Goal: Task Accomplishment & Management: Manage account settings

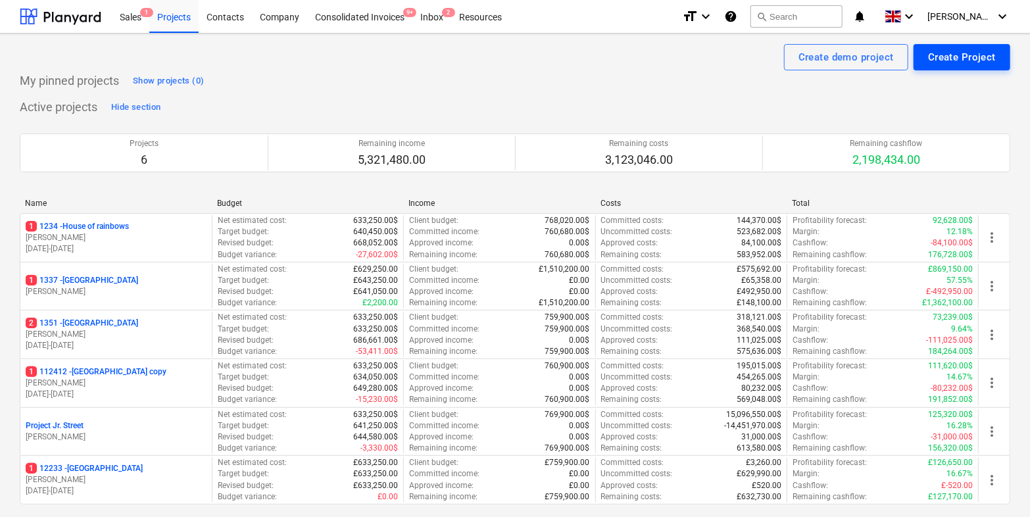
click at [930, 59] on div "Create Project" at bounding box center [962, 57] width 68 height 17
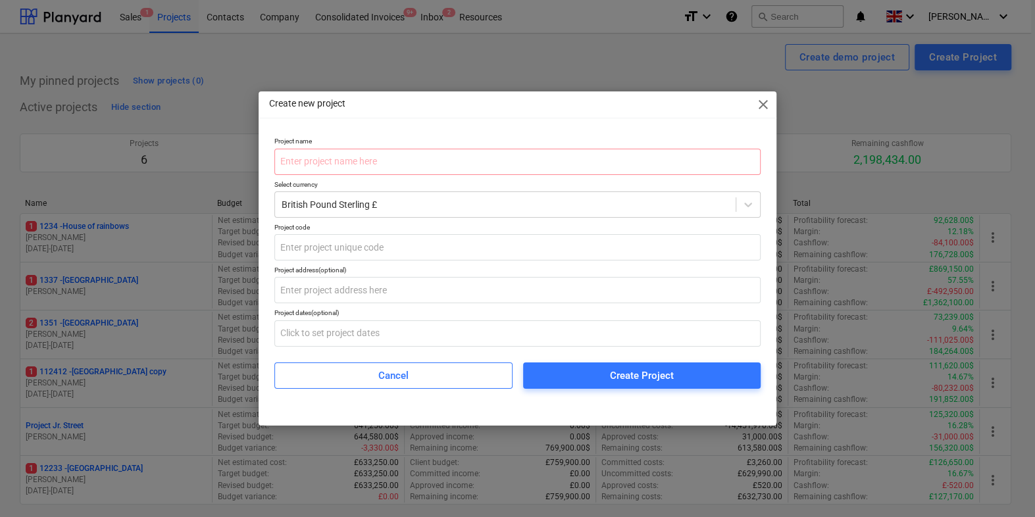
click at [415, 176] on div "Project name Select currency British Pound Sterling £ Project code Project addr…" at bounding box center [517, 262] width 486 height 251
click at [417, 163] on input "text" at bounding box center [517, 162] width 486 height 26
type input "N"
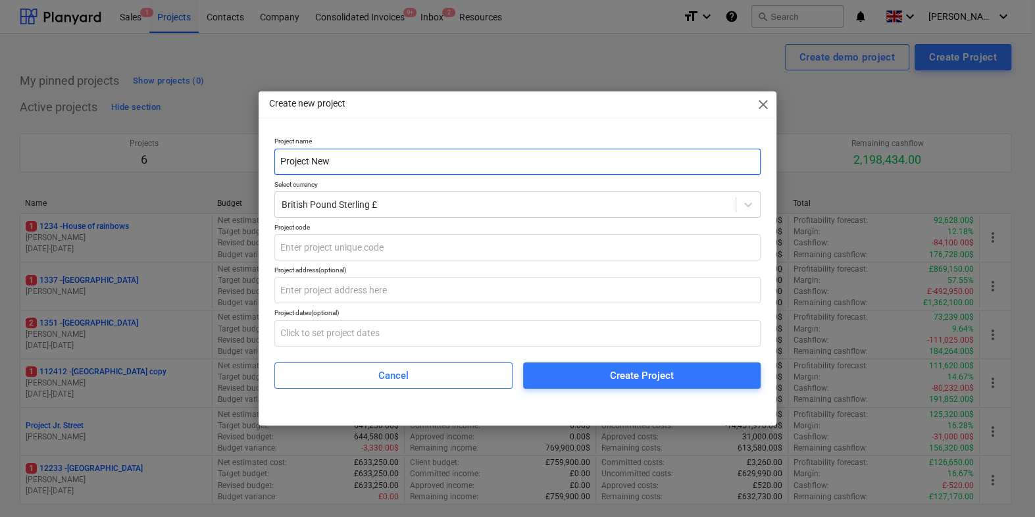
type input "Project New"
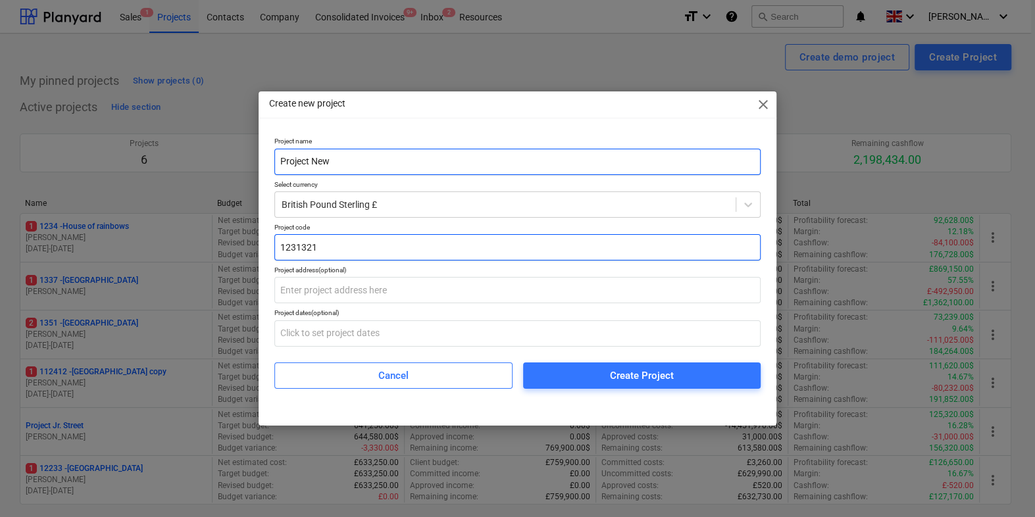
type input "1231321"
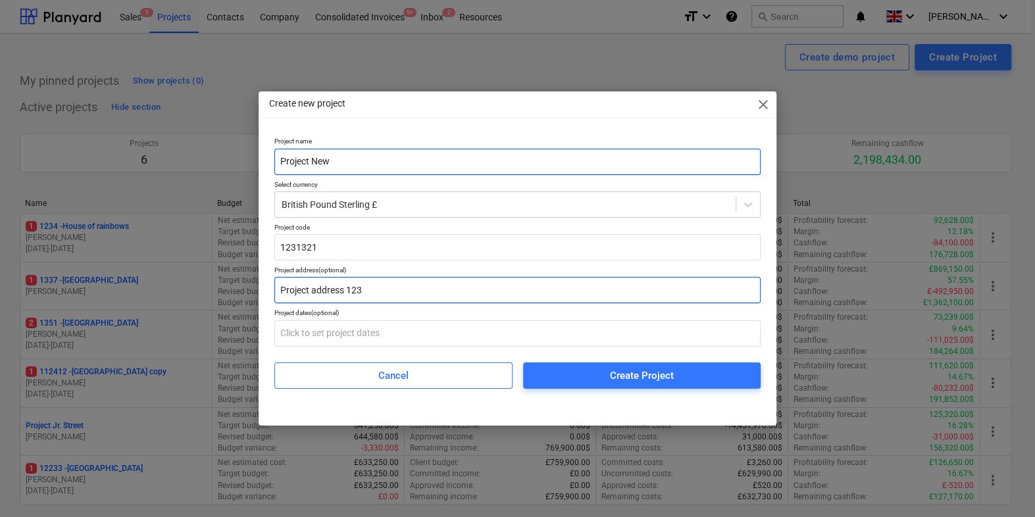
type input "Project address 123"
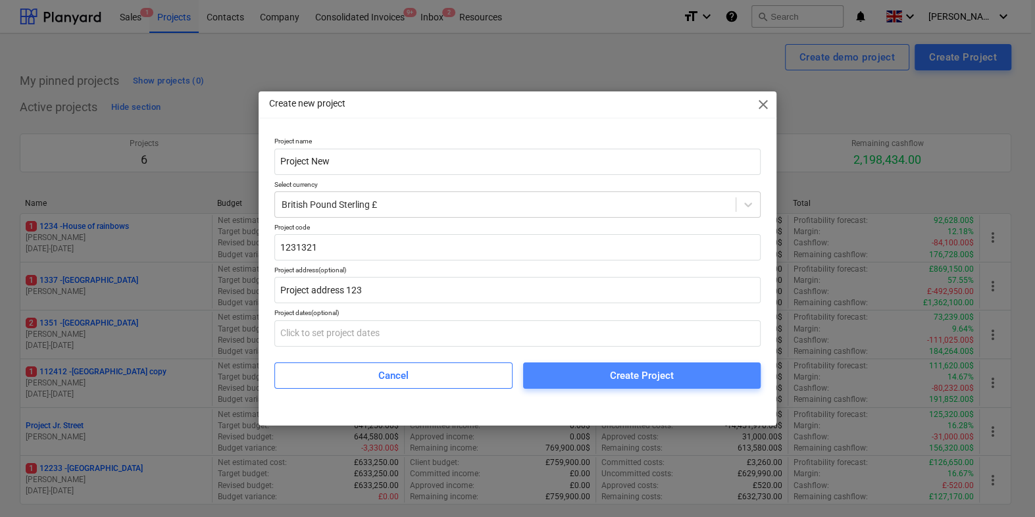
click at [618, 386] on button "Create Project" at bounding box center [642, 376] width 238 height 26
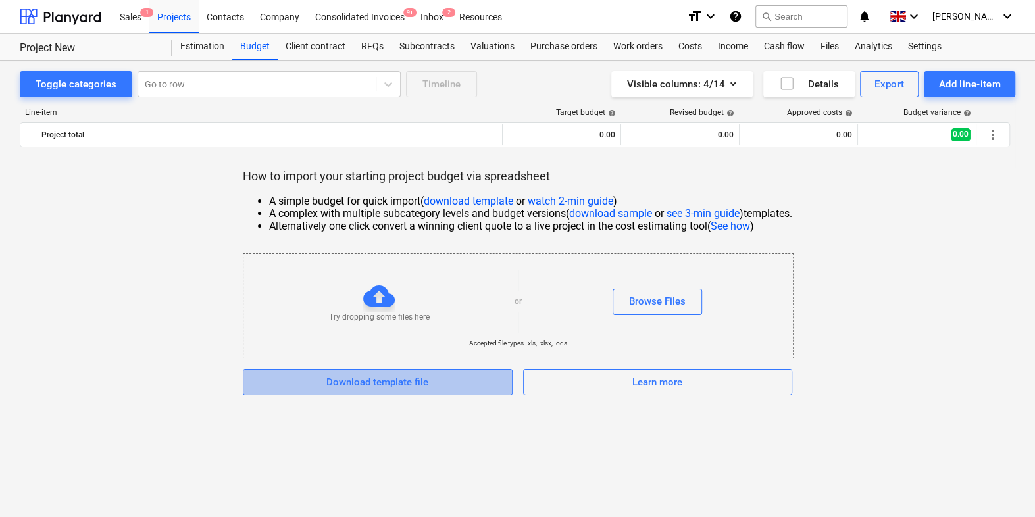
click at [382, 382] on div "Download template file" at bounding box center [377, 382] width 102 height 17
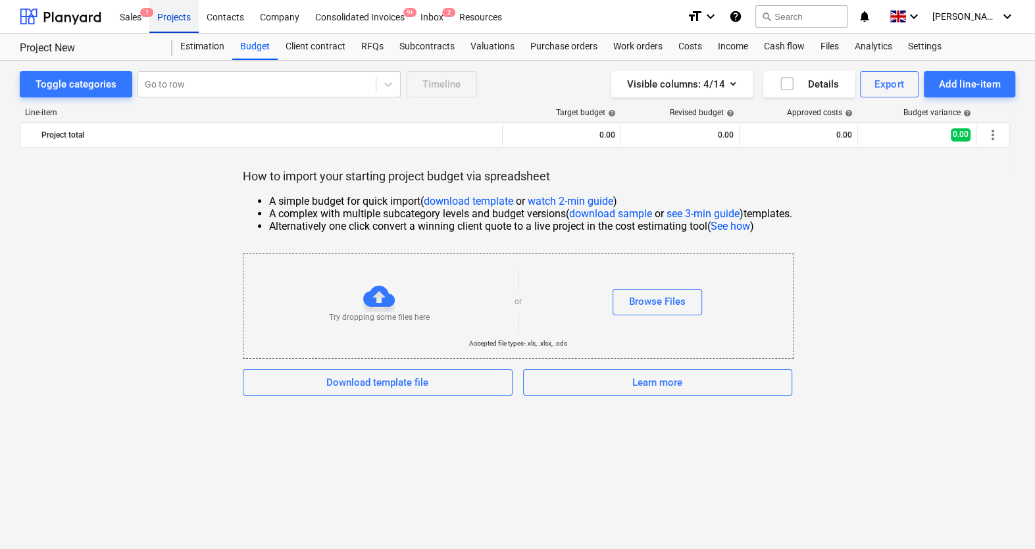
click at [189, 24] on div "Projects" at bounding box center [173, 16] width 49 height 34
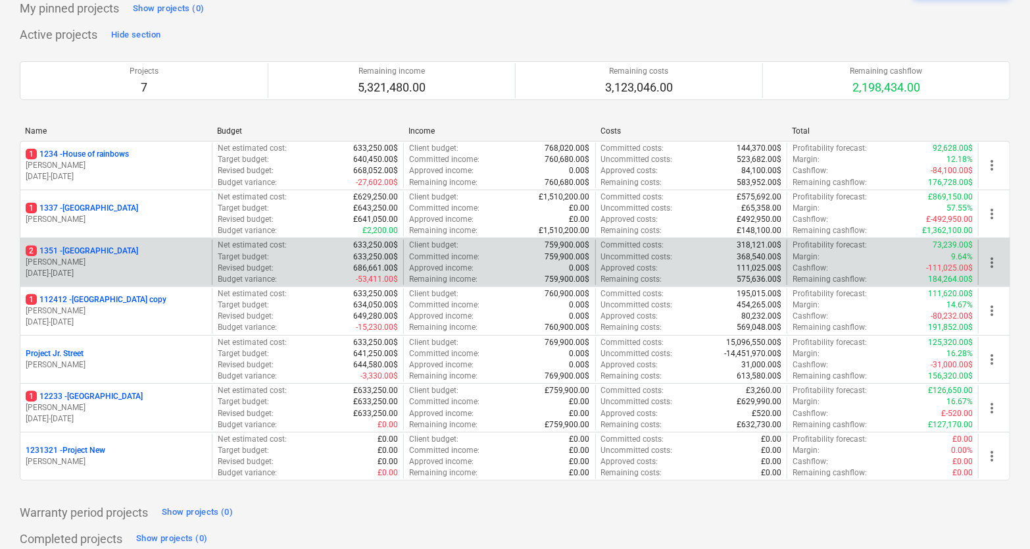
scroll to position [72, 0]
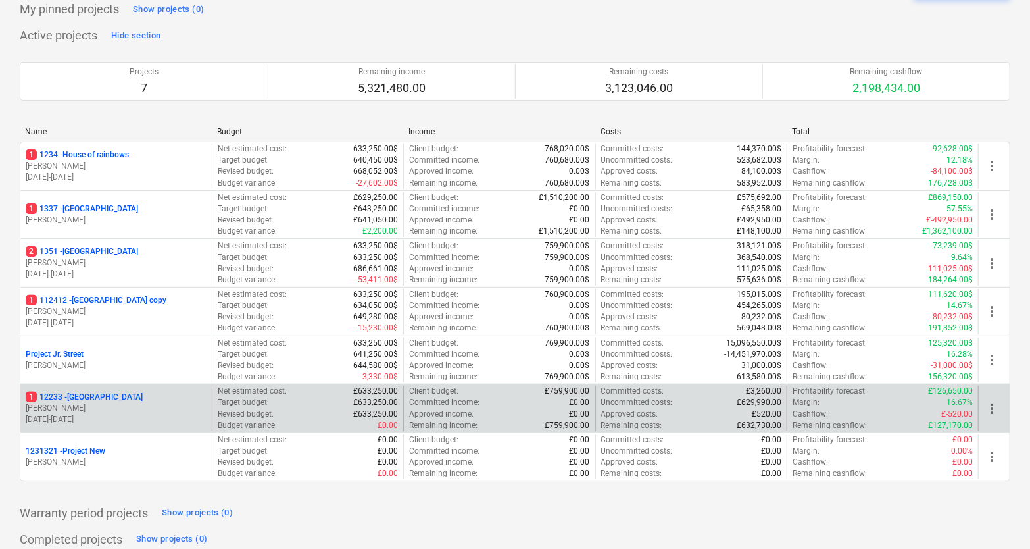
click at [116, 395] on div "1 [STREET_ADDRESS]" at bounding box center [116, 397] width 181 height 11
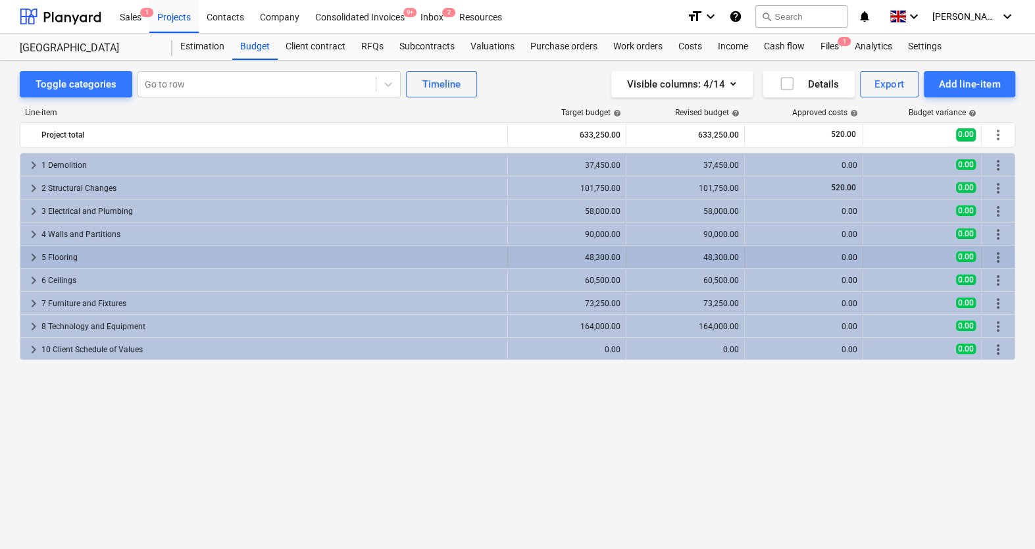
click at [34, 255] on span "keyboard_arrow_right" at bounding box center [34, 257] width 16 height 16
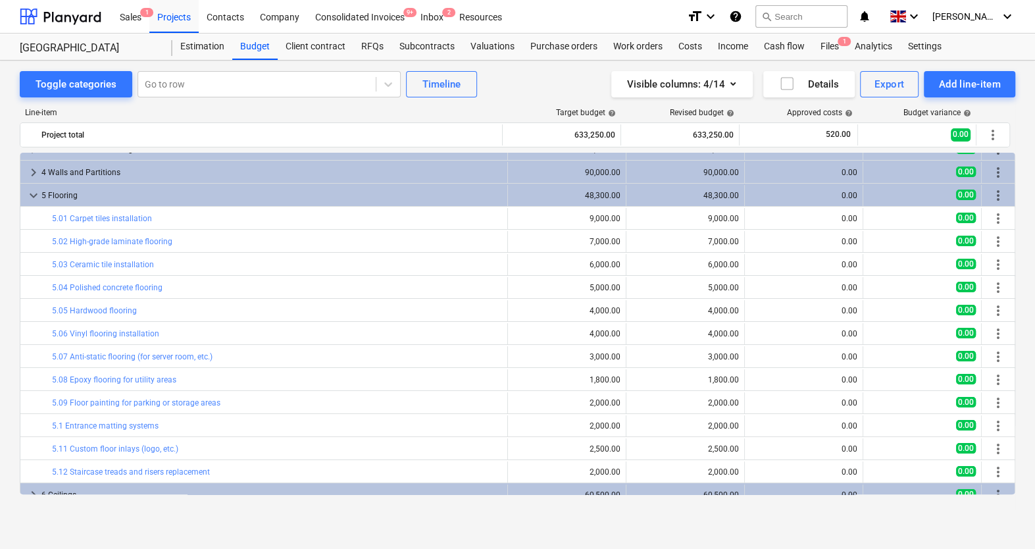
scroll to position [61, 0]
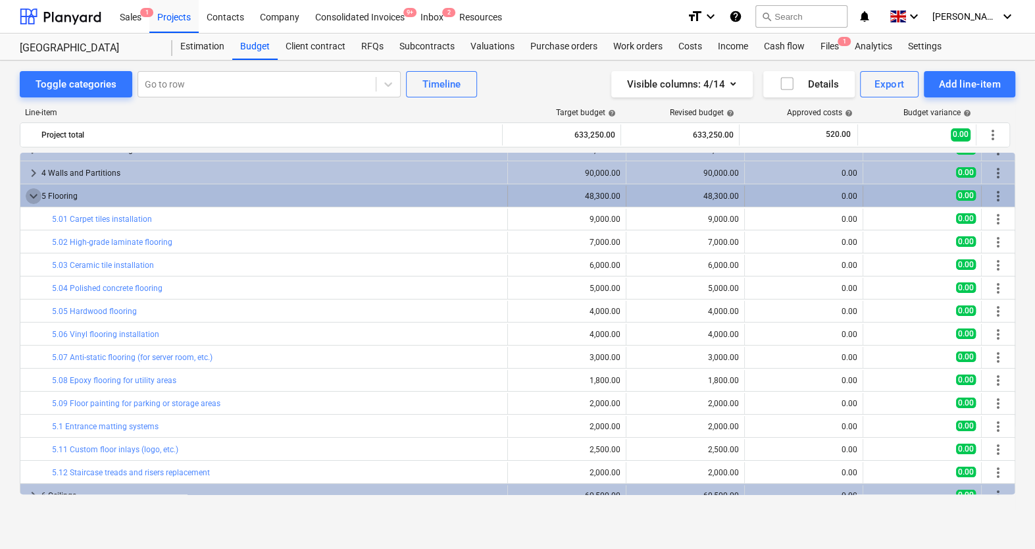
click at [30, 196] on span "keyboard_arrow_down" at bounding box center [34, 196] width 16 height 16
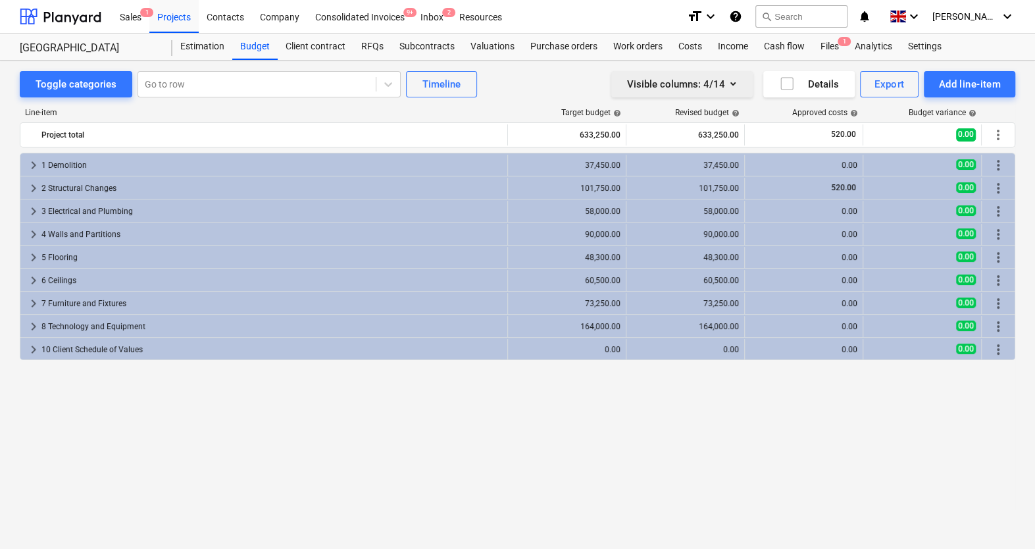
click at [674, 81] on div "Visible columns : 4/14" at bounding box center [682, 84] width 110 height 17
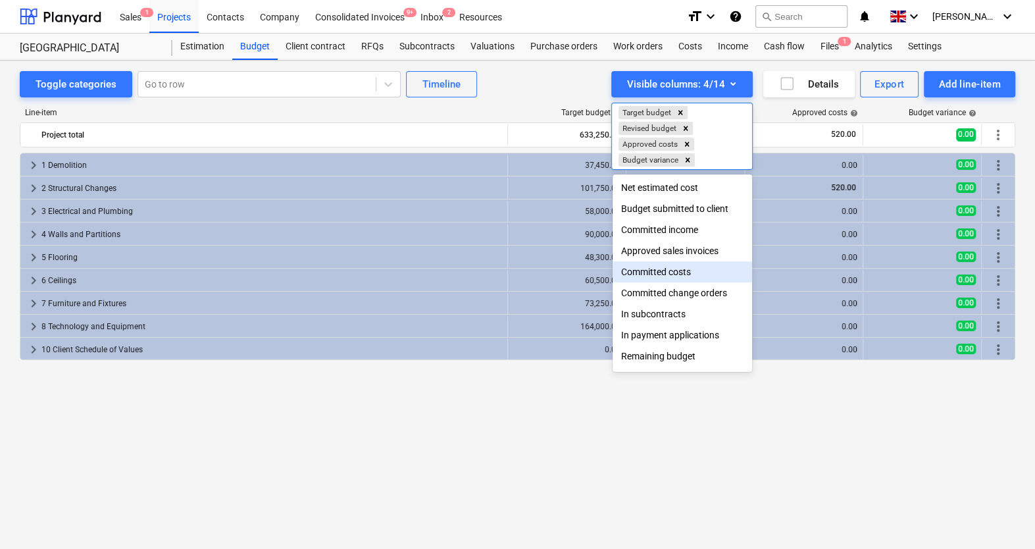
click at [661, 272] on div "Committed costs" at bounding box center [682, 271] width 139 height 21
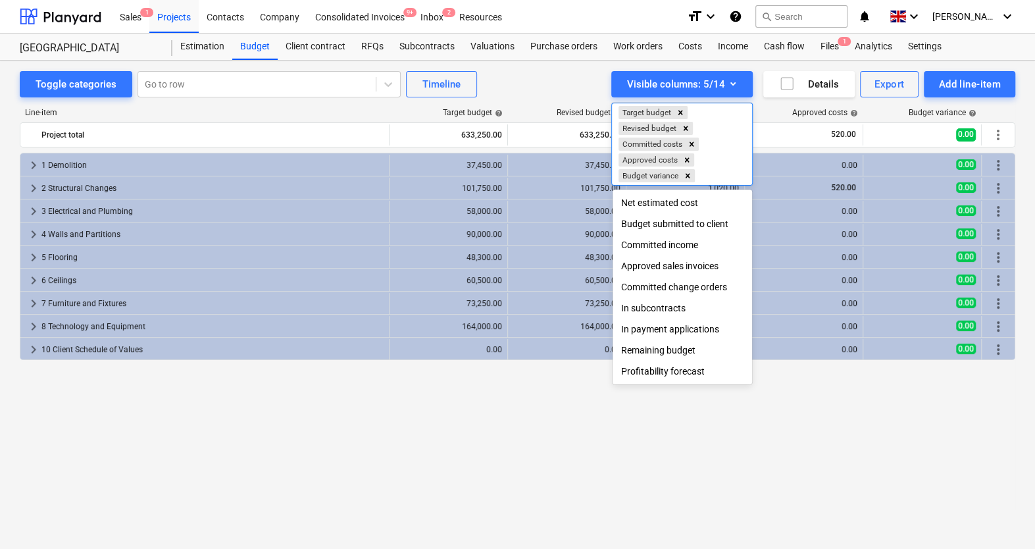
click at [523, 79] on div at bounding box center [517, 274] width 1035 height 549
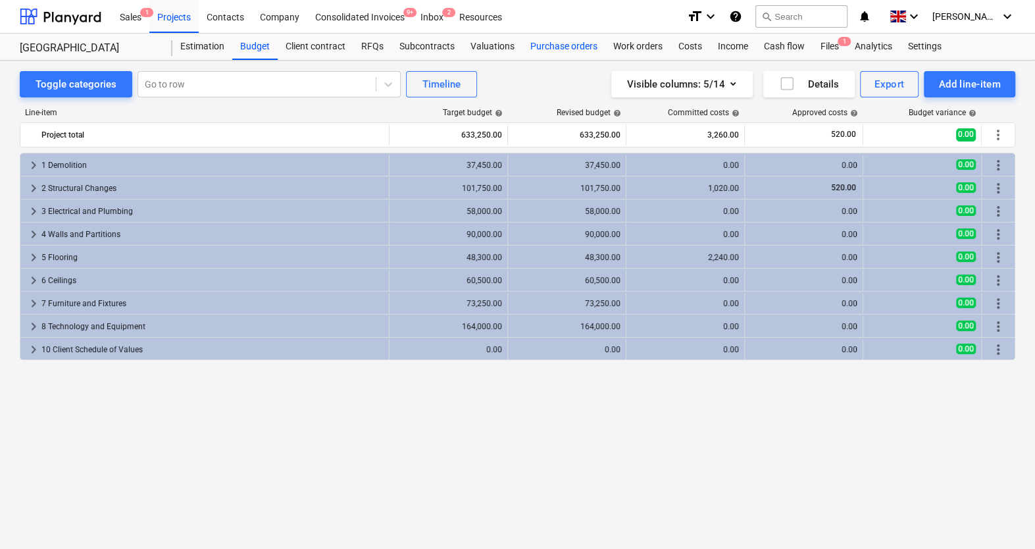
click at [572, 47] on div "Purchase orders" at bounding box center [563, 47] width 83 height 26
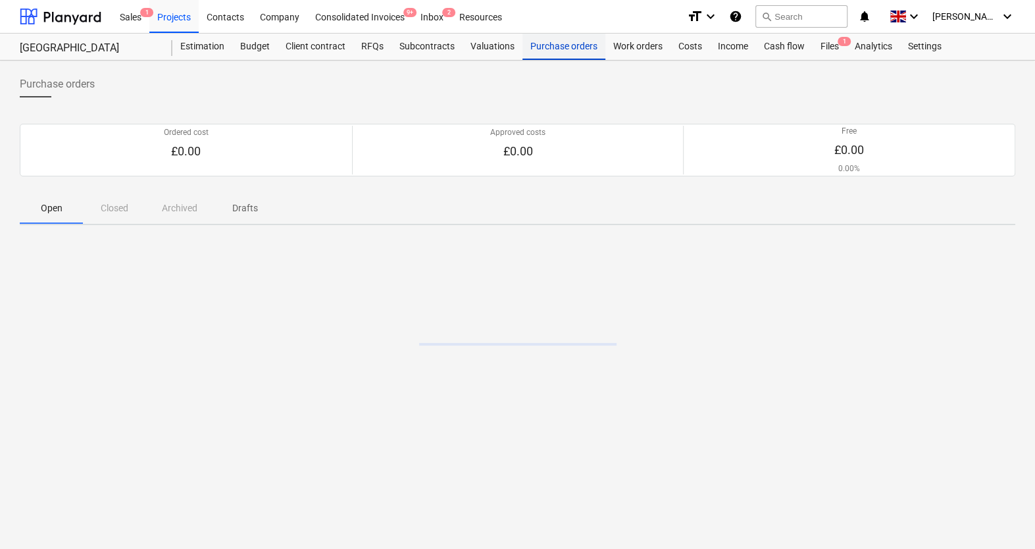
click at [572, 47] on div "Purchase orders" at bounding box center [563, 47] width 83 height 26
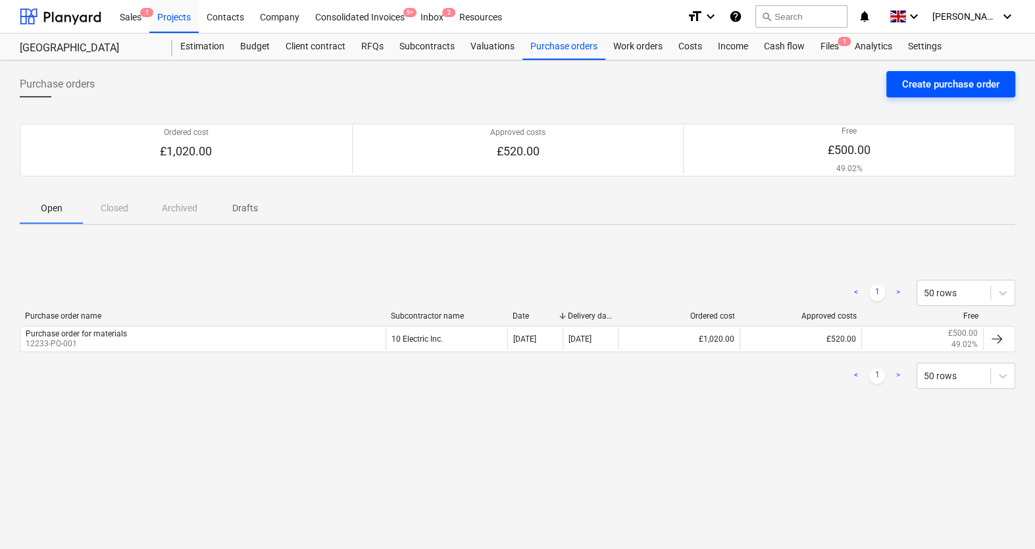
click at [931, 96] on button "Create purchase order" at bounding box center [950, 84] width 129 height 26
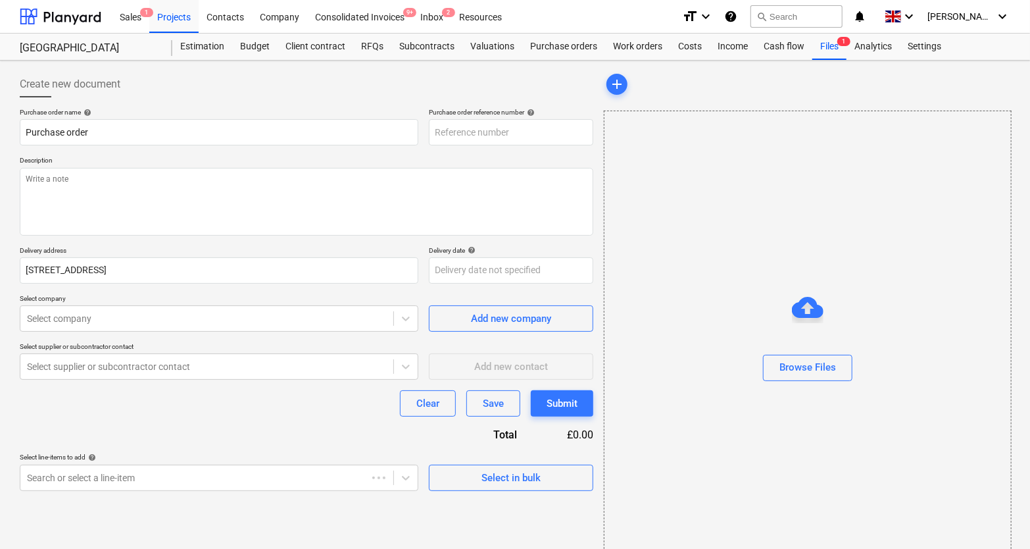
type textarea "x"
type input "12233-PO-002"
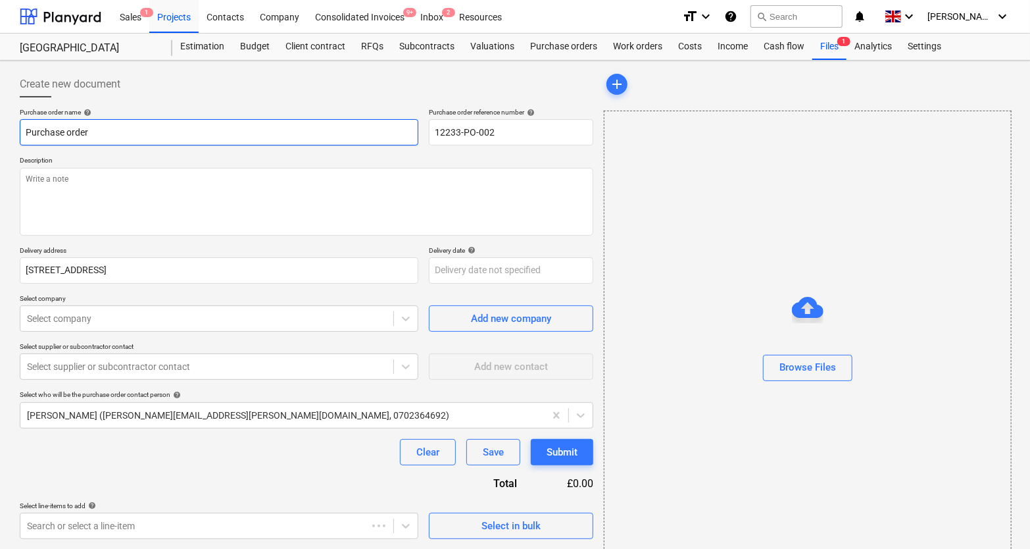
click at [333, 128] on input "Purchase order" at bounding box center [219, 132] width 399 height 26
type textarea "x"
type input "Purchase order"
type textarea "x"
type input "Purchase order f"
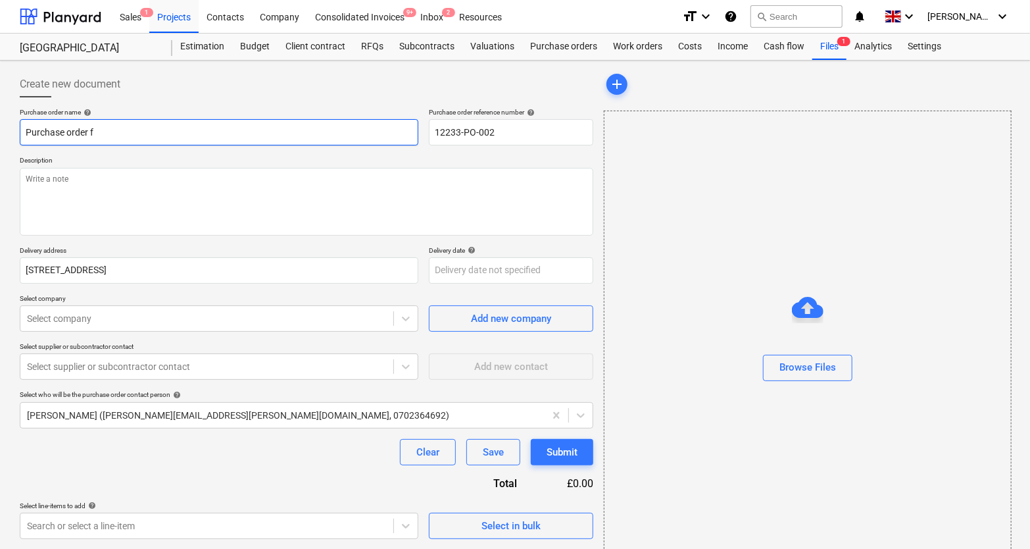
type textarea "x"
type input "Purchase order fo"
type textarea "x"
type input "Purchase order for"
type textarea "x"
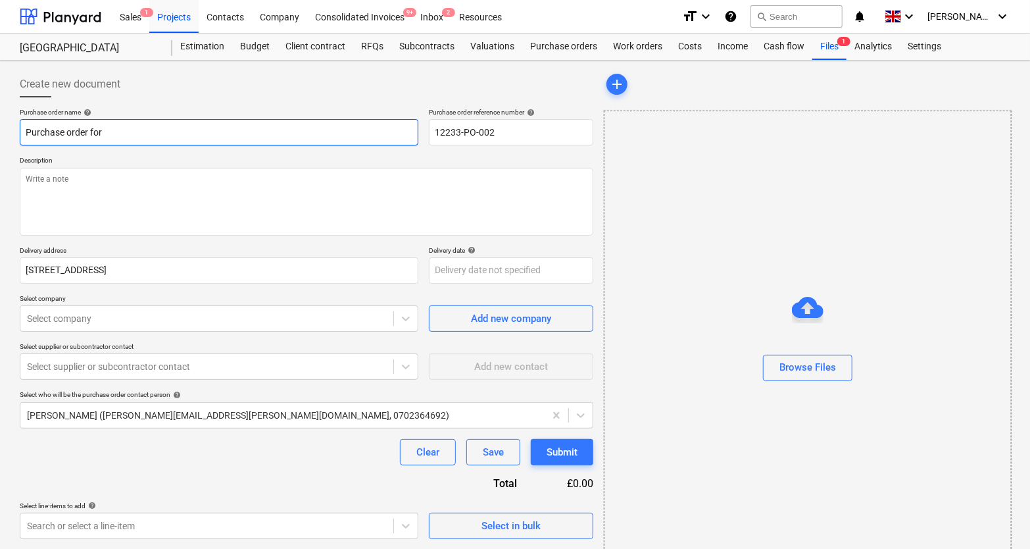
type input "Purchase order for"
type textarea "x"
type input "Purchase order for e"
type textarea "x"
type input "Purchase order for"
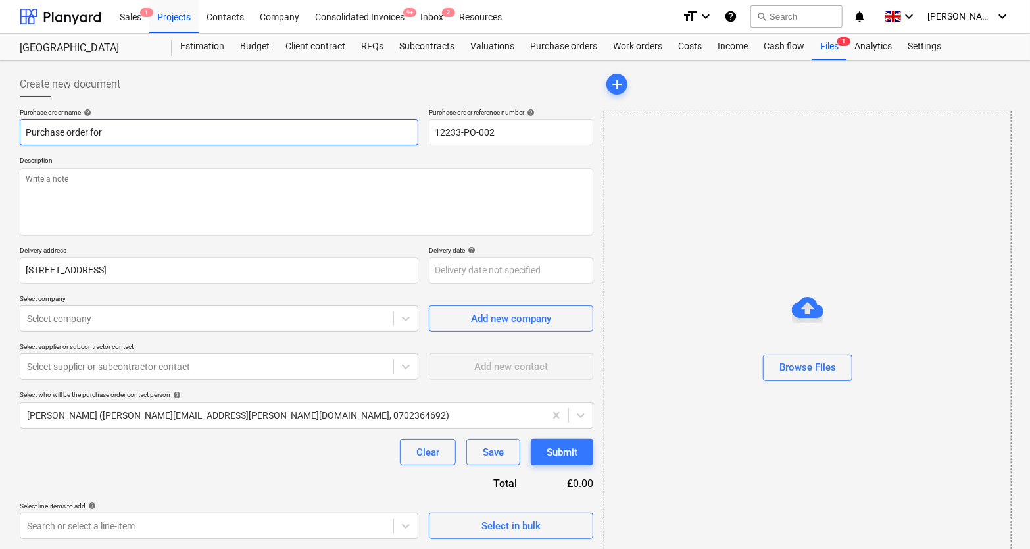
type textarea "x"
type input "Purchase order for c"
type textarea "x"
type input "Purchase order for cem"
type textarea "x"
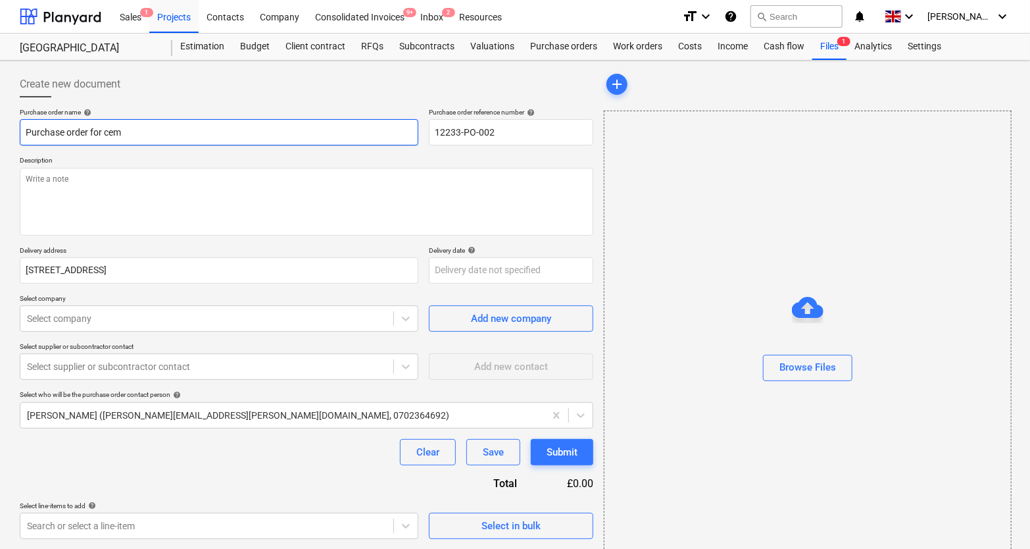
type input "Purchase order for ceme"
type textarea "x"
type input "Purchase order for cemen"
type textarea "x"
type input "Purchase order for cement"
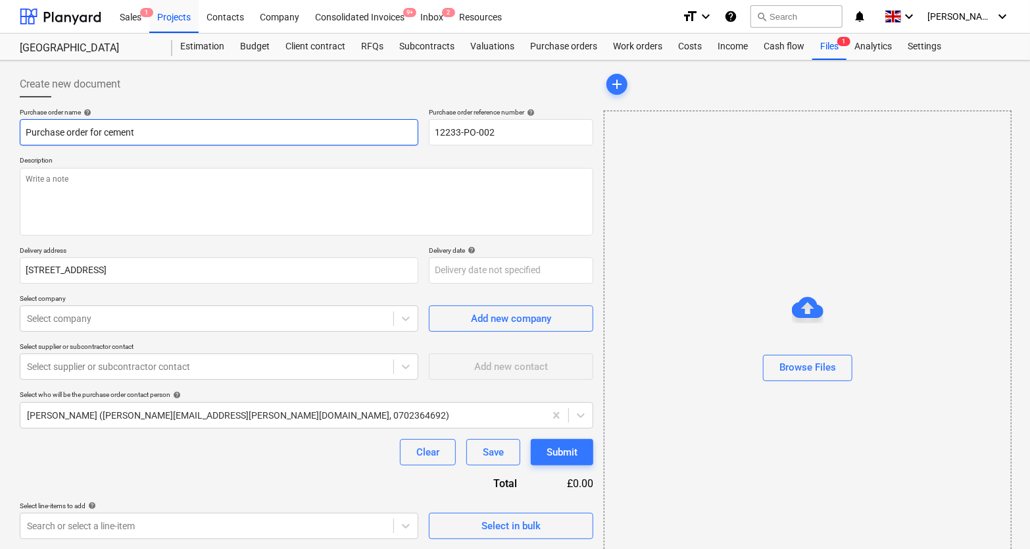
type textarea "x"
type input "Purchase order for cement"
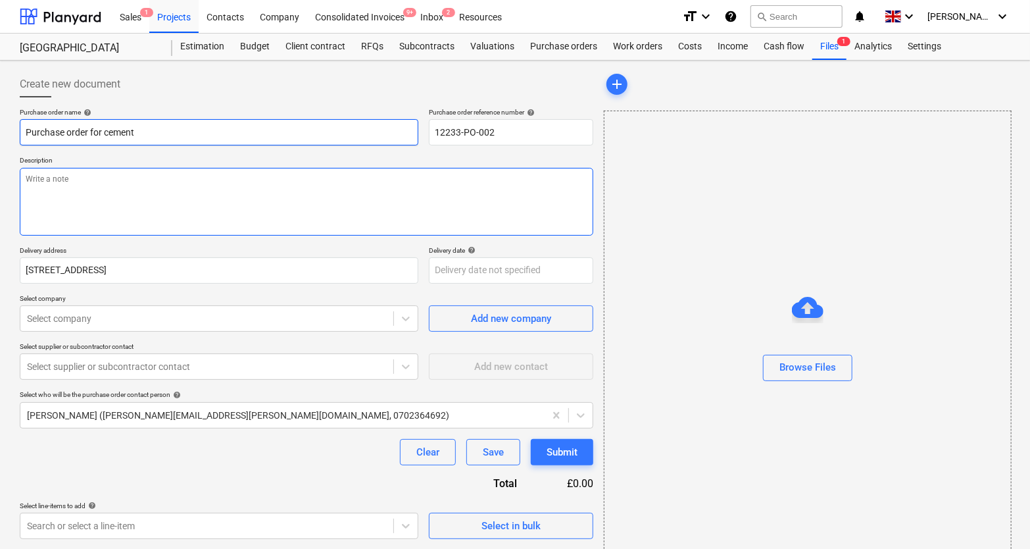
type textarea "x"
type textarea "W"
type textarea "x"
type textarea "We"
type textarea "x"
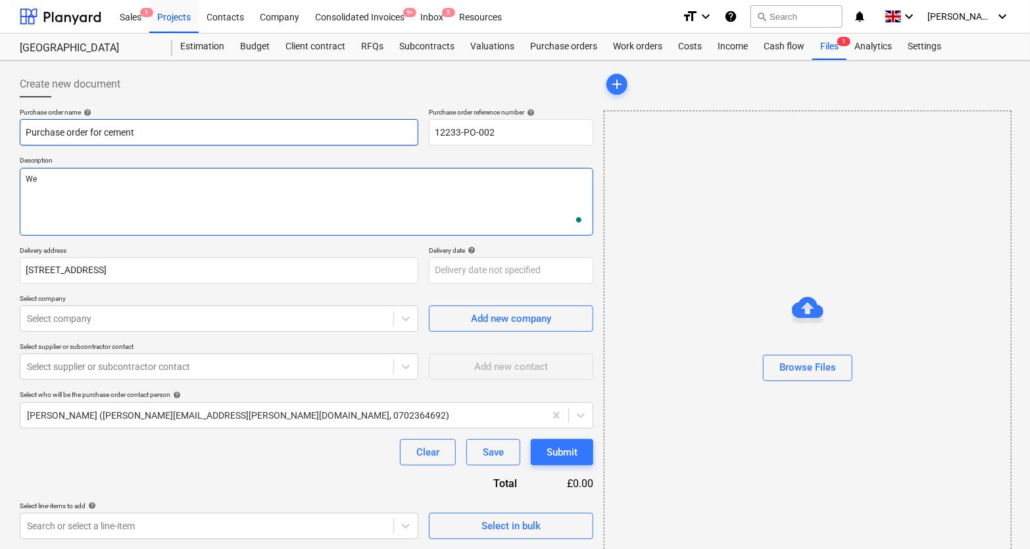
type textarea "We n"
type textarea "x"
type textarea "We ne"
type textarea "x"
type textarea "We nee"
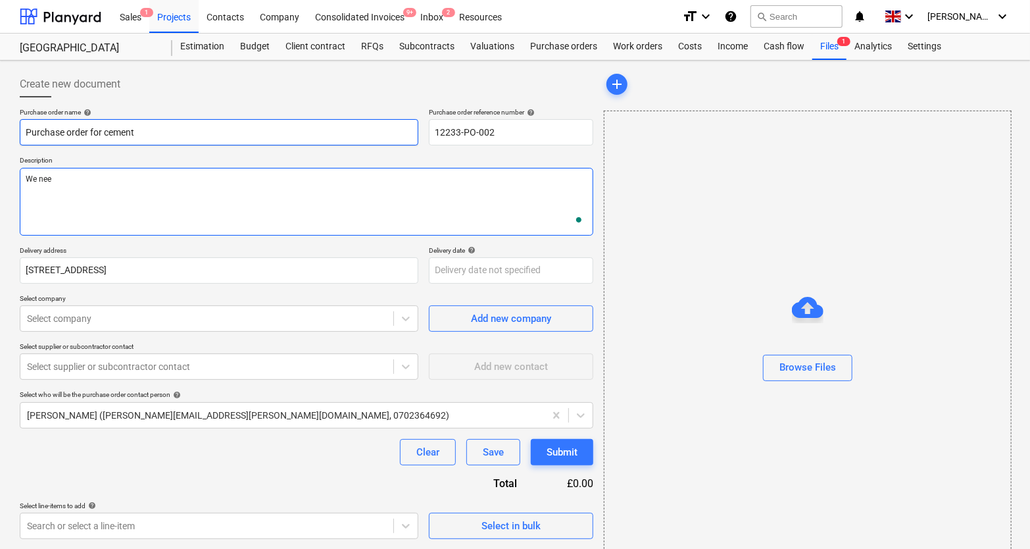
type textarea "x"
type textarea "We need"
type textarea "x"
type textarea "We need"
type textarea "x"
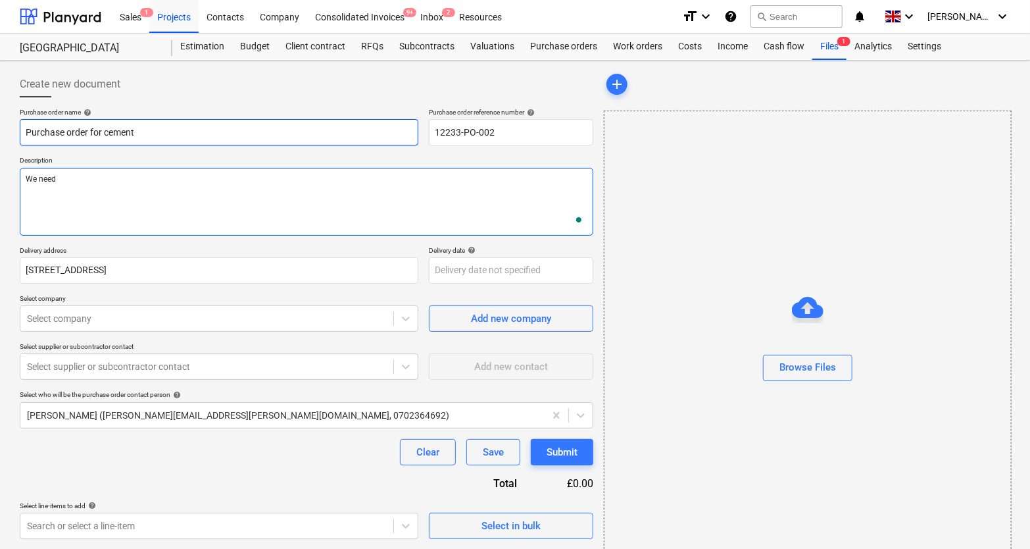
type textarea "We need c"
type textarea "x"
type textarea "We need ce"
type textarea "x"
type textarea "We need ceme"
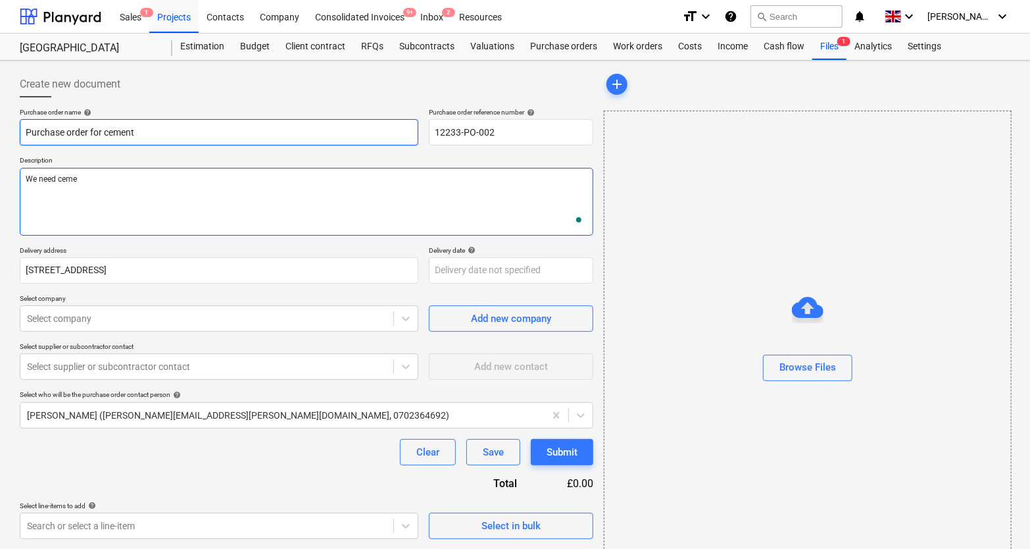
type textarea "x"
type textarea "We need cemen"
type textarea "x"
type textarea "We need cement"
type textarea "x"
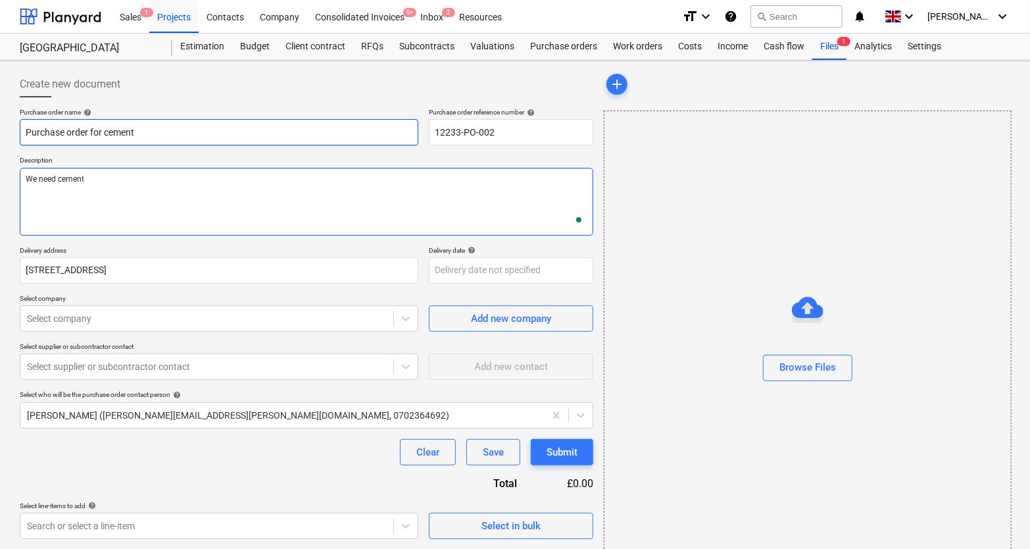
type textarea "We need cement f"
type textarea "x"
type textarea "We need cement fo"
type textarea "x"
type textarea "We need cement for"
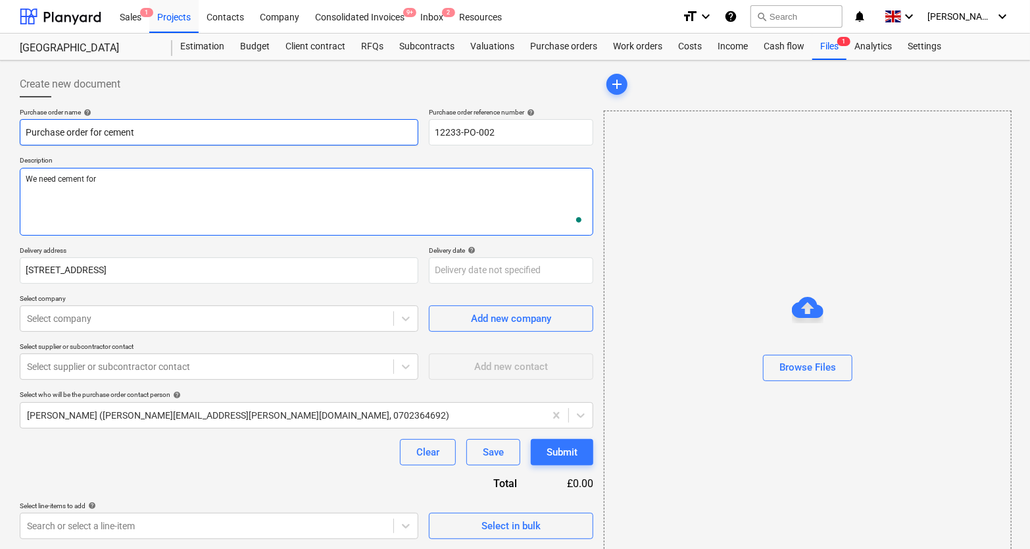
type textarea "x"
type textarea "We need cement for"
type textarea "x"
type textarea "We need cement for m"
type textarea "x"
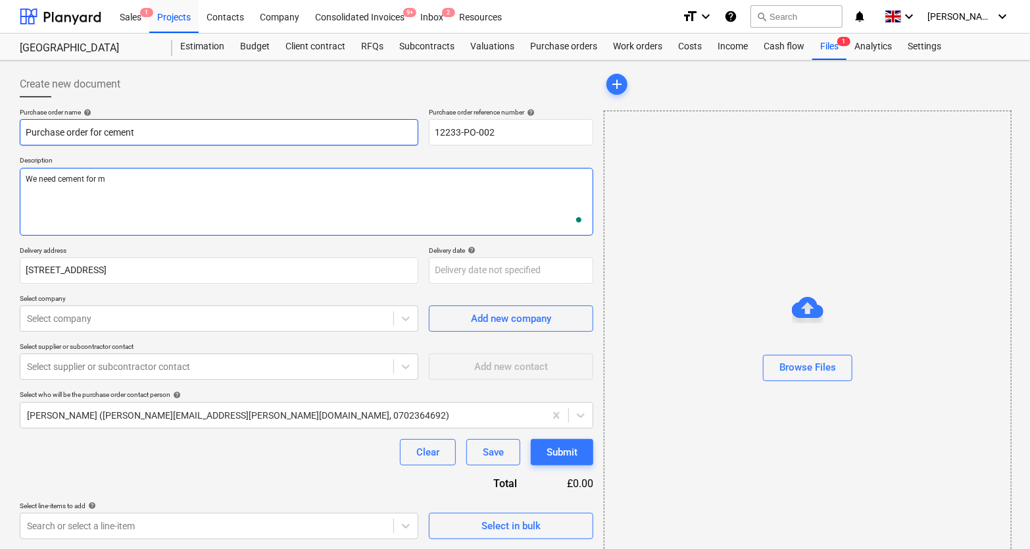
type textarea "We need cement for my"
type textarea "x"
type textarea "We need cement for my"
type textarea "x"
type textarea "We need cement for my p"
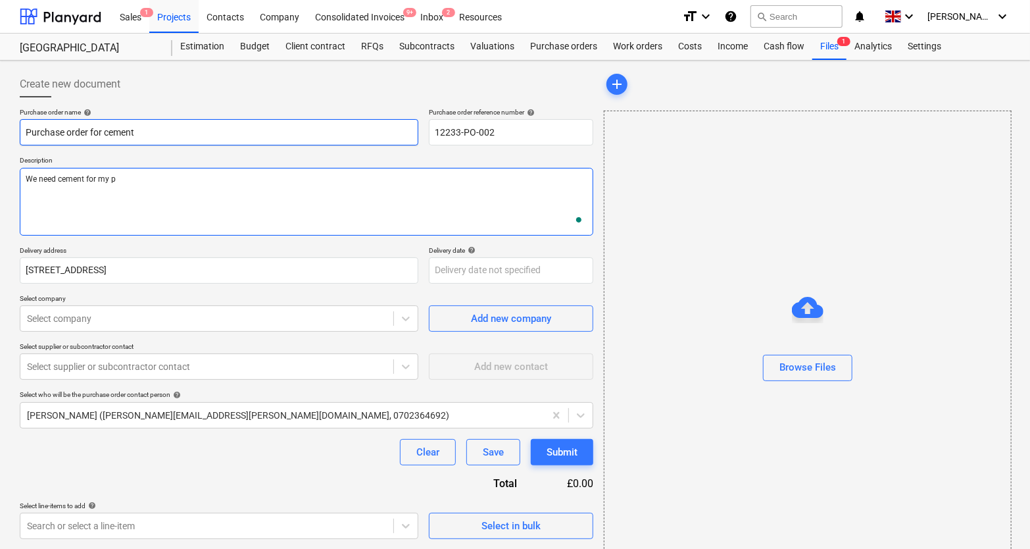
type textarea "x"
type textarea "We need cement for my pr"
type textarea "x"
type textarea "We need cement for my pro"
type textarea "x"
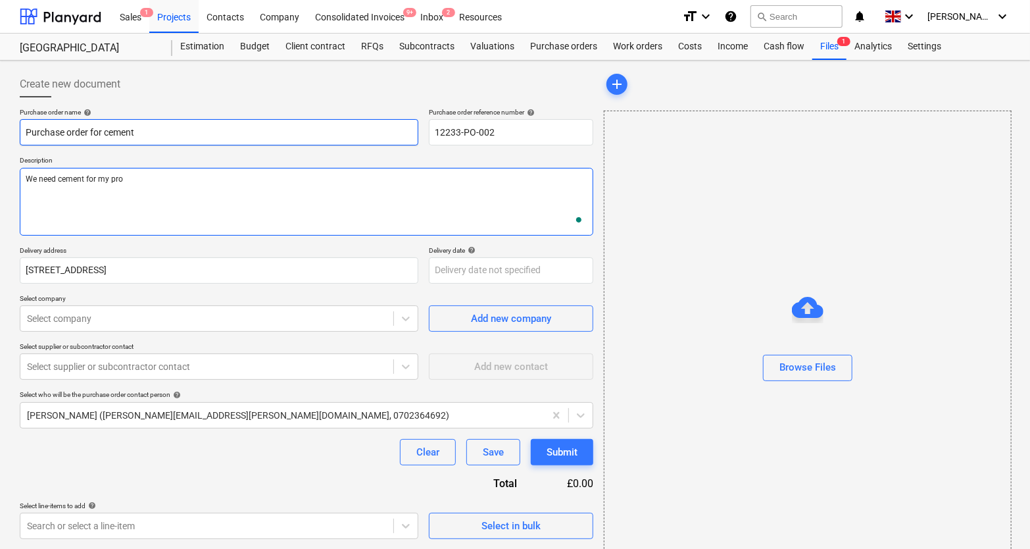
type textarea "We need cement for my proj"
type textarea "x"
type textarea "We need cement for my proje"
type textarea "x"
type textarea "We need cement for my projec"
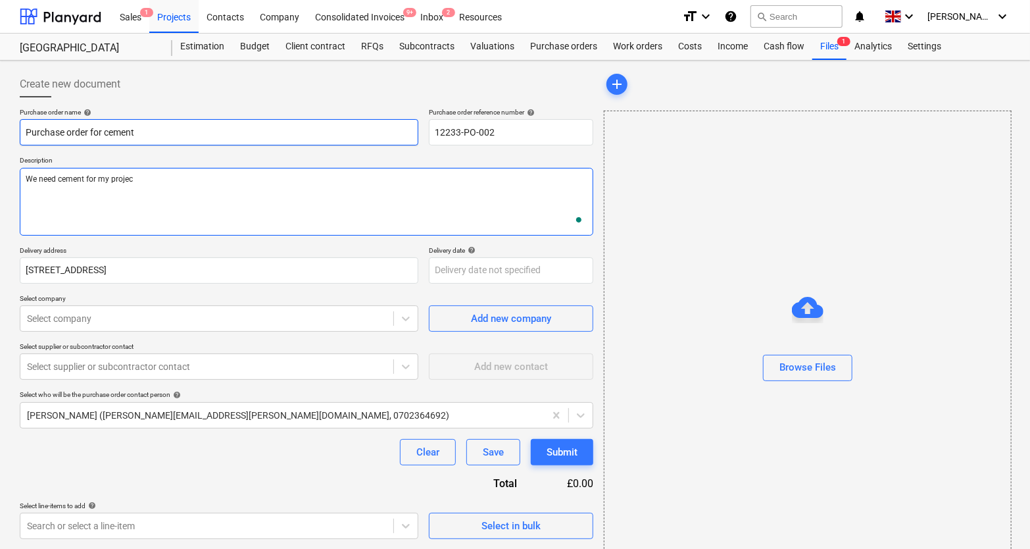
type textarea "x"
type textarea "We need cement for my project"
type textarea "x"
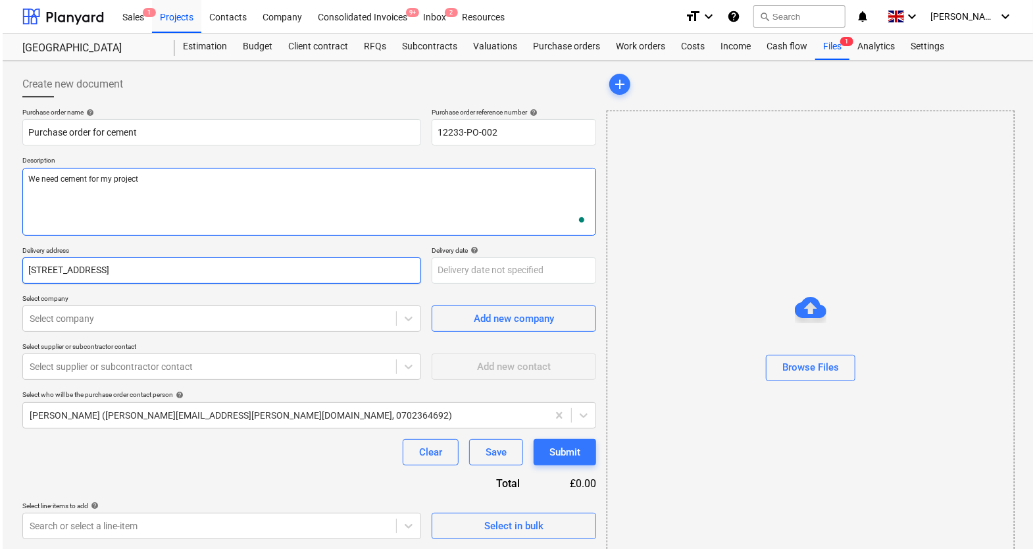
scroll to position [33, 0]
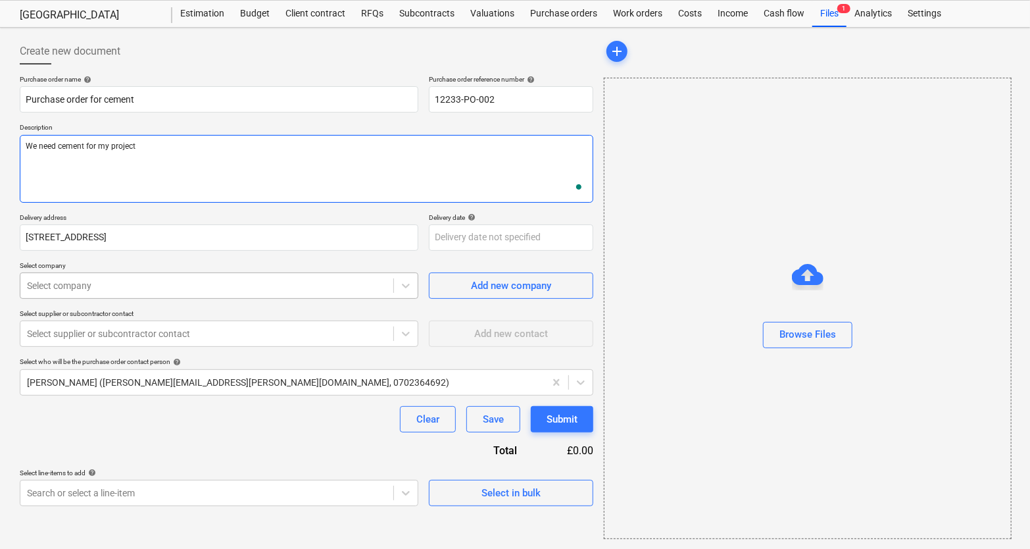
type textarea "We need cement for my project"
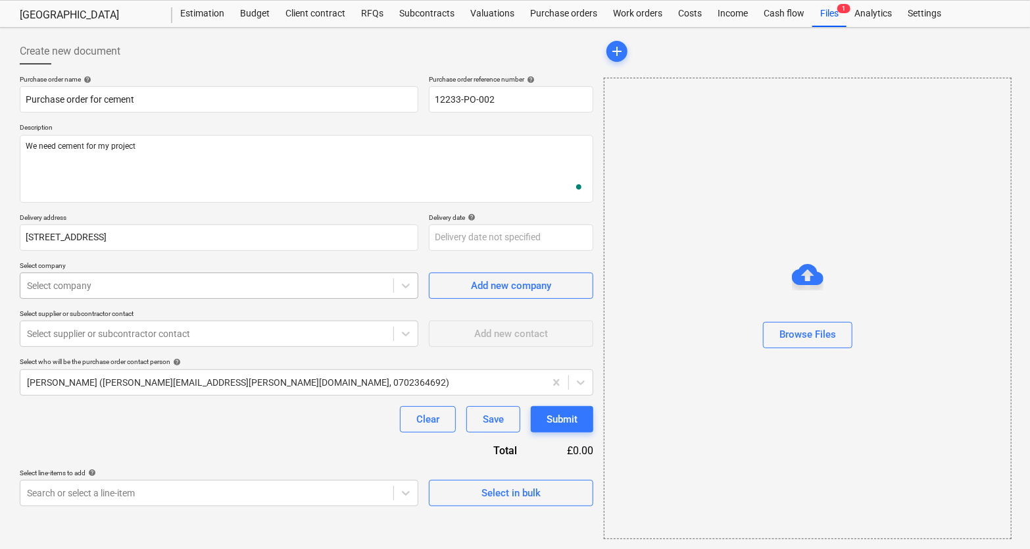
click at [215, 290] on div at bounding box center [207, 285] width 360 height 13
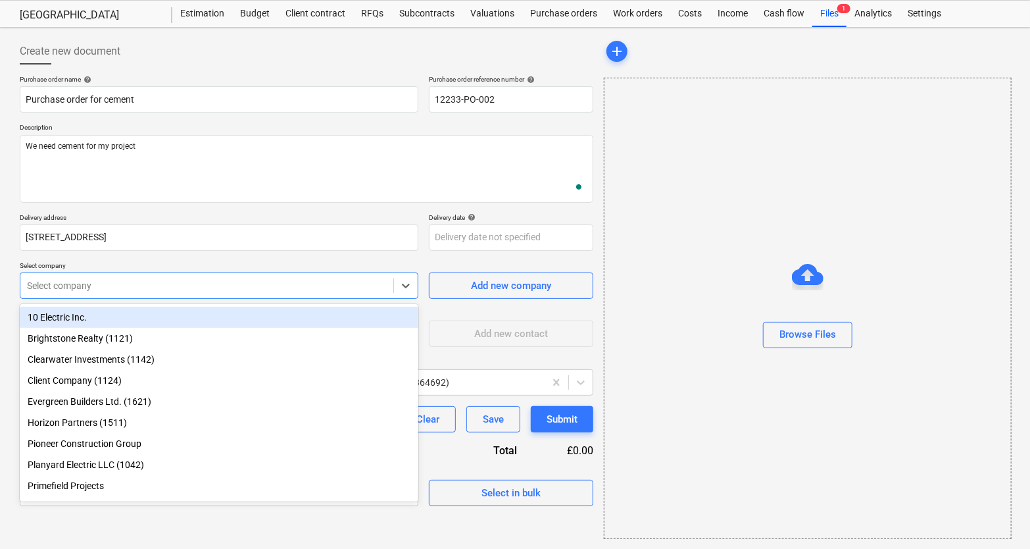
click at [190, 322] on div "10 Electric Inc." at bounding box center [219, 317] width 399 height 21
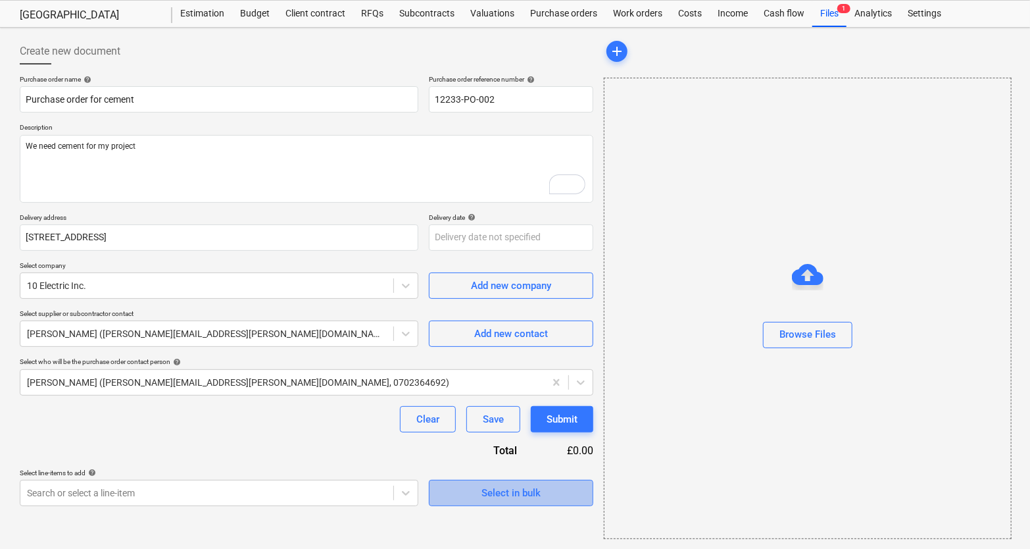
click at [474, 490] on span "Select in bulk" at bounding box center [511, 492] width 132 height 17
type textarea "x"
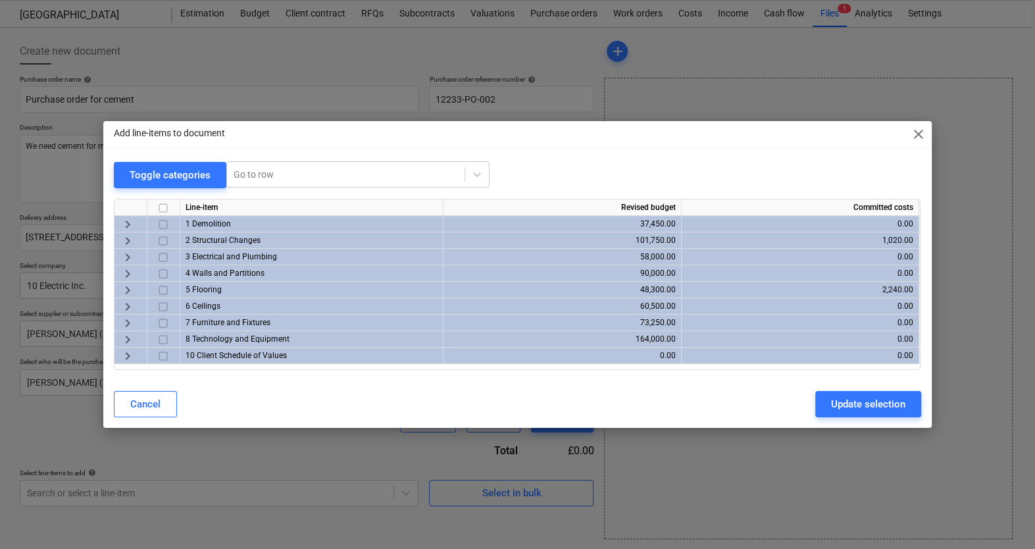
click at [128, 297] on span "keyboard_arrow_right" at bounding box center [128, 290] width 16 height 16
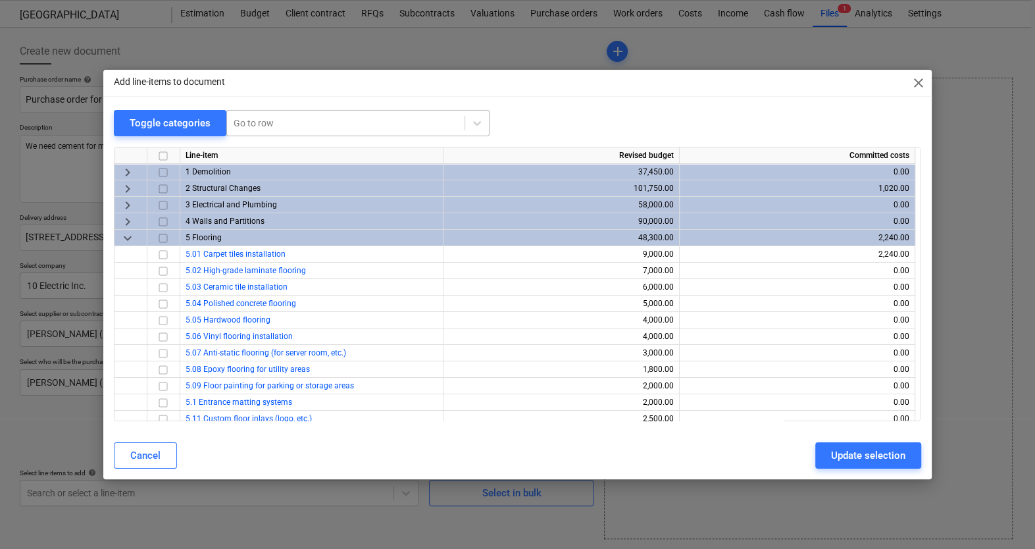
click at [262, 134] on div "Go to row" at bounding box center [357, 123] width 263 height 26
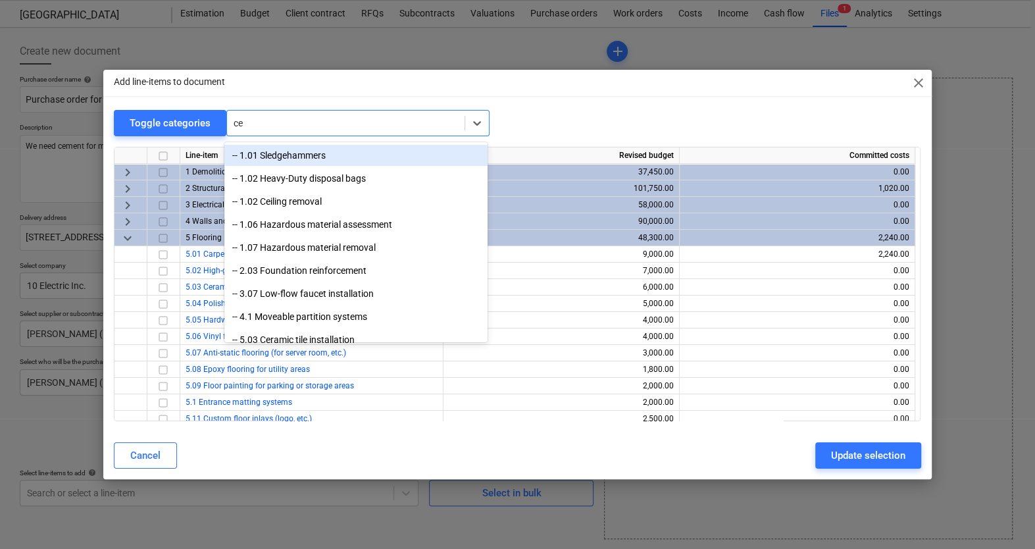
type input "cem"
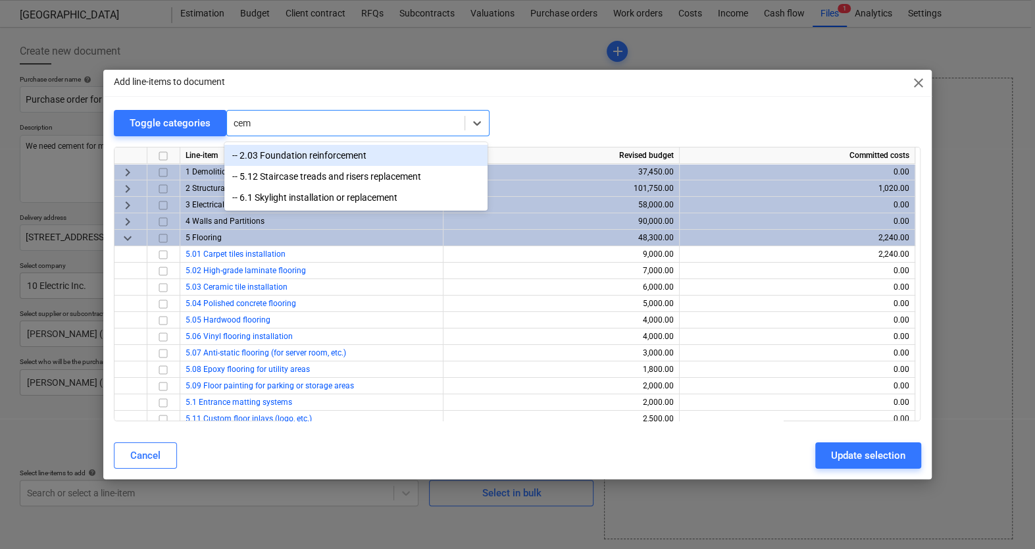
click at [262, 153] on div "-- 2.03 Foundation reinforcement" at bounding box center [355, 155] width 263 height 21
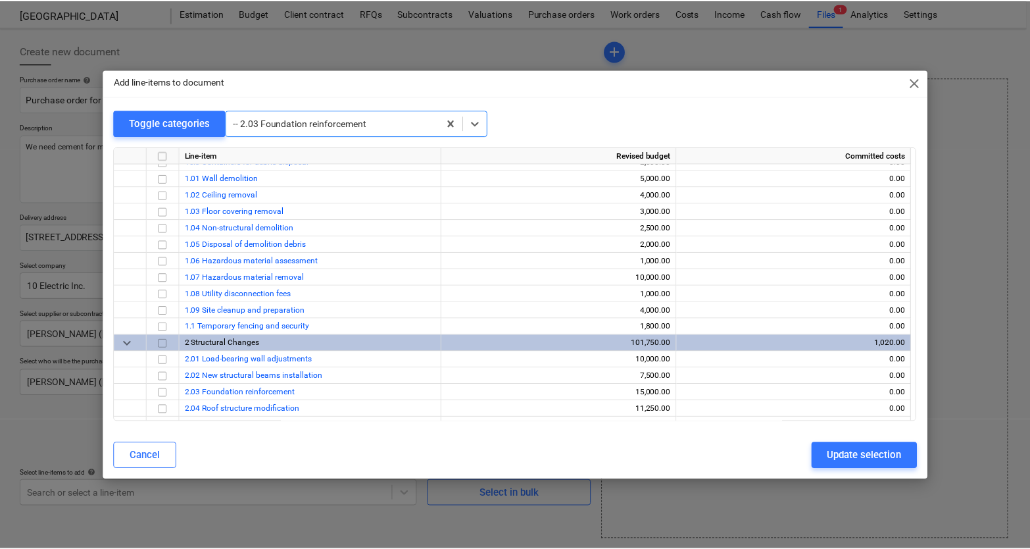
scroll to position [20, 0]
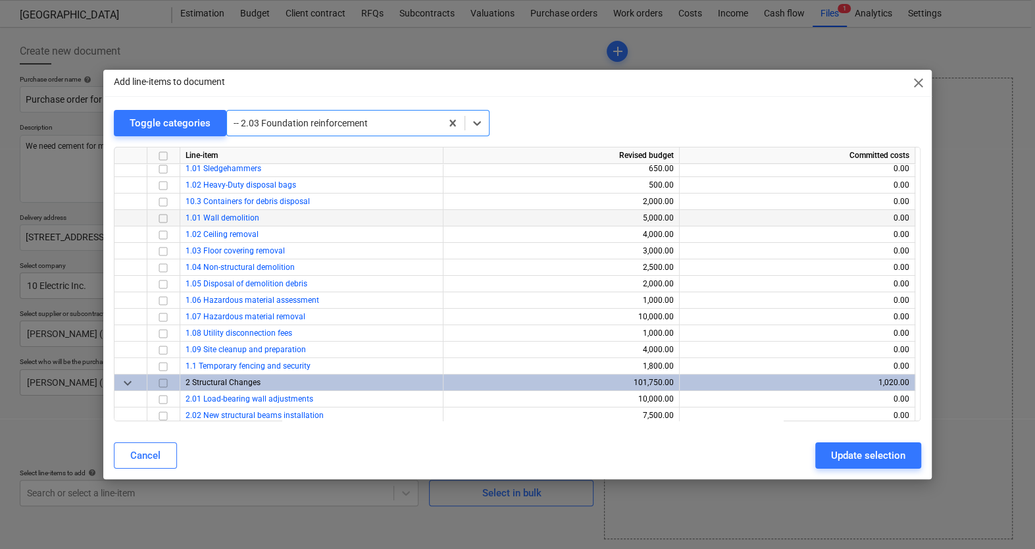
click at [161, 216] on input "checkbox" at bounding box center [163, 219] width 16 height 16
click at [876, 461] on div "Update selection" at bounding box center [868, 455] width 74 height 17
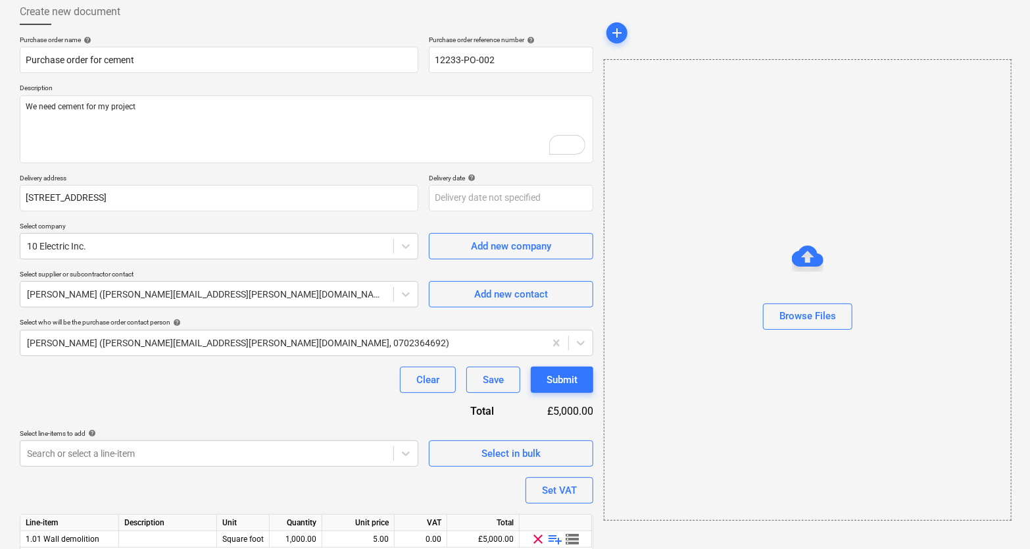
scroll to position [124, 0]
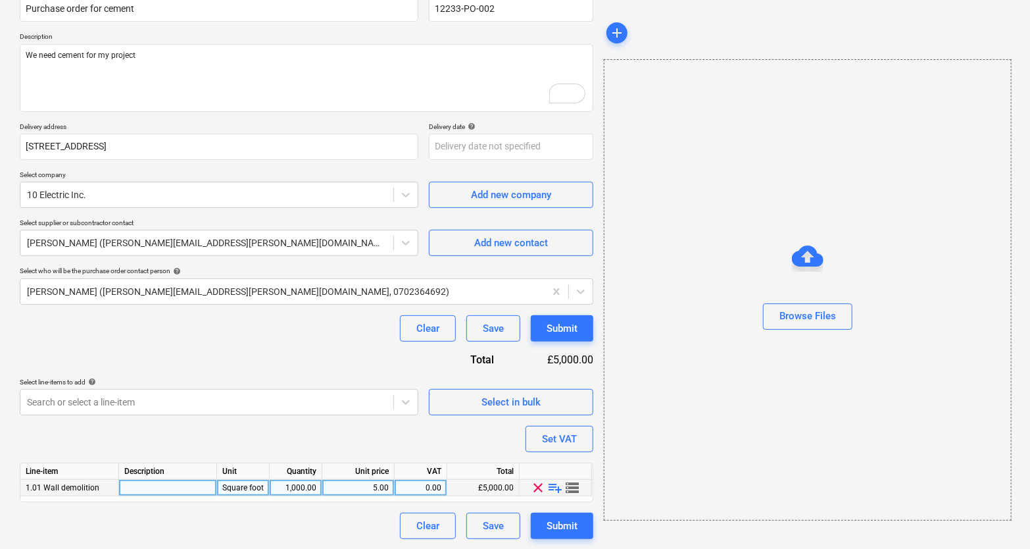
click at [552, 486] on span "playlist_add" at bounding box center [556, 488] width 16 height 16
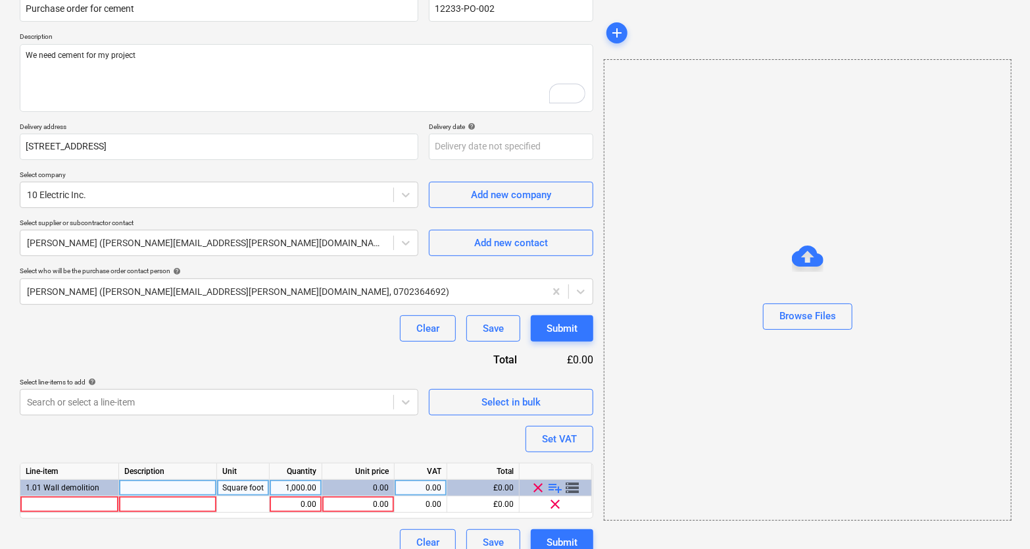
click at [552, 486] on span "playlist_add" at bounding box center [556, 488] width 16 height 16
type textarea "x"
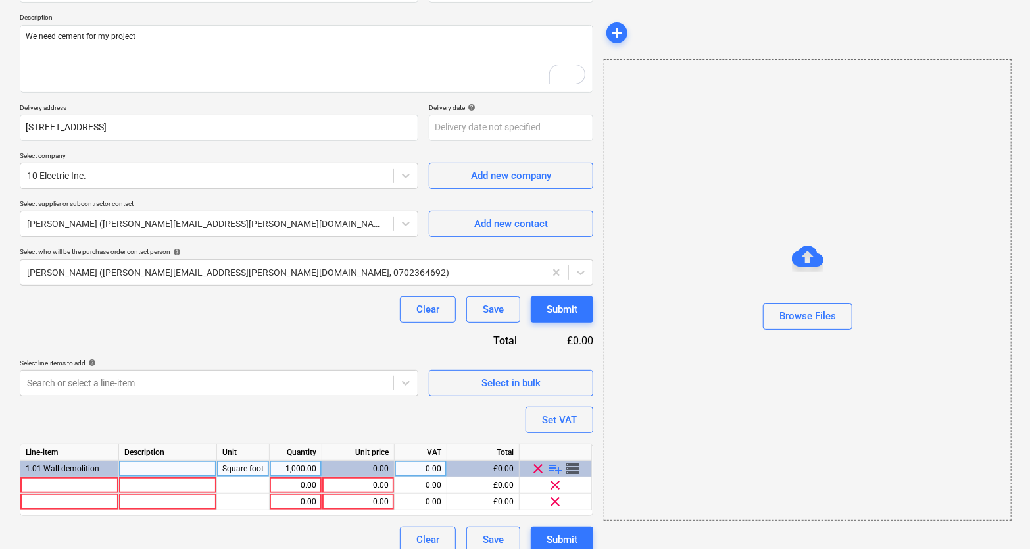
scroll to position [157, 0]
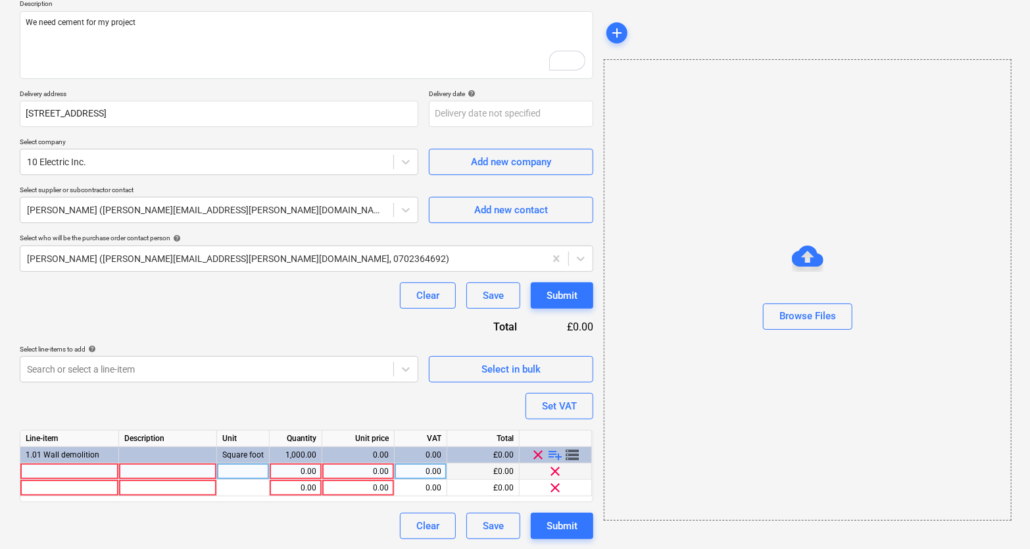
click at [105, 471] on div at bounding box center [69, 471] width 99 height 16
type input "cement type 1"
type textarea "x"
type input "kg"
type textarea "x"
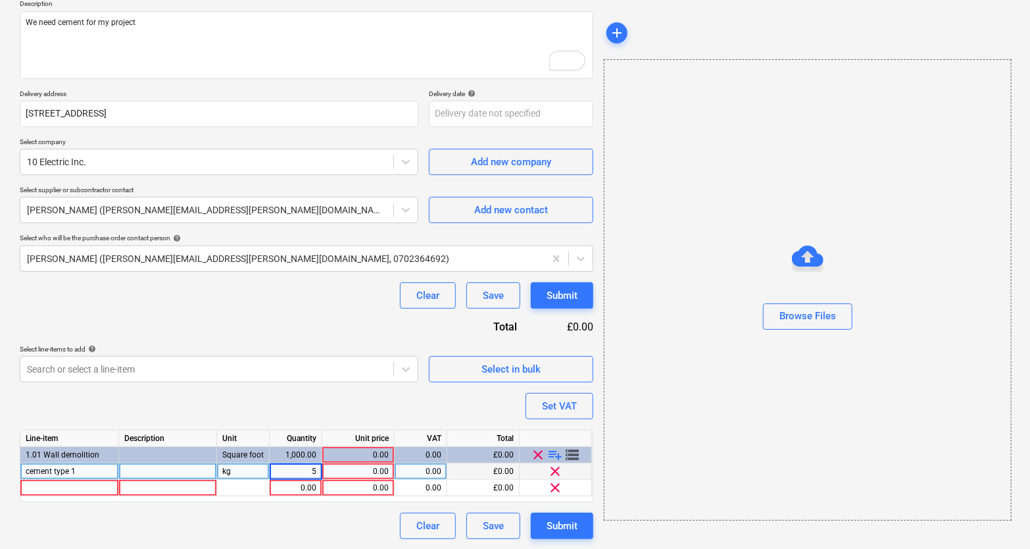
type input "50"
type textarea "x"
type input "500"
type textarea "x"
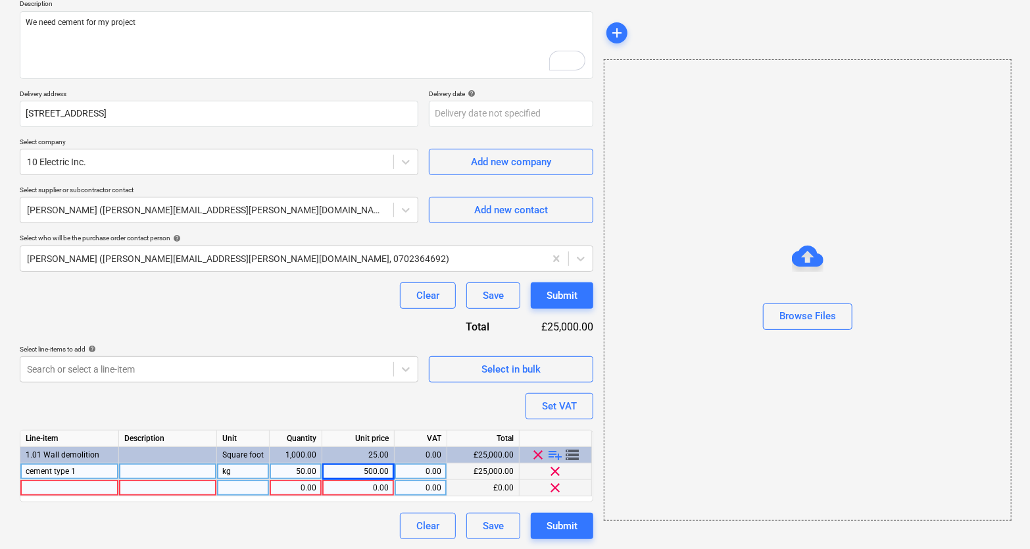
click at [50, 491] on div at bounding box center [69, 488] width 99 height 16
type input "Cement type 2"
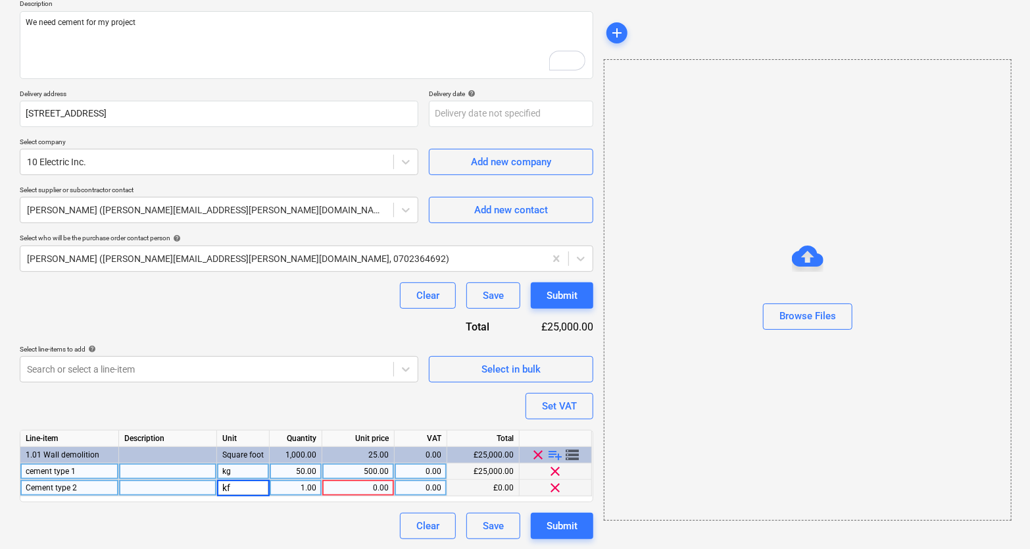
type textarea "x"
type input "100"
type textarea "x"
click at [382, 490] on div "0.00" at bounding box center [358, 488] width 61 height 16
type input "20"
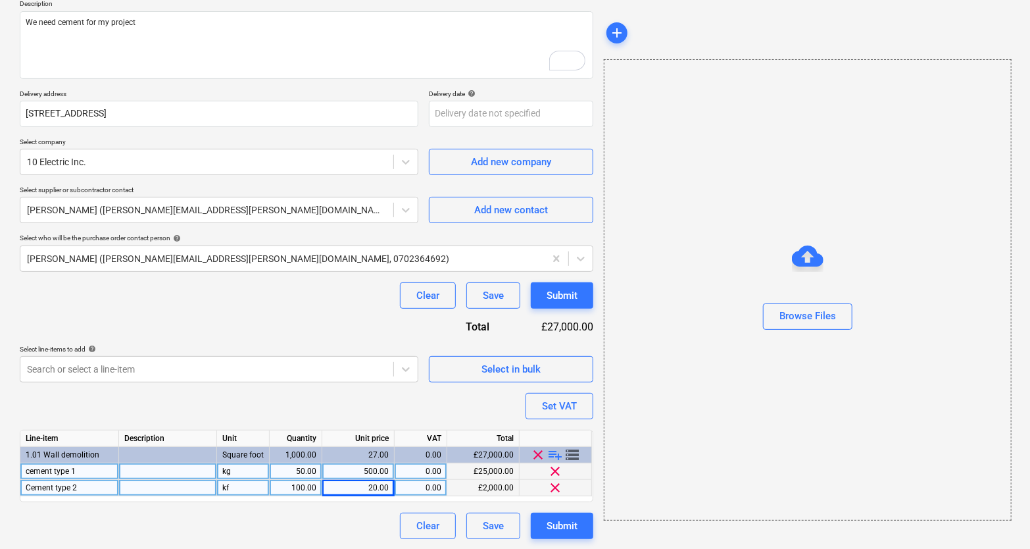
click at [348, 413] on div "Purchase order name help Purchase order for cement Purchase order reference num…" at bounding box center [307, 245] width 574 height 588
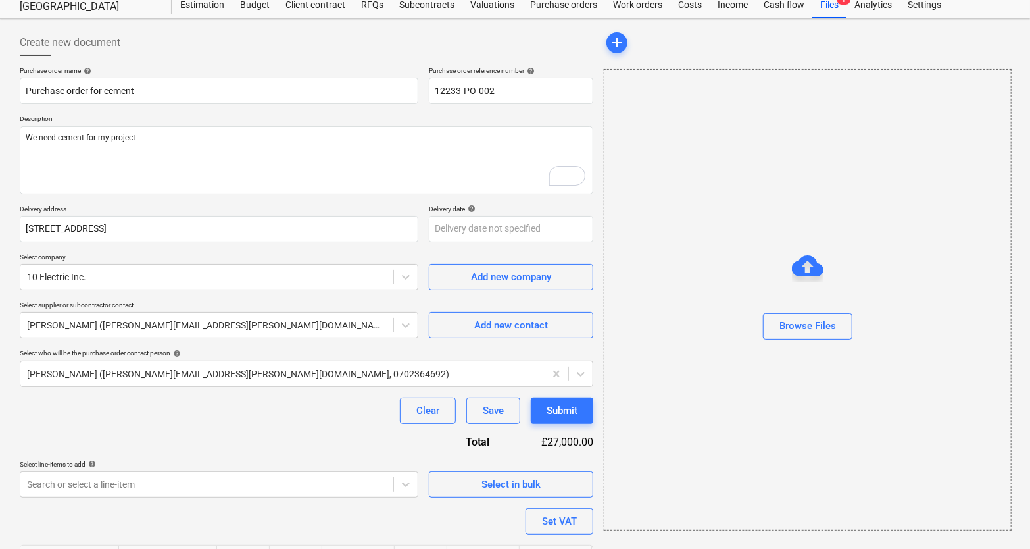
scroll to position [22, 0]
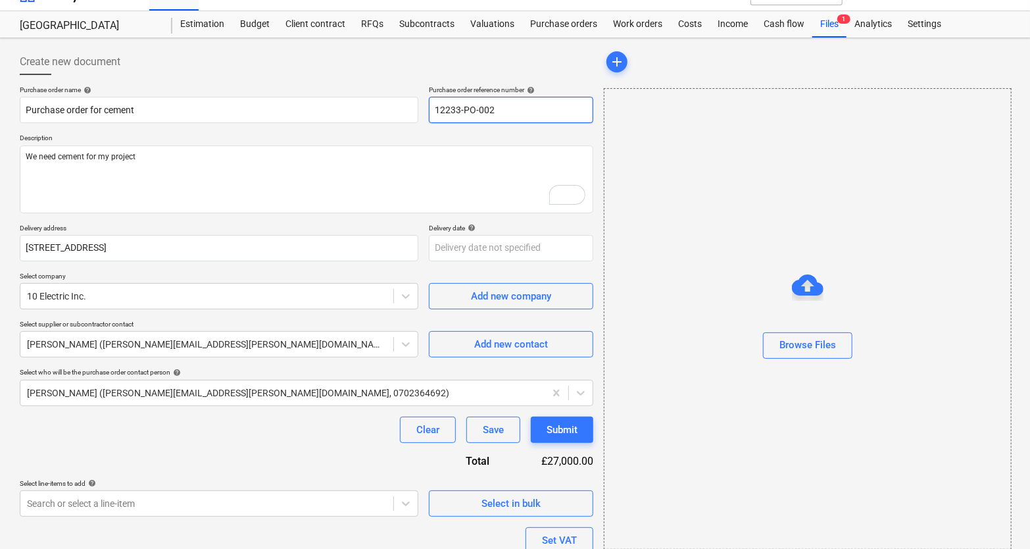
click at [460, 107] on input "12233-PO-002" at bounding box center [511, 110] width 164 height 26
click at [501, 118] on input "12233-PO-002" at bounding box center [511, 110] width 164 height 26
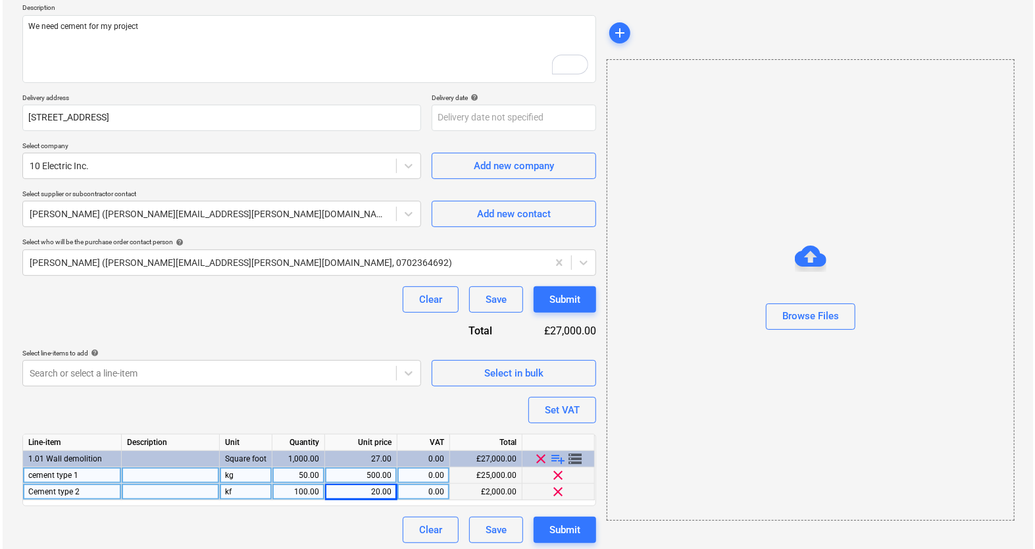
scroll to position [157, 0]
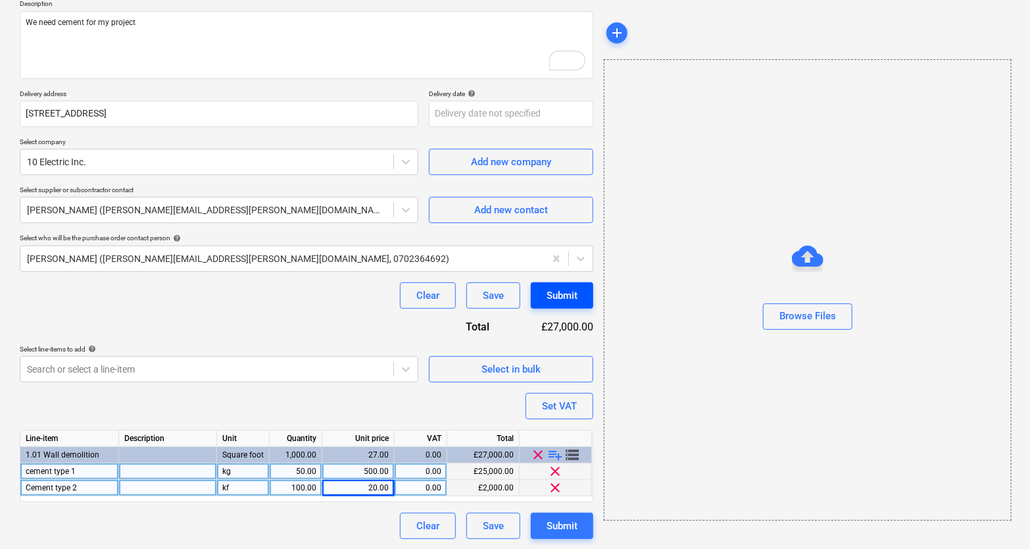
click at [549, 297] on div "Submit" at bounding box center [562, 295] width 31 height 17
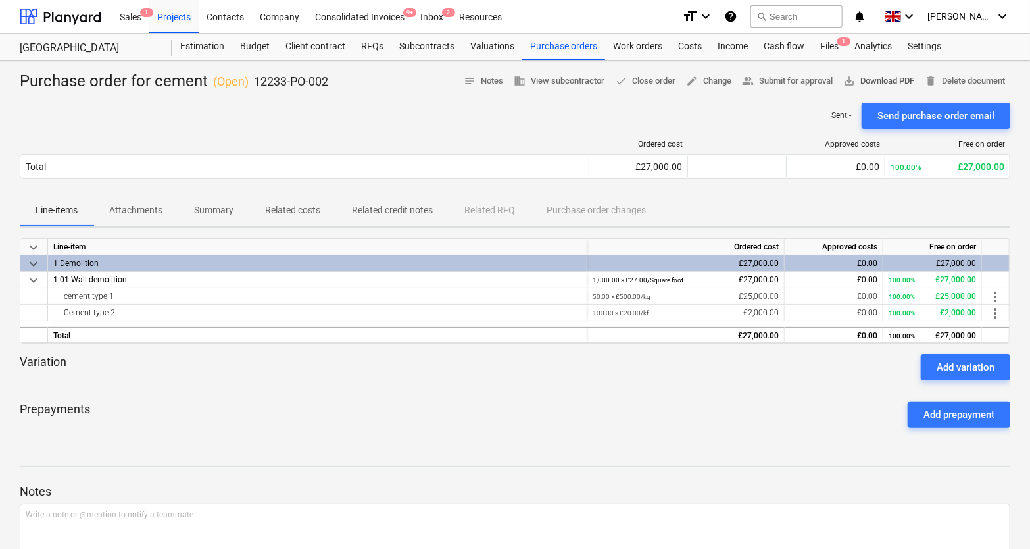
click at [872, 86] on span "save_alt Download PDF" at bounding box center [879, 81] width 71 height 15
click at [256, 51] on div "Budget 1" at bounding box center [254, 47] width 45 height 26
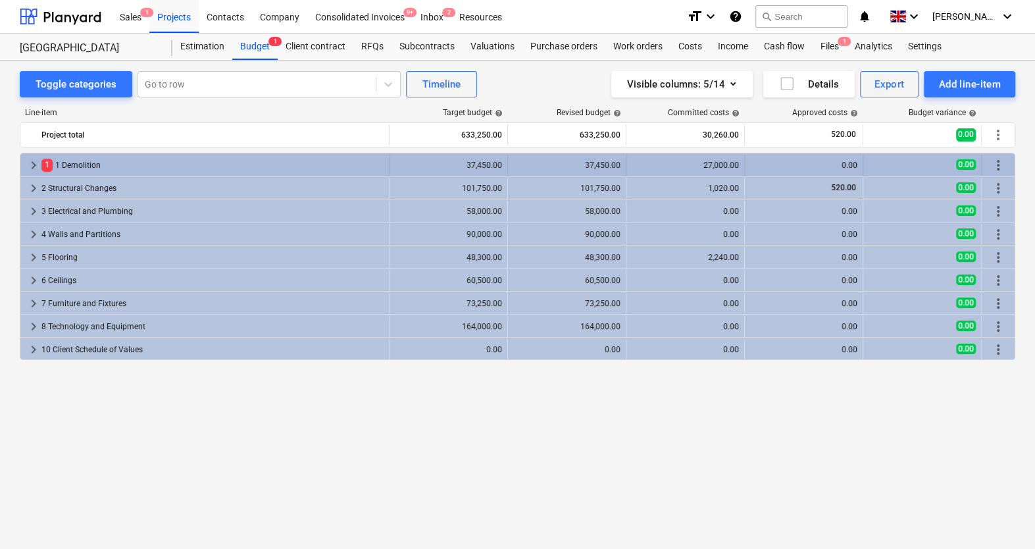
click at [28, 170] on span "keyboard_arrow_right" at bounding box center [34, 165] width 16 height 16
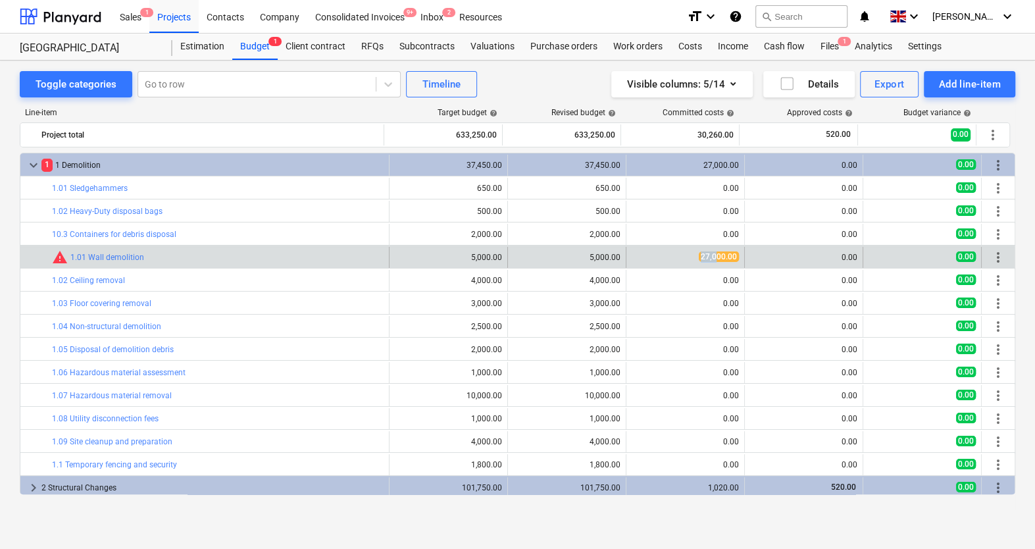
drag, startPoint x: 699, startPoint y: 254, endPoint x: 711, endPoint y: 254, distance: 11.2
click at [711, 254] on span "27,000.00" at bounding box center [719, 256] width 40 height 11
click at [517, 255] on span "edit" at bounding box center [521, 257] width 11 height 11
type textarea "x"
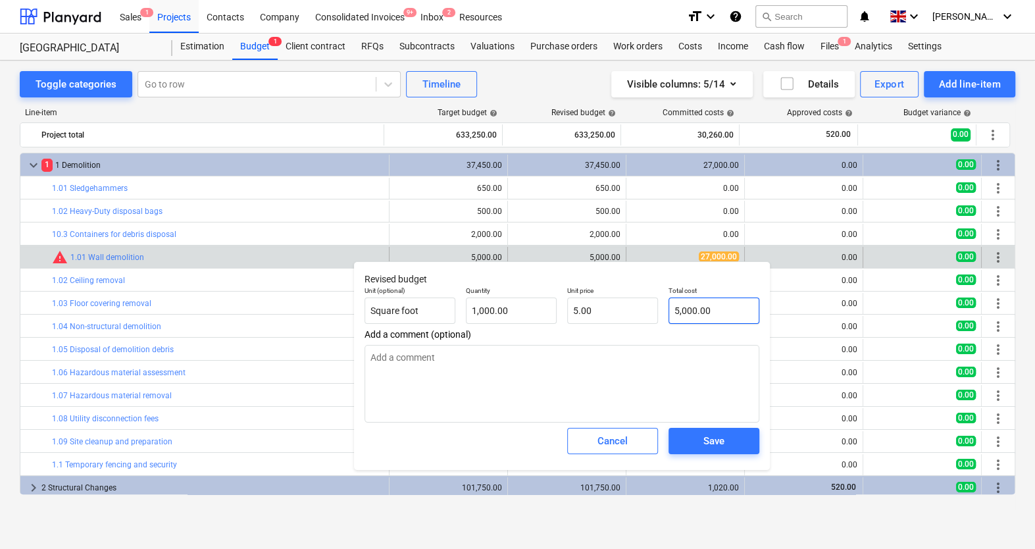
type input "5000"
click at [683, 315] on input "5000" at bounding box center [714, 310] width 91 height 26
type textarea "x"
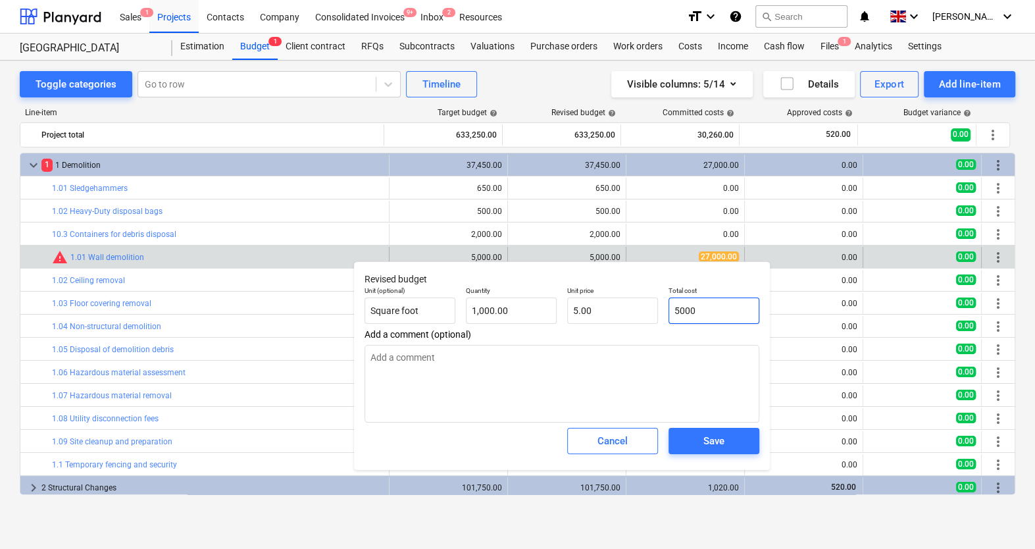
type input "2"
type input "0.00"
type textarea "x"
type input "27"
type input "0.03"
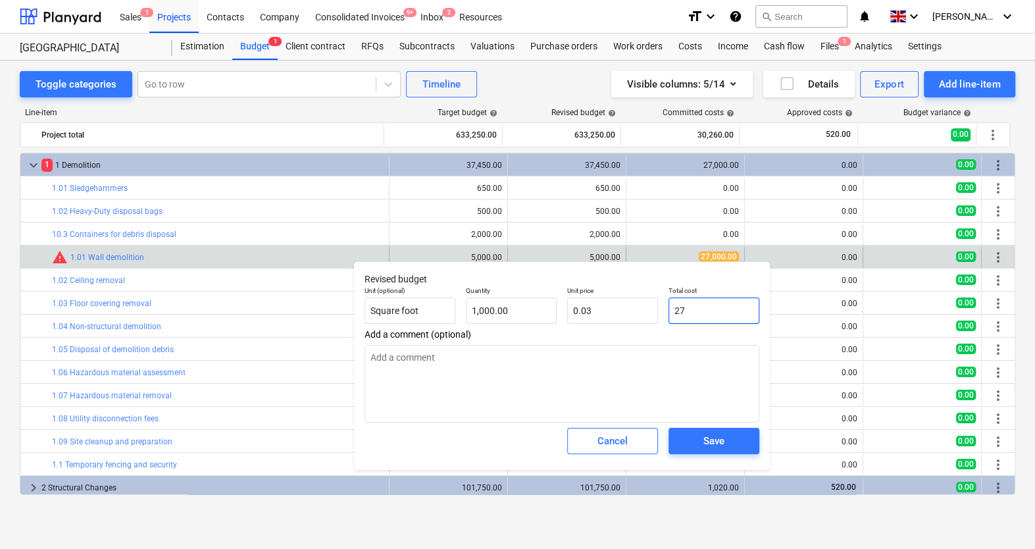
type textarea "x"
type input "270"
type input "0.27"
type textarea "x"
type input "2700"
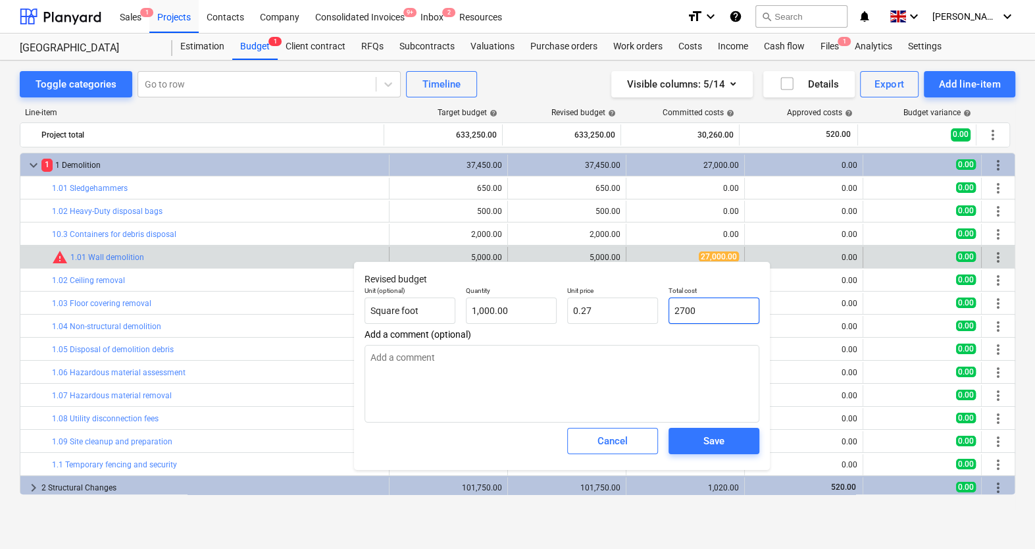
type input "2.70"
type textarea "x"
type input "27000"
type input "27.00"
type input "27000"
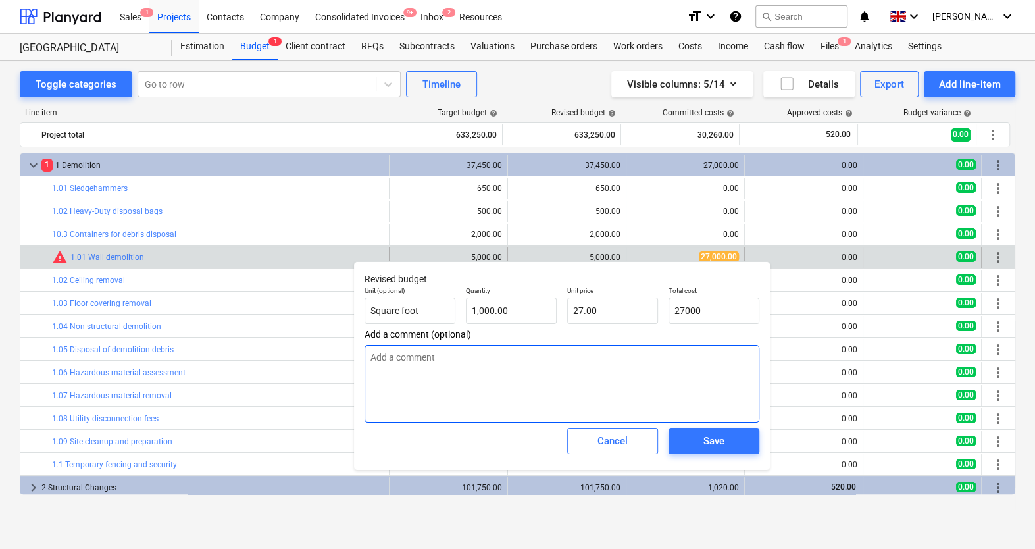
click at [624, 359] on textarea at bounding box center [562, 384] width 395 height 78
type textarea "x"
type input "27,000.00"
click at [699, 442] on span "Save" at bounding box center [713, 440] width 59 height 17
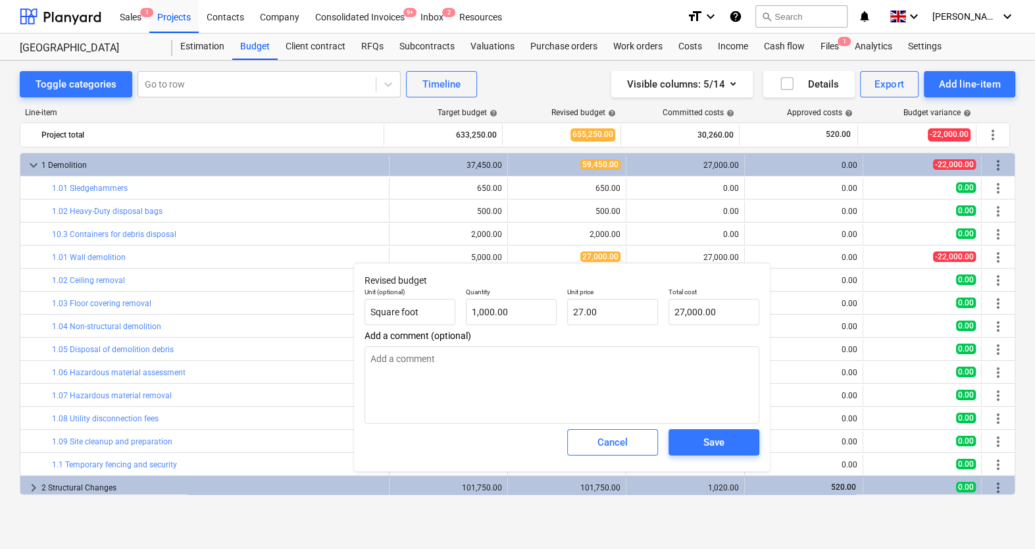
type textarea "x"
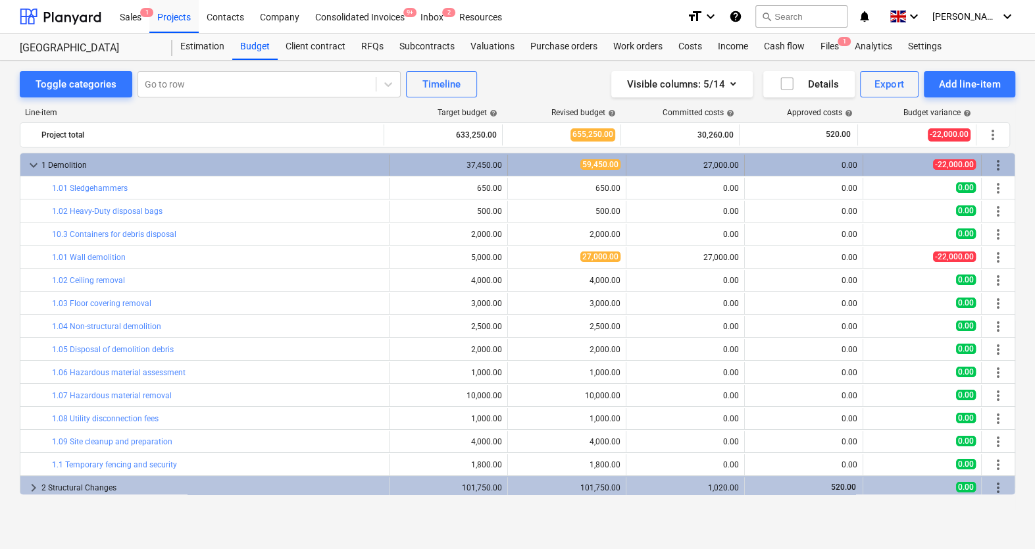
click at [31, 163] on span "keyboard_arrow_down" at bounding box center [34, 165] width 16 height 16
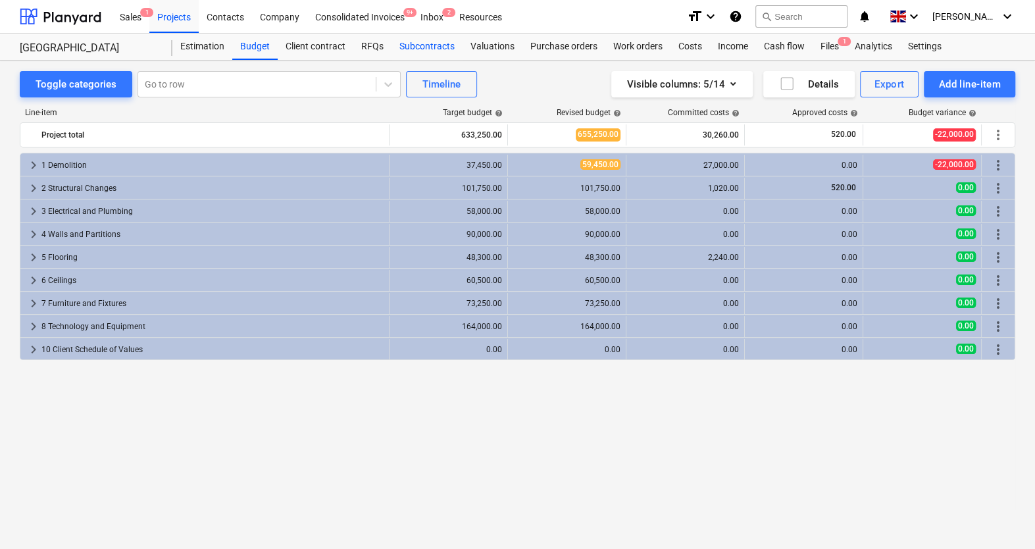
click at [441, 50] on div "Subcontracts" at bounding box center [427, 47] width 71 height 26
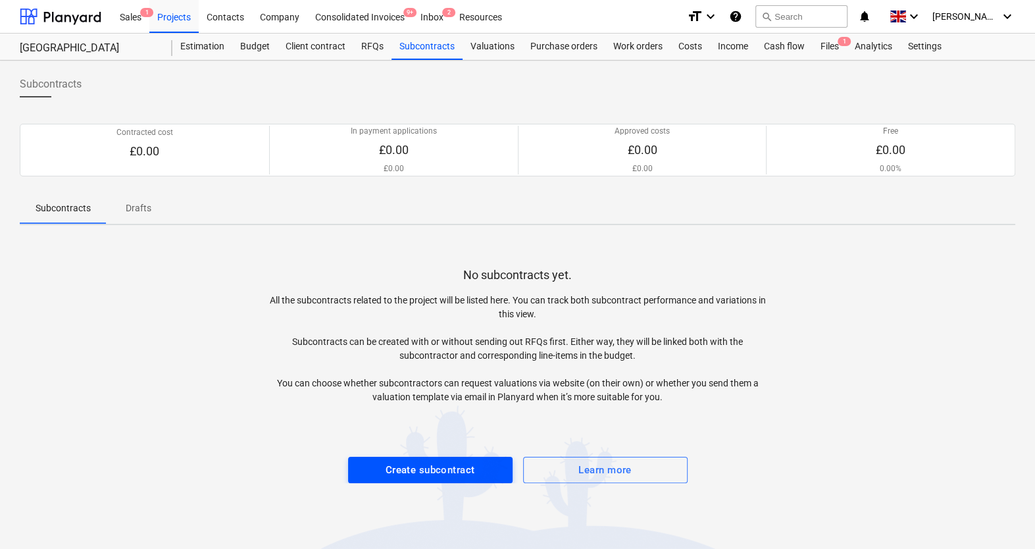
click at [412, 474] on div "Create subcontract" at bounding box center [430, 469] width 89 height 17
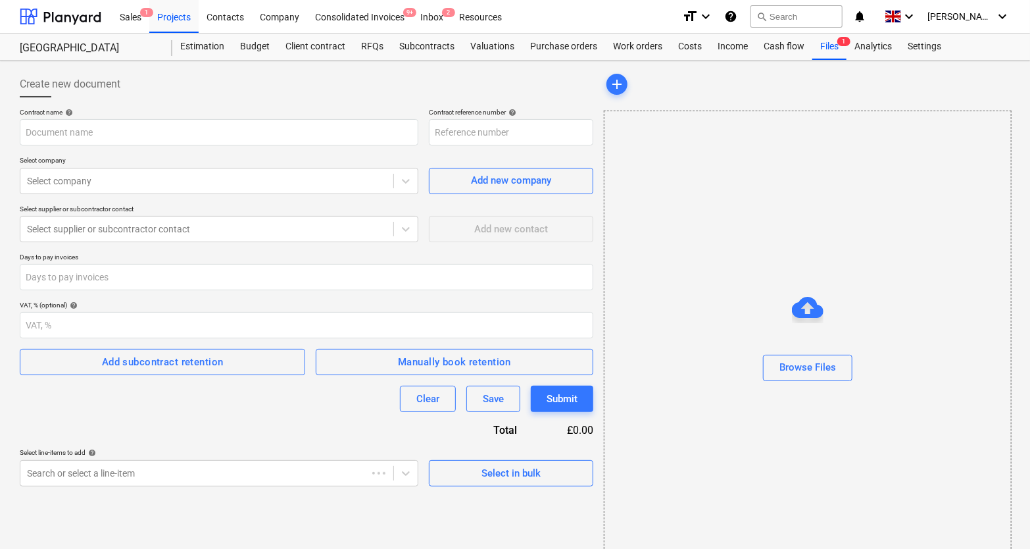
type input "12233-SO-001"
click at [268, 124] on input "text" at bounding box center [219, 132] width 399 height 26
type input "Subcontract for bricks"
click at [194, 186] on div at bounding box center [207, 180] width 360 height 13
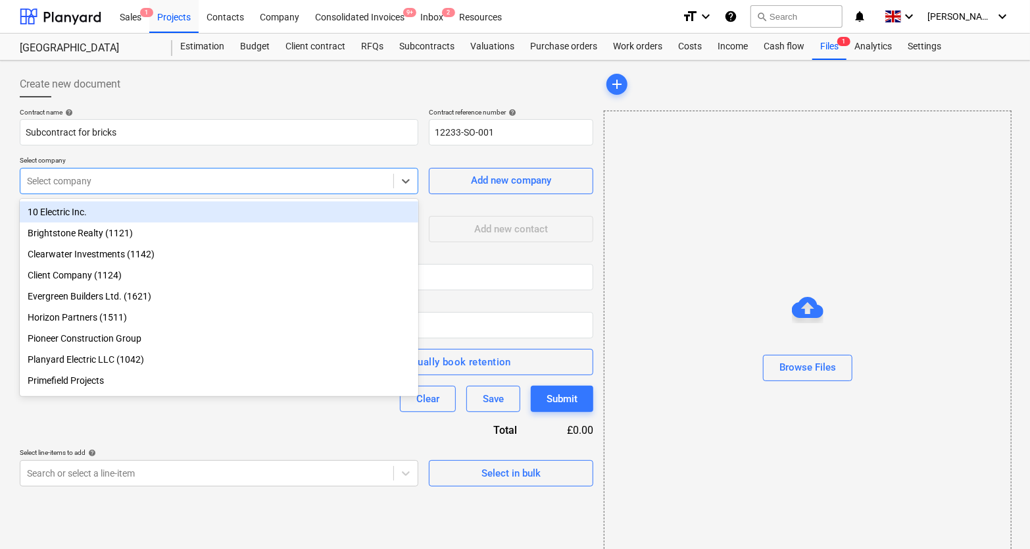
click at [178, 210] on div "10 Electric Inc." at bounding box center [219, 211] width 399 height 21
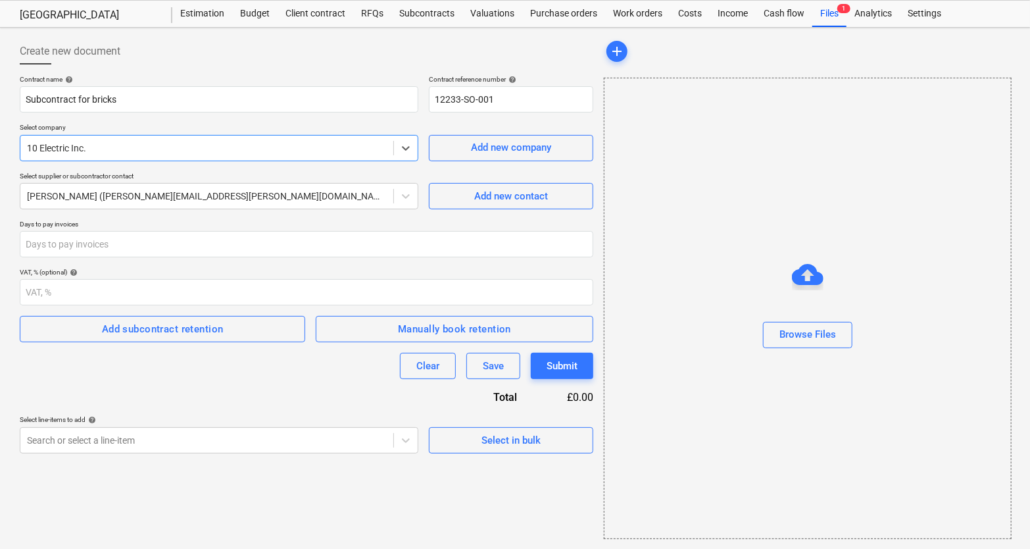
scroll to position [33, 0]
click at [226, 335] on span "Add subcontract retention" at bounding box center [162, 328] width 257 height 17
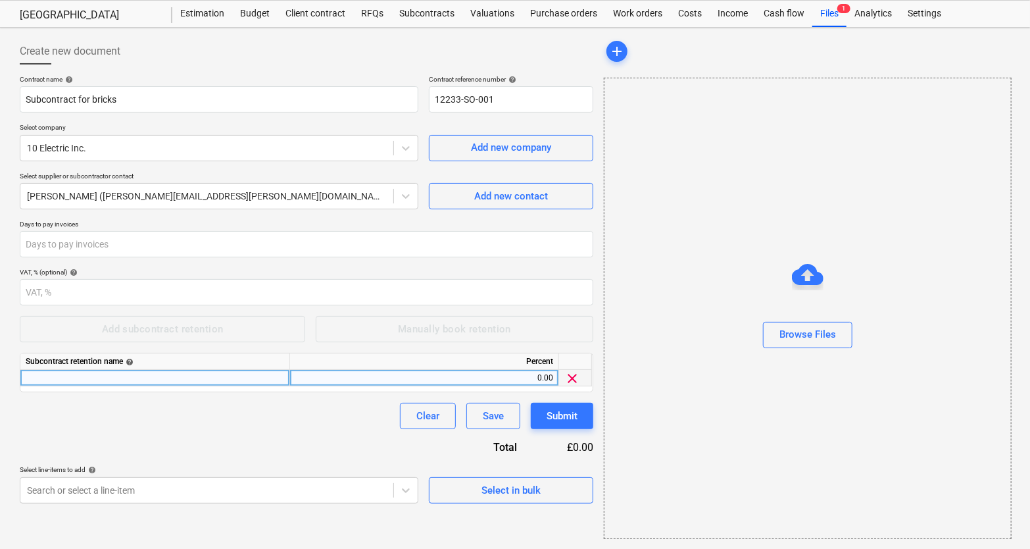
click at [168, 380] on div at bounding box center [155, 378] width 270 height 16
type input "Retention"
click at [188, 440] on div "Contract name help Subcontract for bricks Contract reference number help 12233-…" at bounding box center [307, 289] width 574 height 428
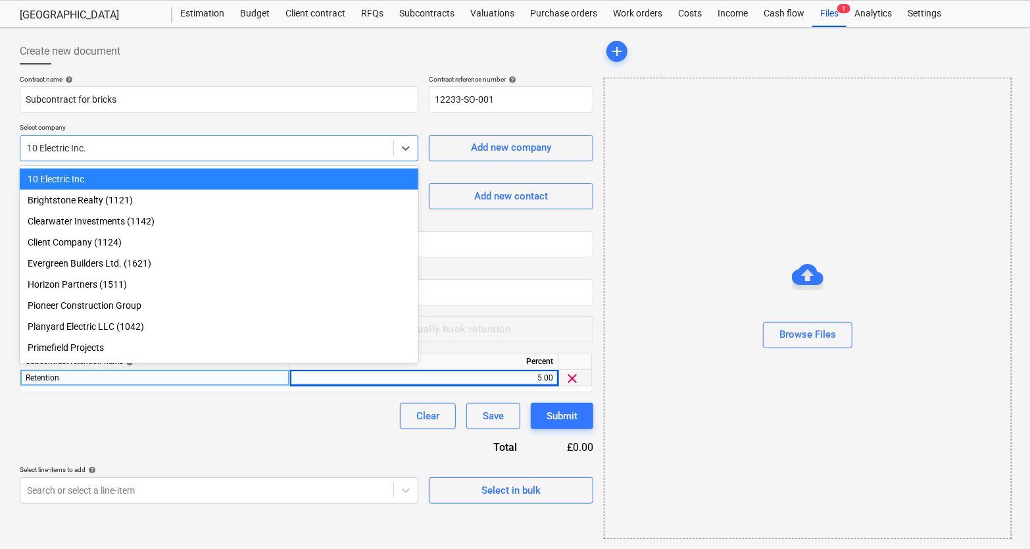
drag, startPoint x: 87, startPoint y: 145, endPoint x: 39, endPoint y: 144, distance: 48.0
click at [39, 144] on div at bounding box center [207, 147] width 360 height 13
click at [87, 120] on div "Contract name help Subcontract for bricks Contract reference number help 12233-…" at bounding box center [307, 289] width 574 height 428
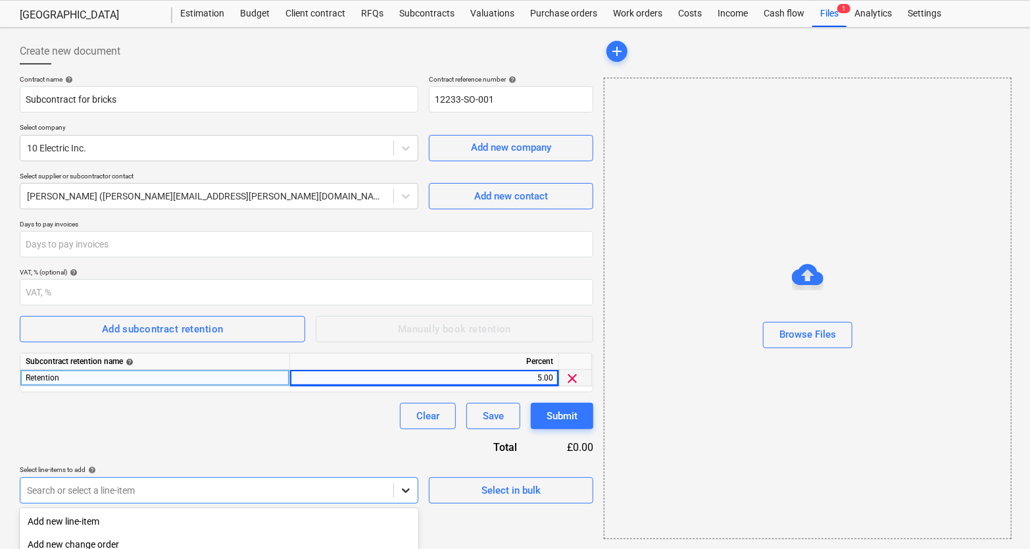
scroll to position [191, 0]
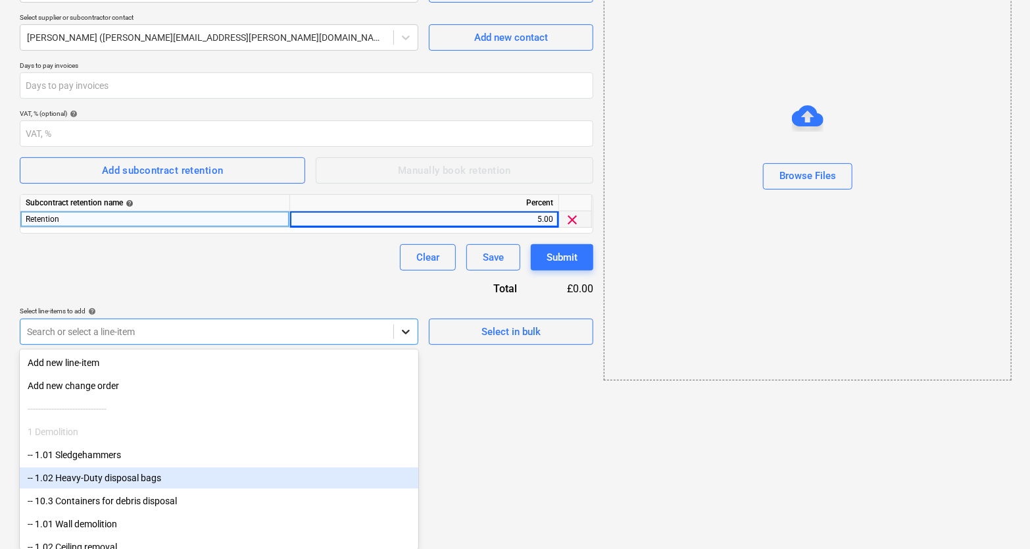
click at [393, 357] on body "Sales 1 Projects Contacts Company Consolidated Invoices 9+ Inbox 2 Resources fo…" at bounding box center [515, 83] width 1030 height 549
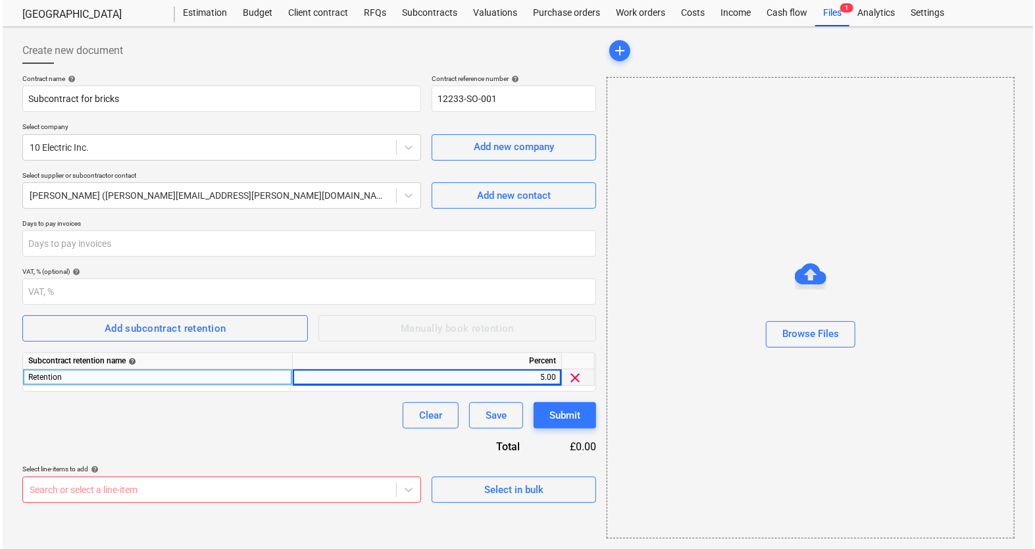
scroll to position [33, 0]
click at [480, 316] on div "Contract name help Subcontract for bricks Contract reference number help 12233-…" at bounding box center [307, 289] width 574 height 428
click at [478, 486] on span "Select in bulk" at bounding box center [511, 490] width 132 height 17
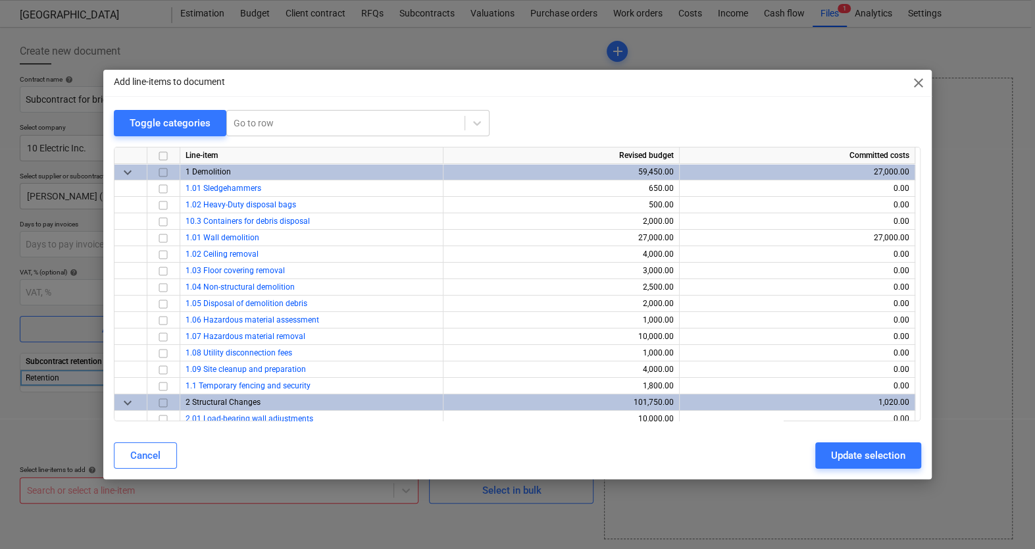
click at [135, 168] on span "keyboard_arrow_down" at bounding box center [128, 172] width 16 height 16
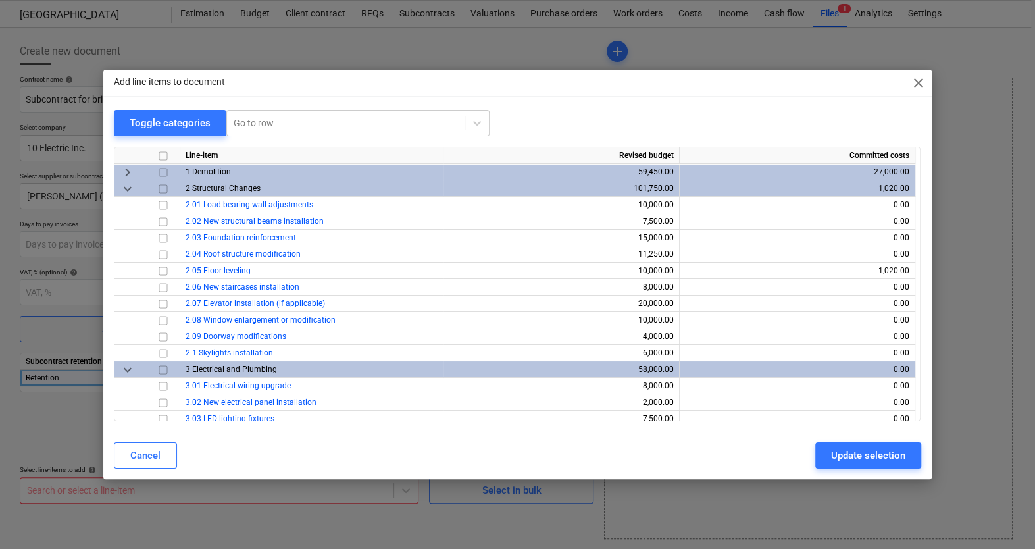
click at [131, 184] on span "keyboard_arrow_down" at bounding box center [128, 189] width 16 height 16
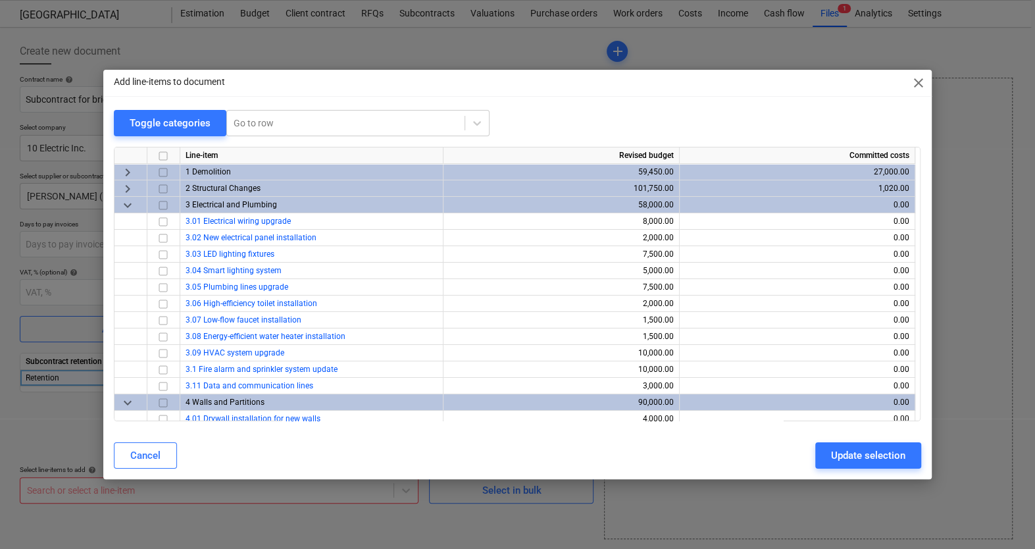
click at [129, 207] on span "keyboard_arrow_down" at bounding box center [128, 205] width 16 height 16
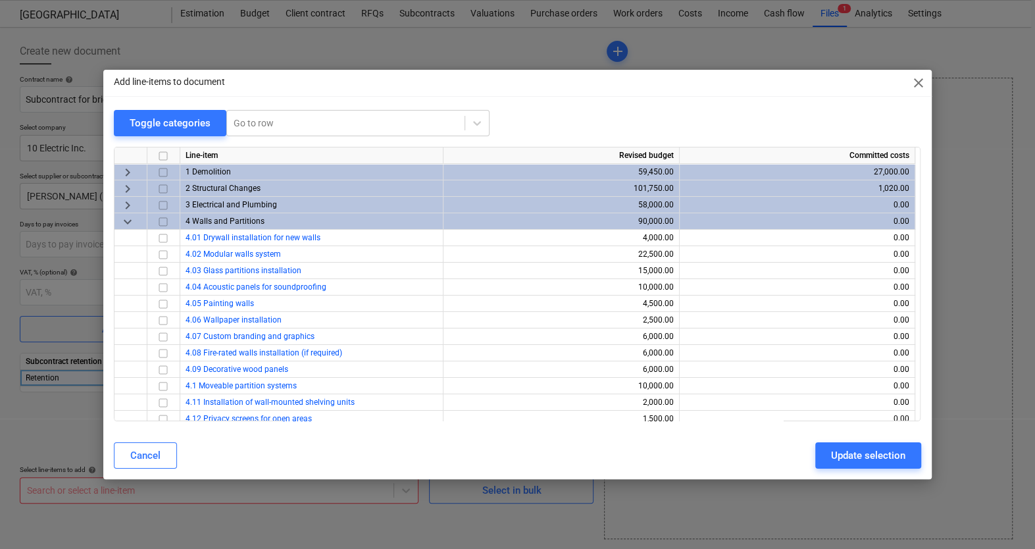
click at [76, 303] on div "Add line-items to document close Toggle categories Go to row Line-item Revised …" at bounding box center [517, 274] width 1035 height 549
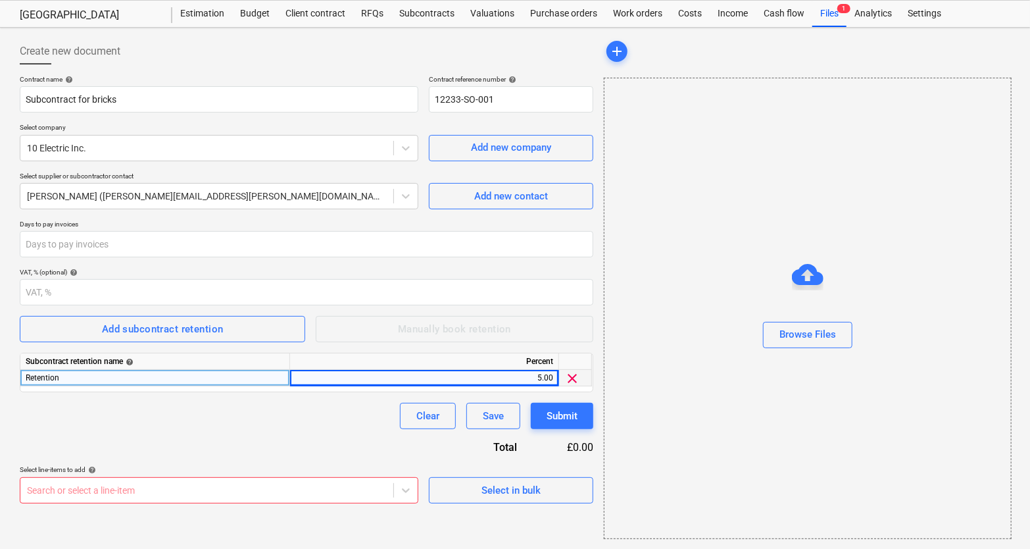
click at [309, 430] on div "Contract name help Subcontract for bricks Contract reference number help 12233-…" at bounding box center [307, 289] width 574 height 428
click at [454, 489] on span "Select in bulk" at bounding box center [511, 490] width 132 height 17
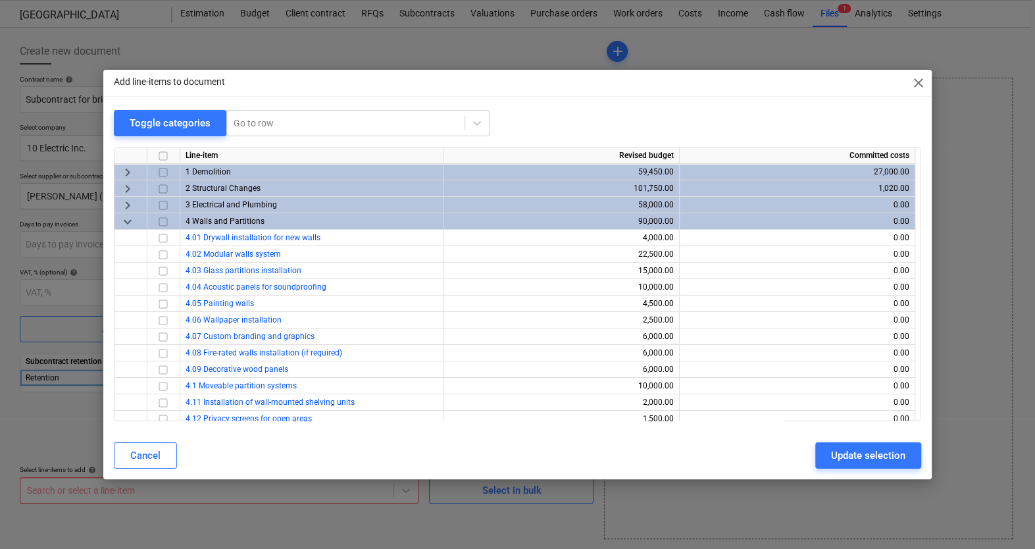
click at [160, 222] on input "checkbox" at bounding box center [163, 222] width 16 height 16
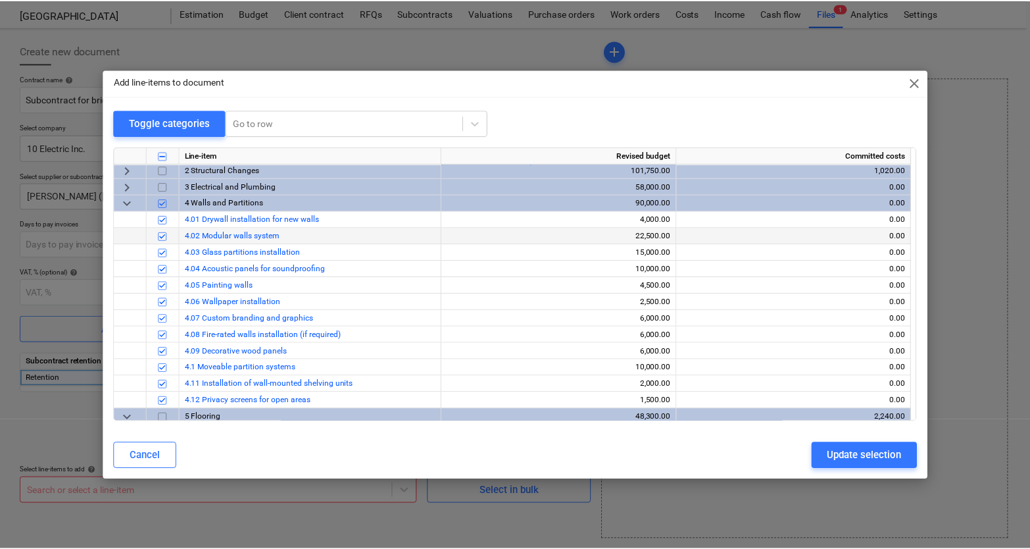
scroll to position [17, 0]
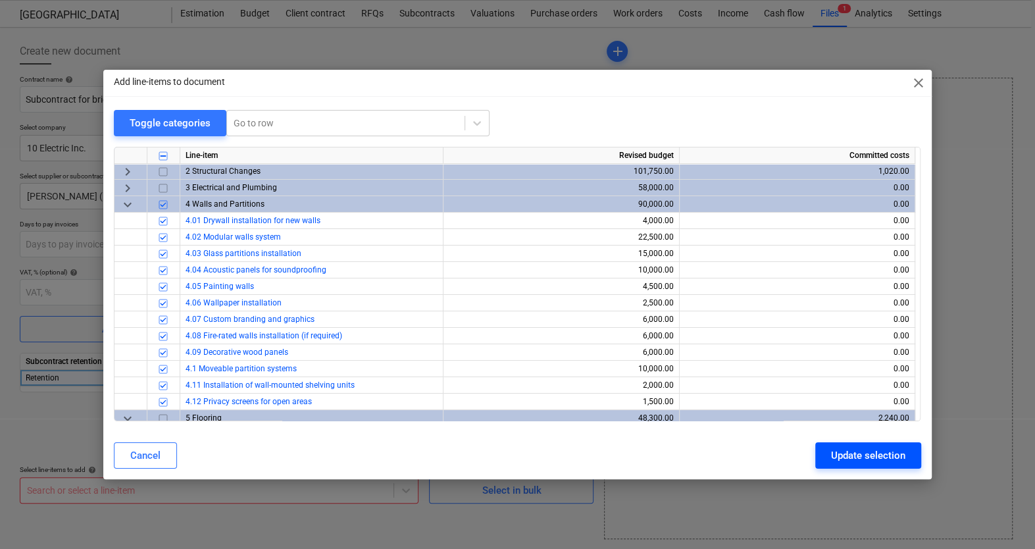
click at [869, 455] on div "Update selection" at bounding box center [868, 455] width 74 height 17
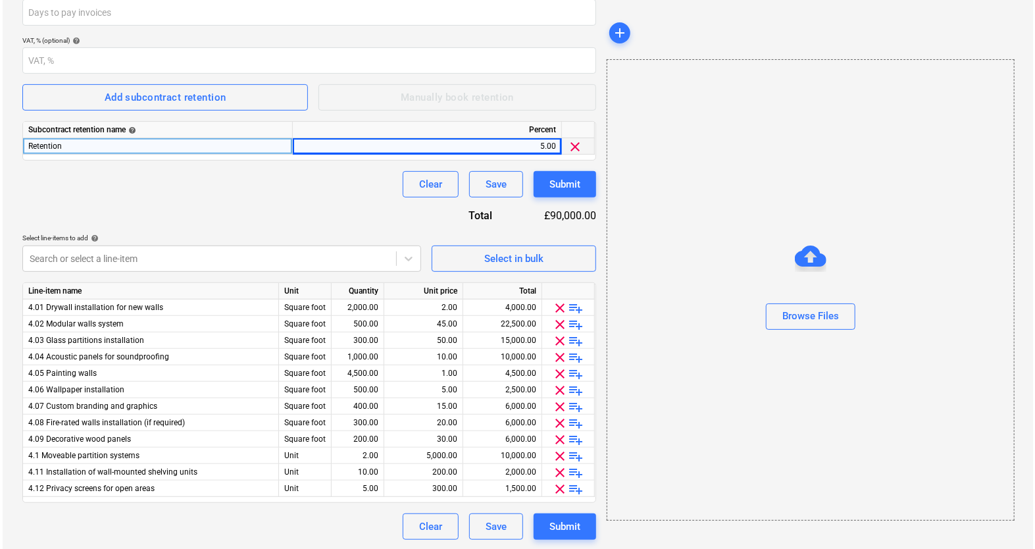
scroll to position [265, 0]
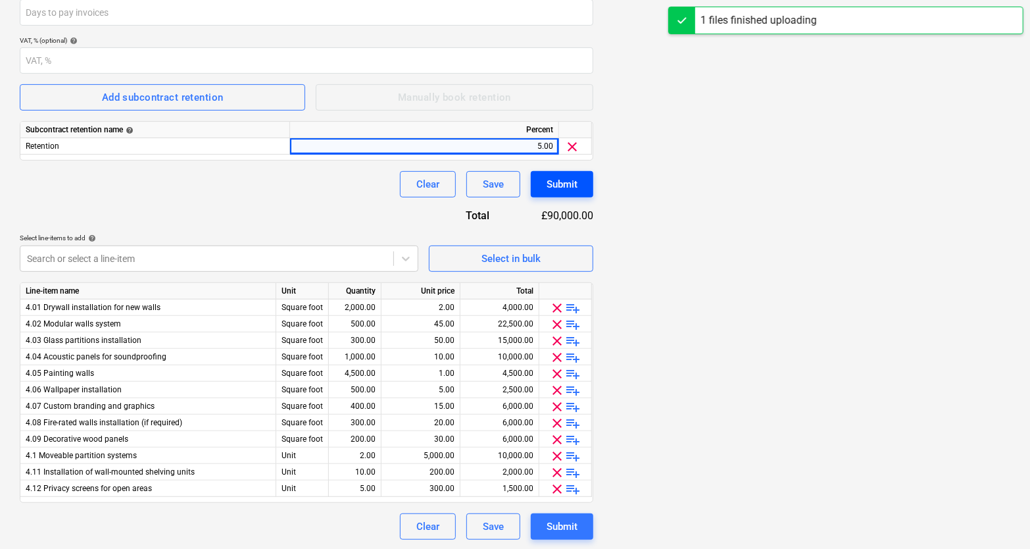
click at [565, 182] on div "Submit" at bounding box center [562, 184] width 31 height 17
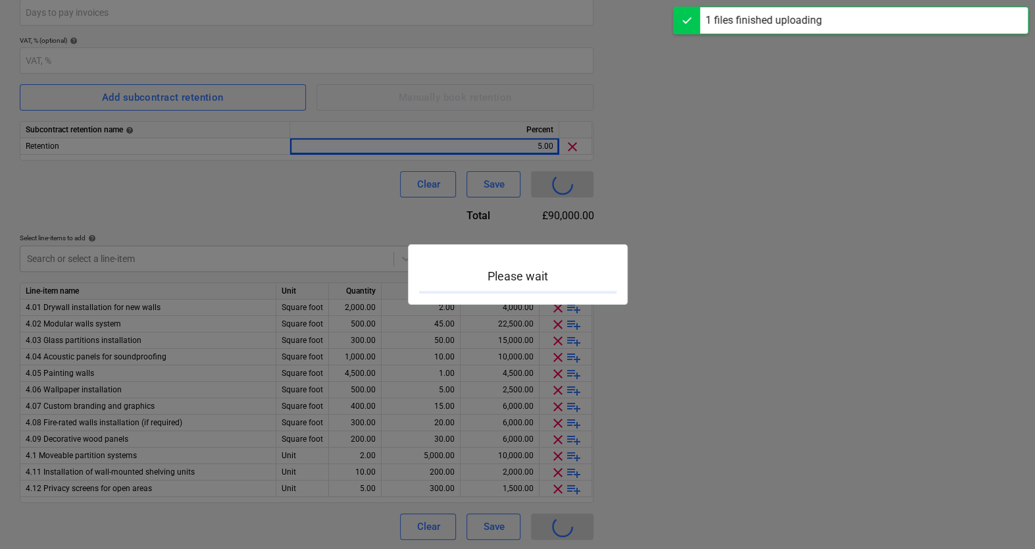
type input "12233-SO-001"
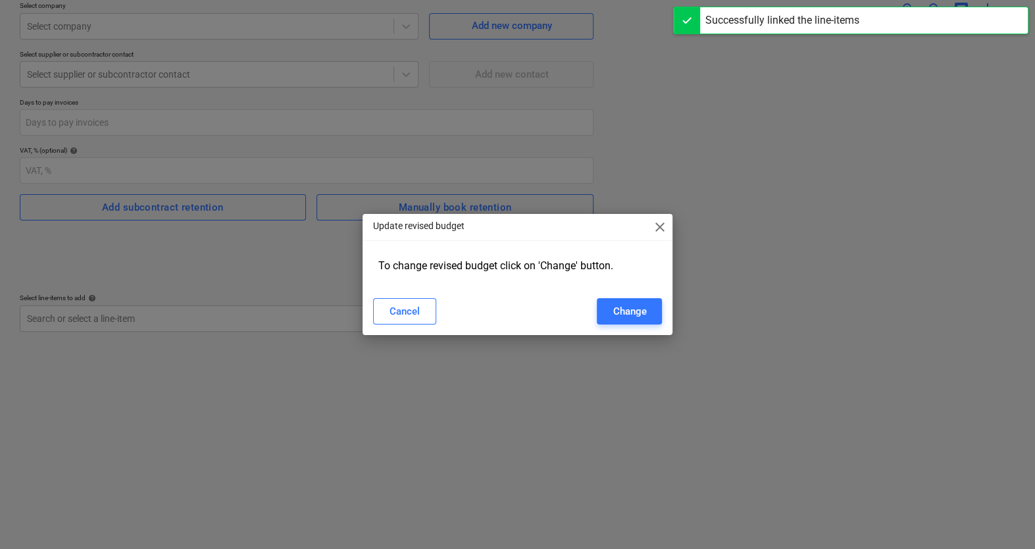
click at [657, 228] on span "close" at bounding box center [659, 227] width 16 height 16
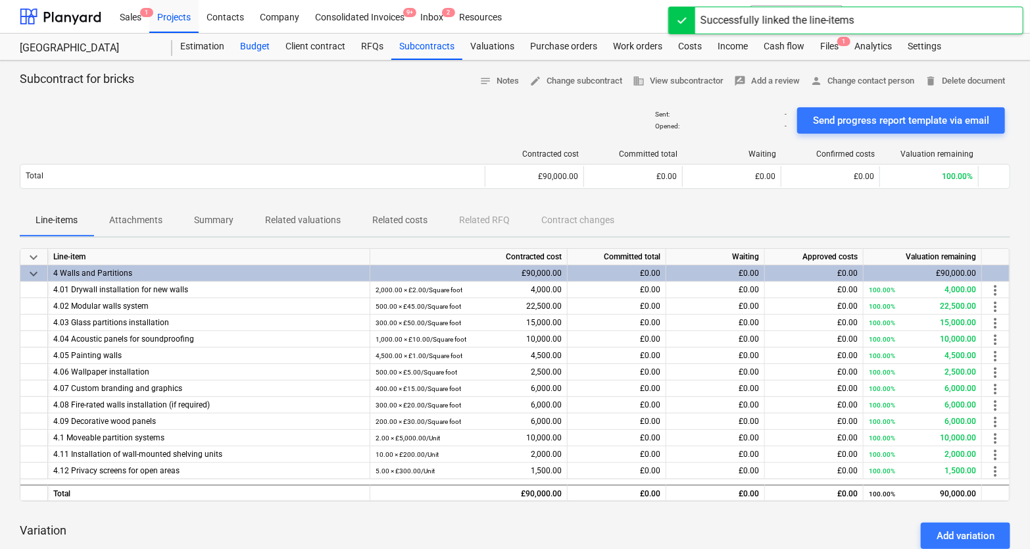
click at [250, 47] on div "Budget" at bounding box center [254, 47] width 45 height 26
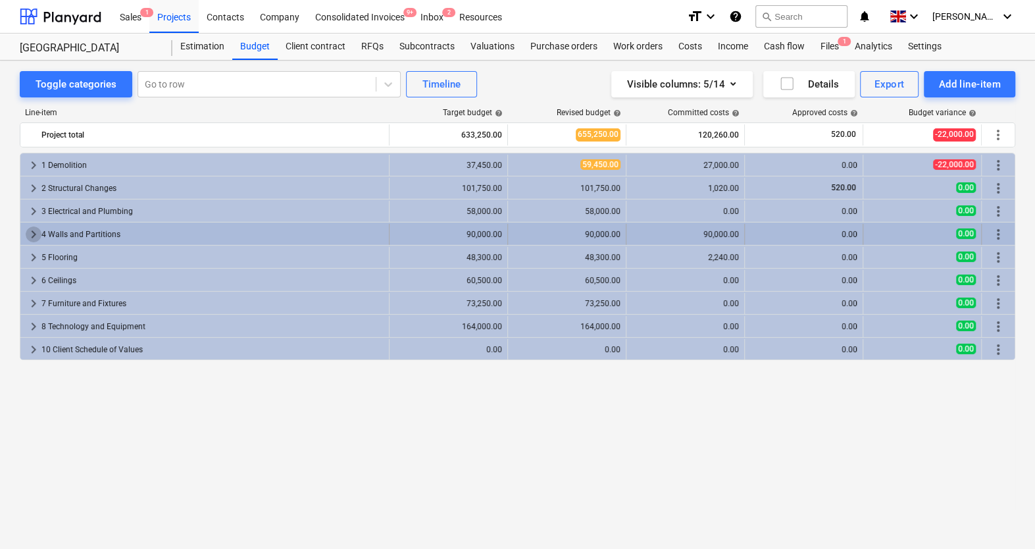
click at [38, 227] on span "keyboard_arrow_right" at bounding box center [34, 234] width 16 height 16
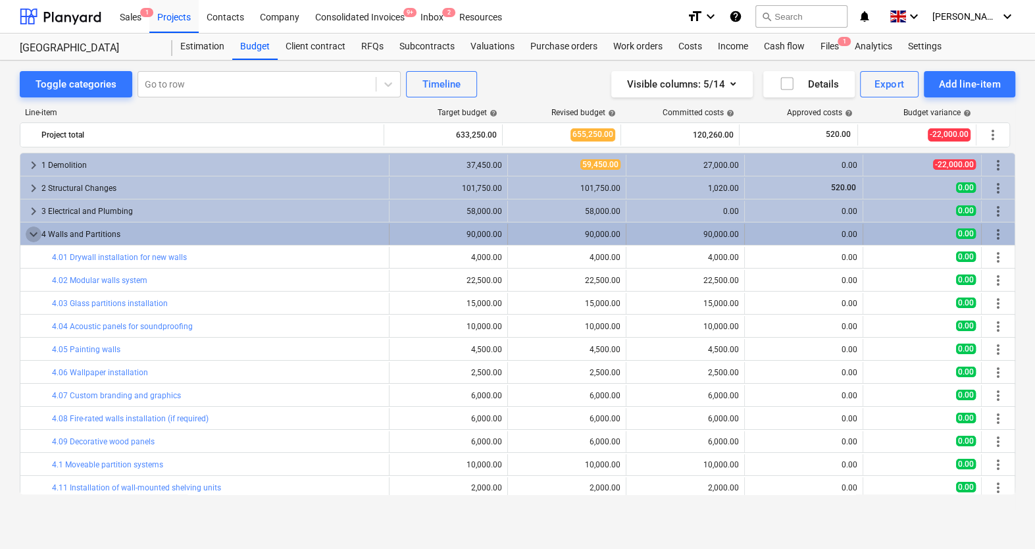
click at [28, 228] on span "keyboard_arrow_down" at bounding box center [34, 234] width 16 height 16
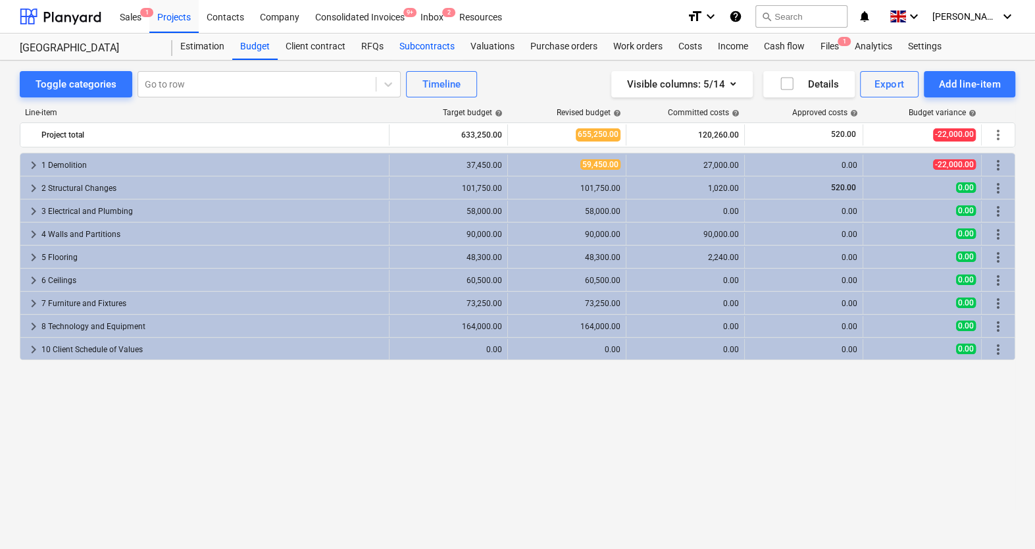
click at [420, 55] on div "Subcontracts" at bounding box center [427, 47] width 71 height 26
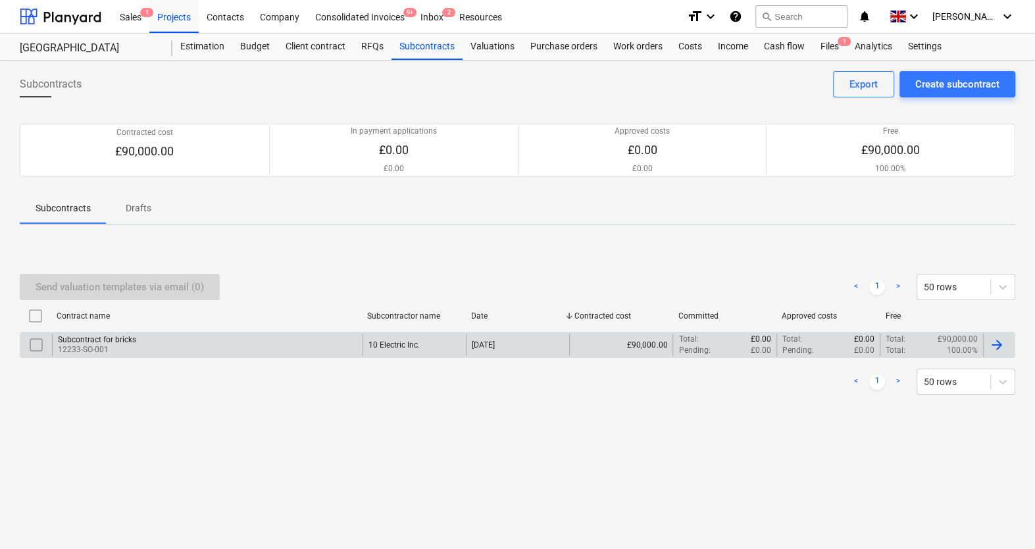
click at [131, 342] on div "Subcontract for bricks" at bounding box center [97, 339] width 78 height 9
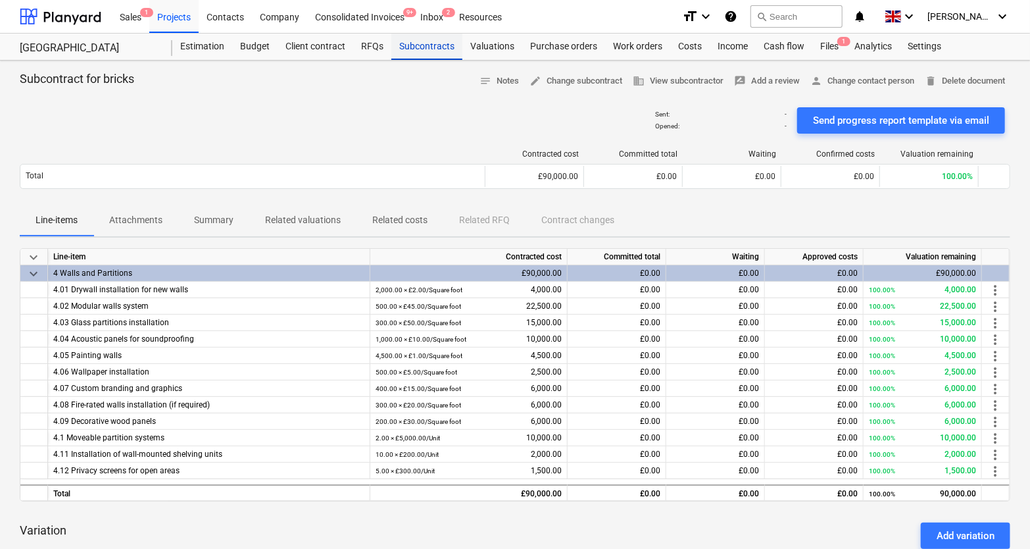
click at [403, 49] on div "Subcontracts" at bounding box center [427, 47] width 71 height 26
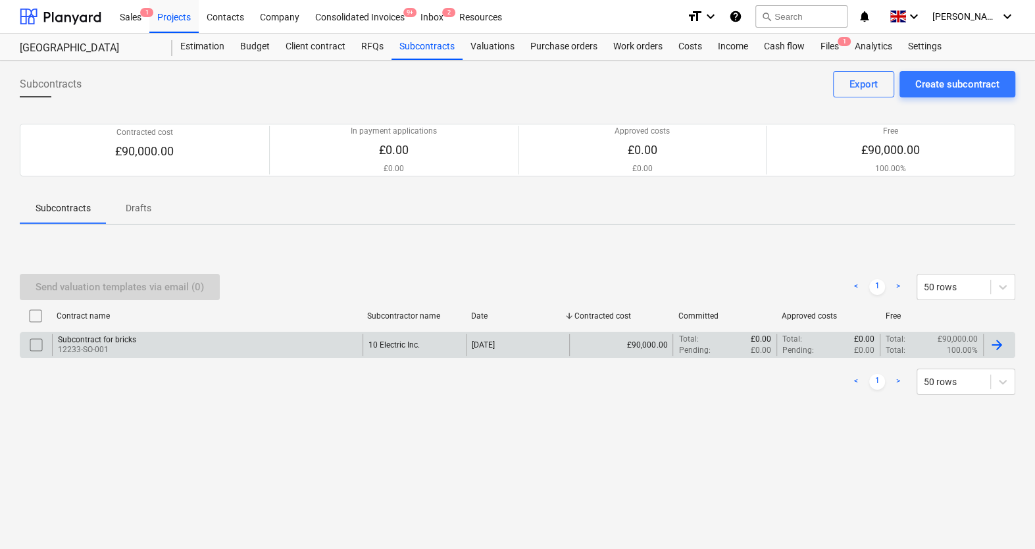
click at [124, 341] on div "Subcontract for bricks" at bounding box center [97, 339] width 78 height 9
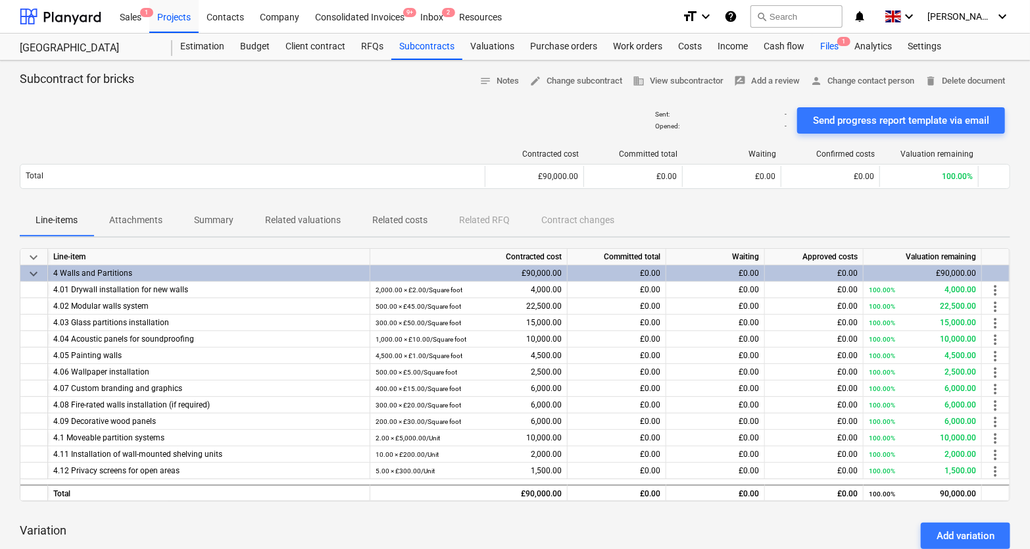
click at [827, 45] on div "Files 1" at bounding box center [830, 47] width 34 height 26
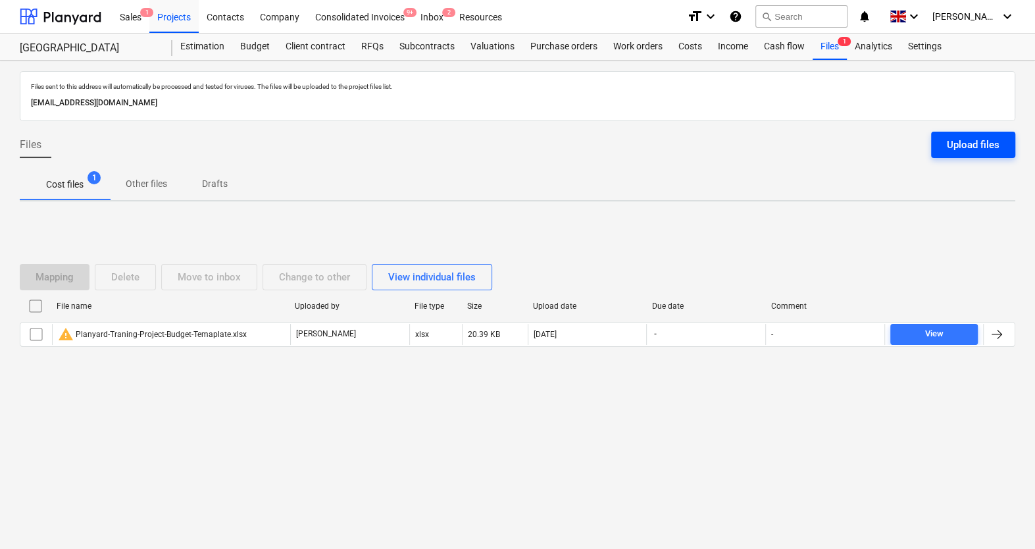
click at [984, 142] on div "Upload files" at bounding box center [973, 144] width 53 height 17
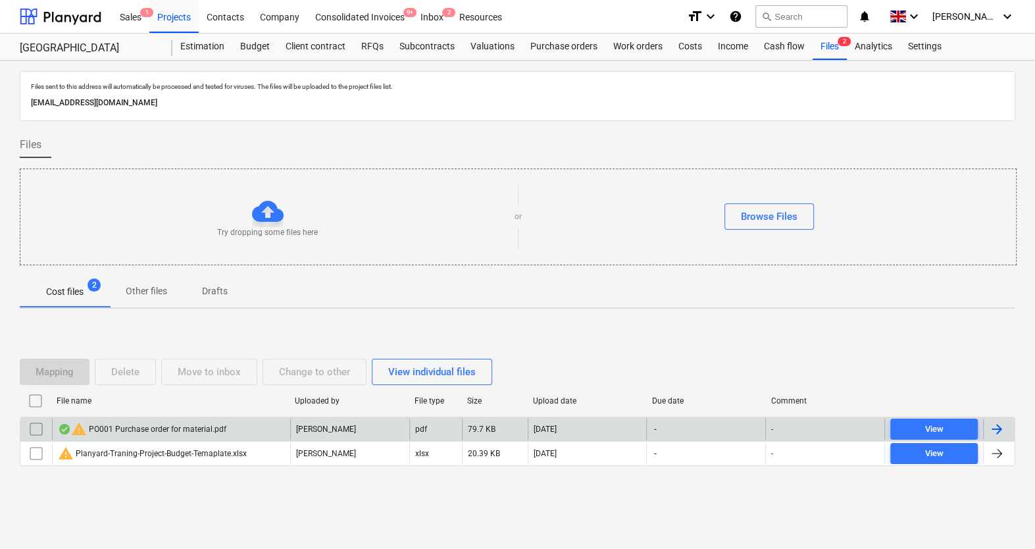
click at [131, 430] on div "warning PO001 Purchase order for material.pdf" at bounding box center [142, 429] width 168 height 16
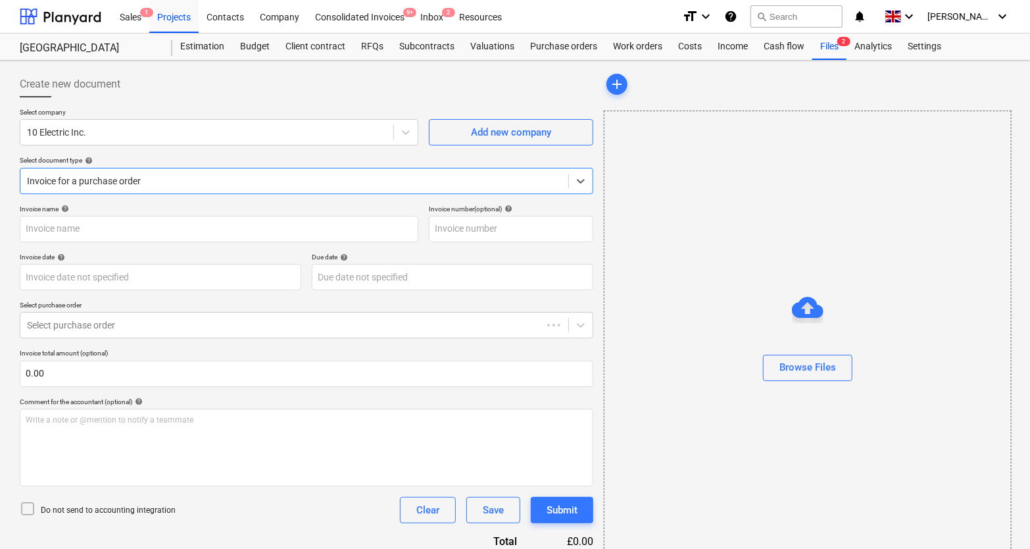
type input "PO001"
type input "[DATE]"
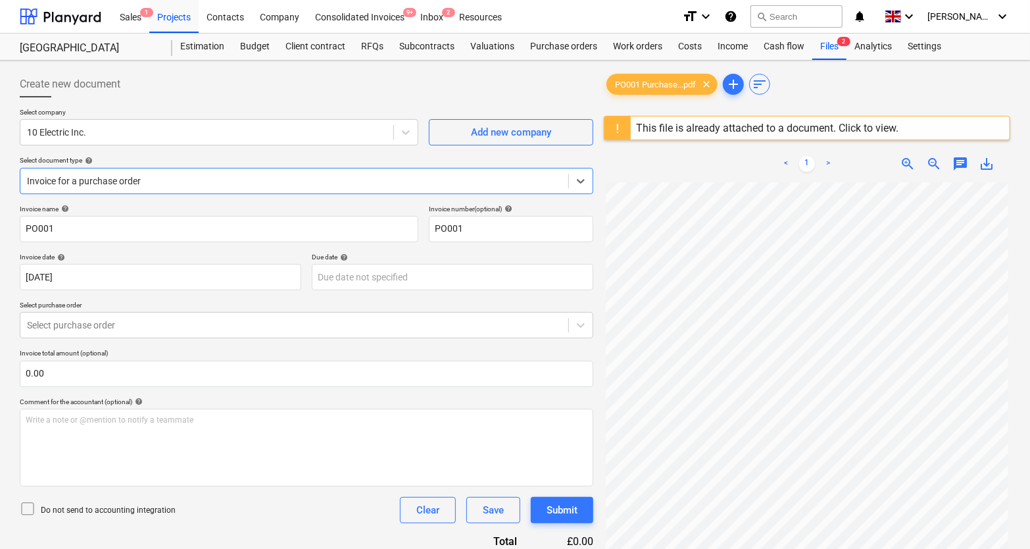
click at [155, 176] on div at bounding box center [294, 180] width 535 height 13
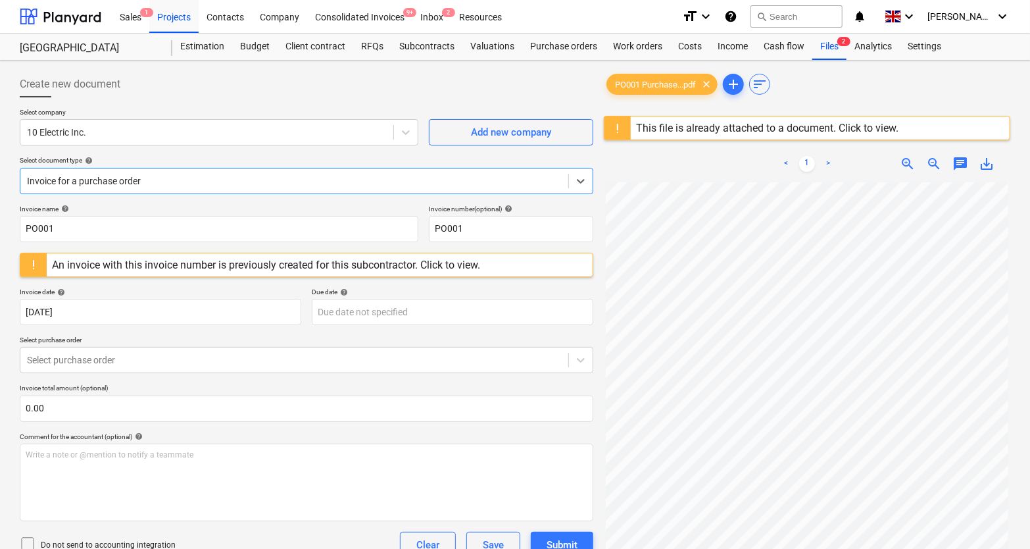
click at [141, 177] on div at bounding box center [294, 180] width 535 height 13
click at [139, 180] on div at bounding box center [294, 180] width 535 height 13
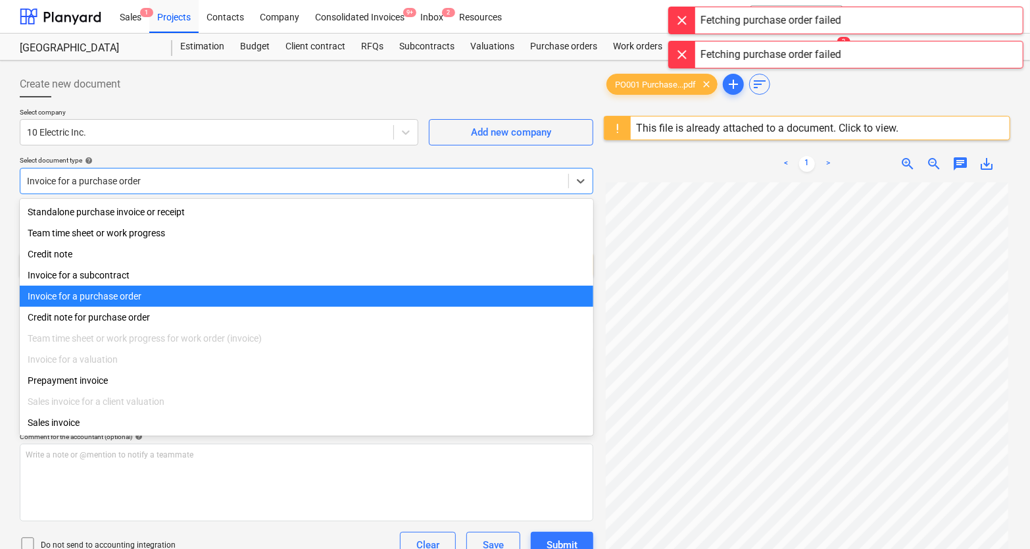
click at [677, 16] on div at bounding box center [682, 20] width 26 height 26
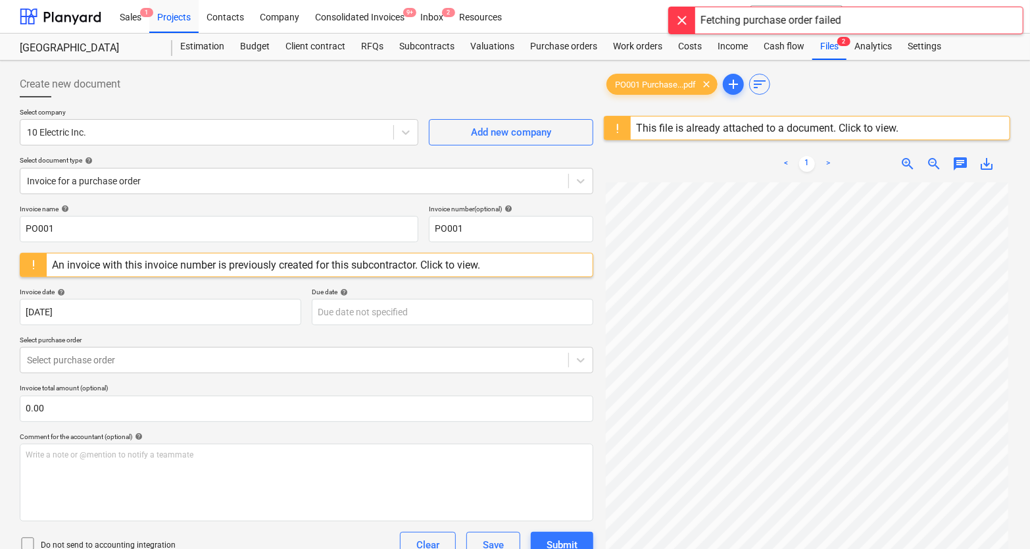
click at [678, 20] on div at bounding box center [682, 20] width 26 height 26
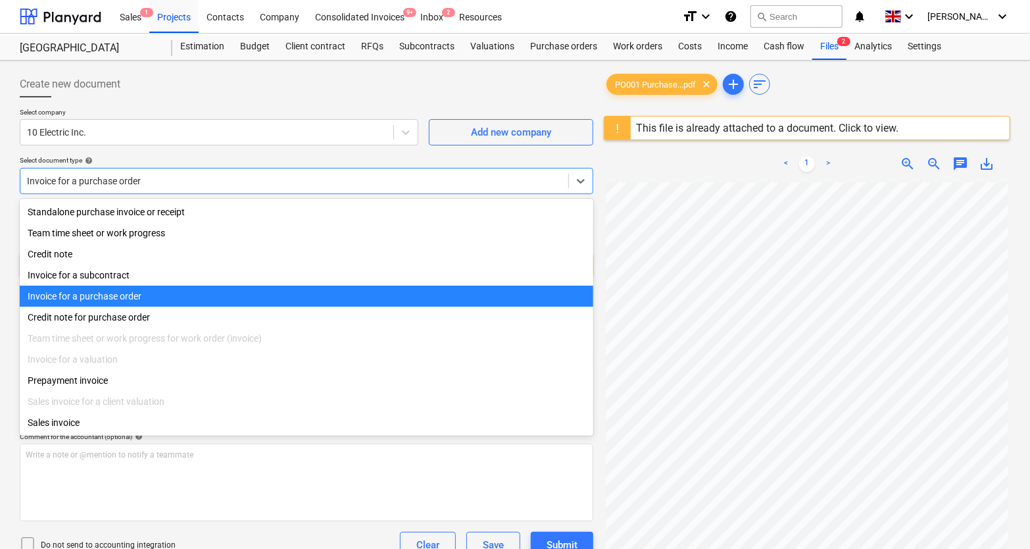
click at [174, 180] on div at bounding box center [294, 180] width 535 height 13
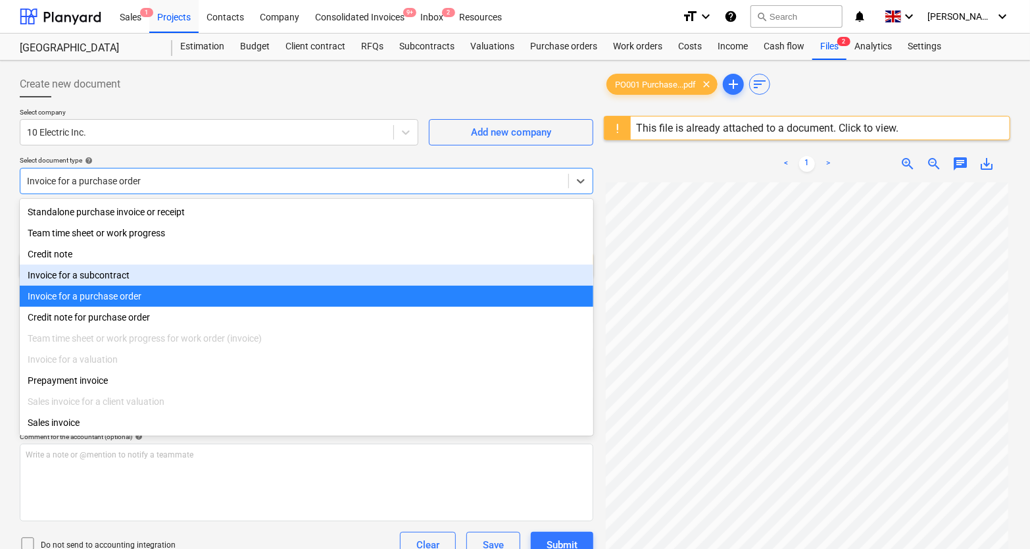
click at [109, 280] on div "Invoice for a subcontract" at bounding box center [307, 275] width 574 height 21
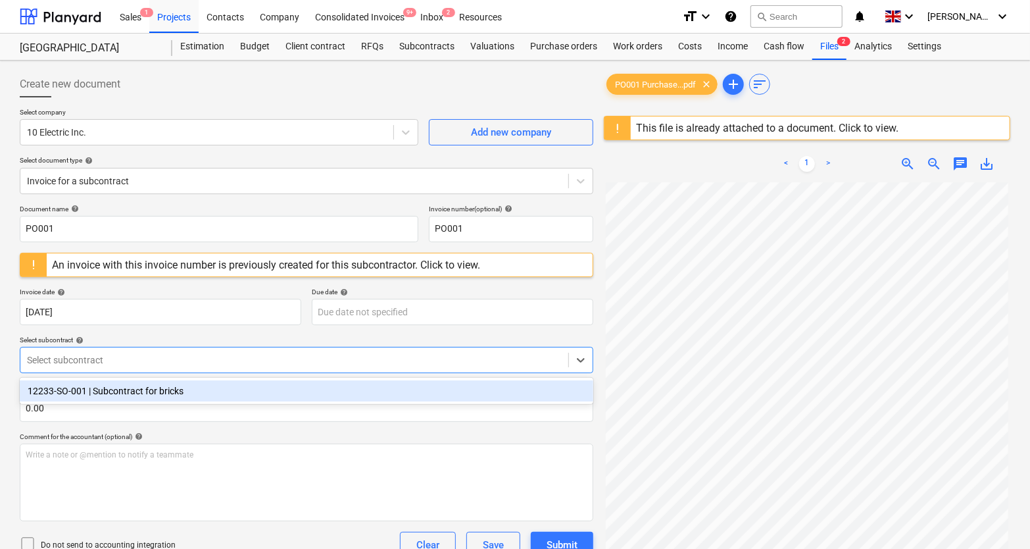
click at [114, 359] on div at bounding box center [294, 359] width 535 height 13
click at [144, 393] on div "12233-SO-001 | Subcontract for bricks" at bounding box center [307, 390] width 574 height 21
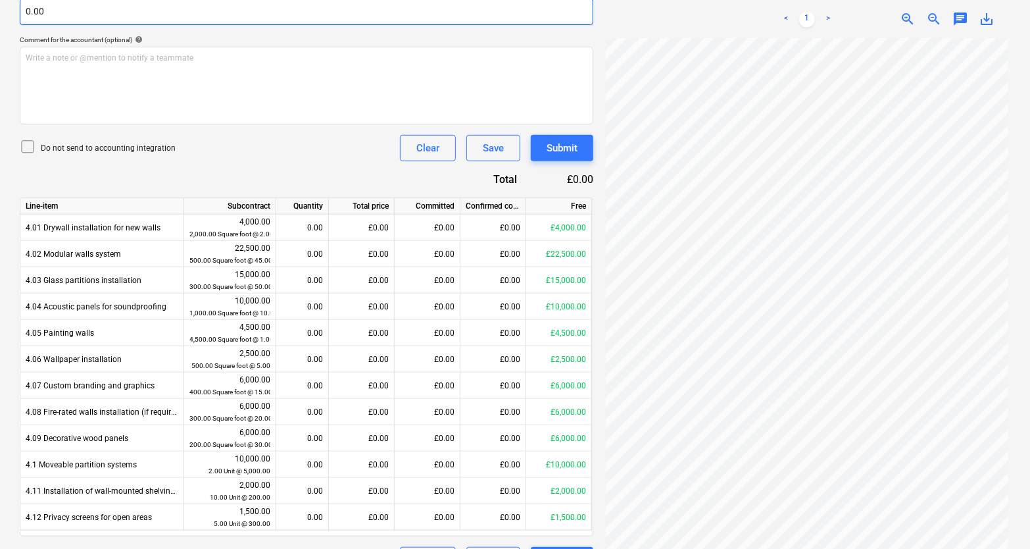
scroll to position [430, 0]
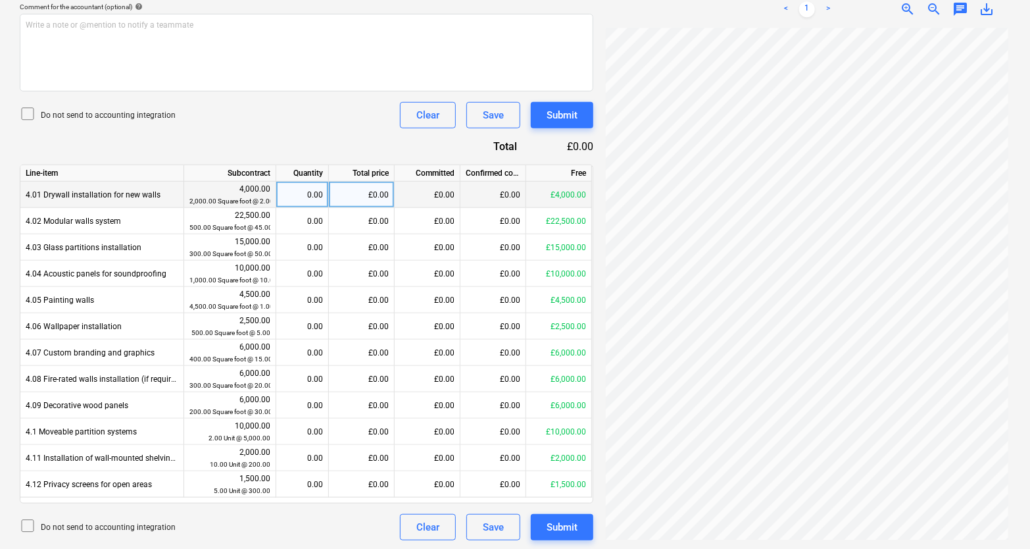
click at [314, 196] on div "0.00" at bounding box center [302, 195] width 41 height 26
click at [370, 193] on div "£0.00" at bounding box center [362, 195] width 66 height 26
type input "3"
type input "2000"
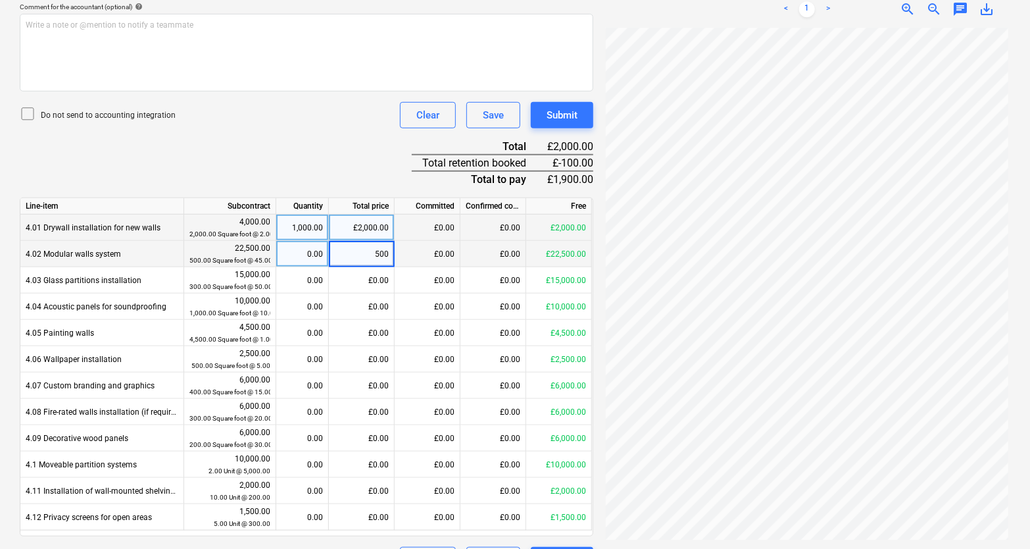
type input "5000"
type input "1000"
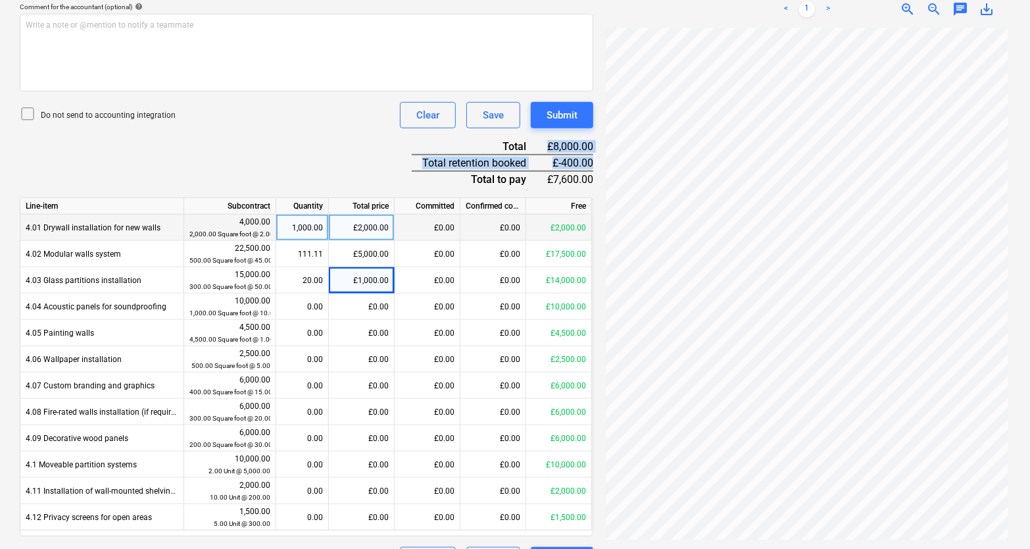
drag, startPoint x: 423, startPoint y: 159, endPoint x: 594, endPoint y: 157, distance: 170.4
click at [594, 157] on div "Create new document Select company 10 Electric Inc. Add new company Select docu…" at bounding box center [306, 107] width 584 height 942
drag, startPoint x: 593, startPoint y: 162, endPoint x: 405, endPoint y: 161, distance: 188.2
click at [405, 161] on div "Document name help PO001 Invoice number (optional) help PO001 An invoice with t…" at bounding box center [307, 174] width 574 height 798
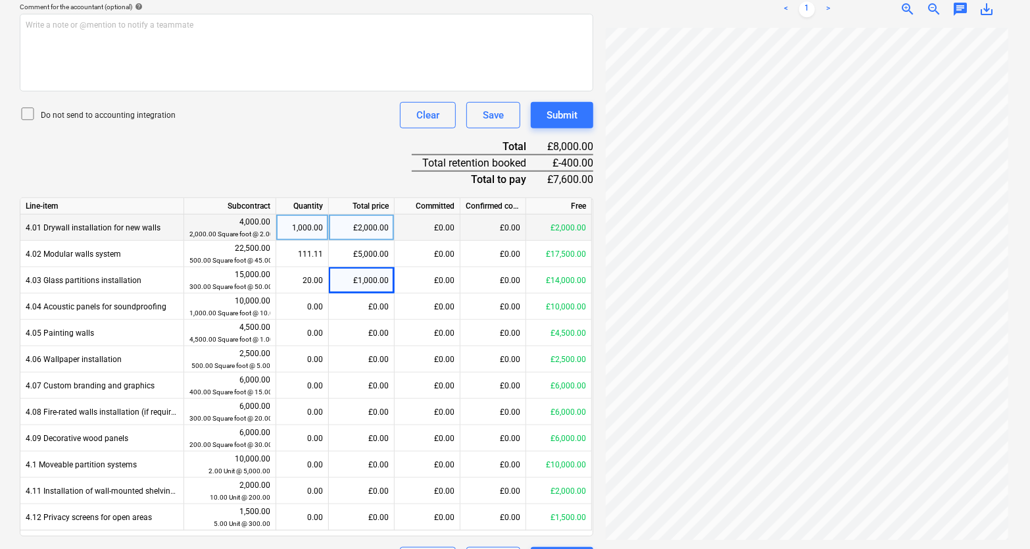
click at [380, 153] on div "Document name help PO001 Invoice number (optional) help PO001 An invoice with t…" at bounding box center [307, 174] width 574 height 798
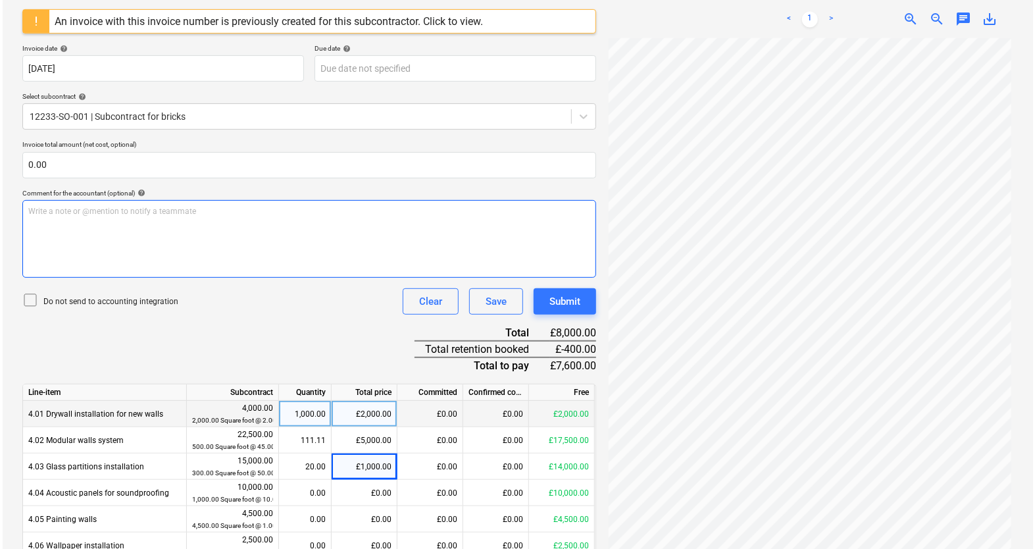
scroll to position [251, 0]
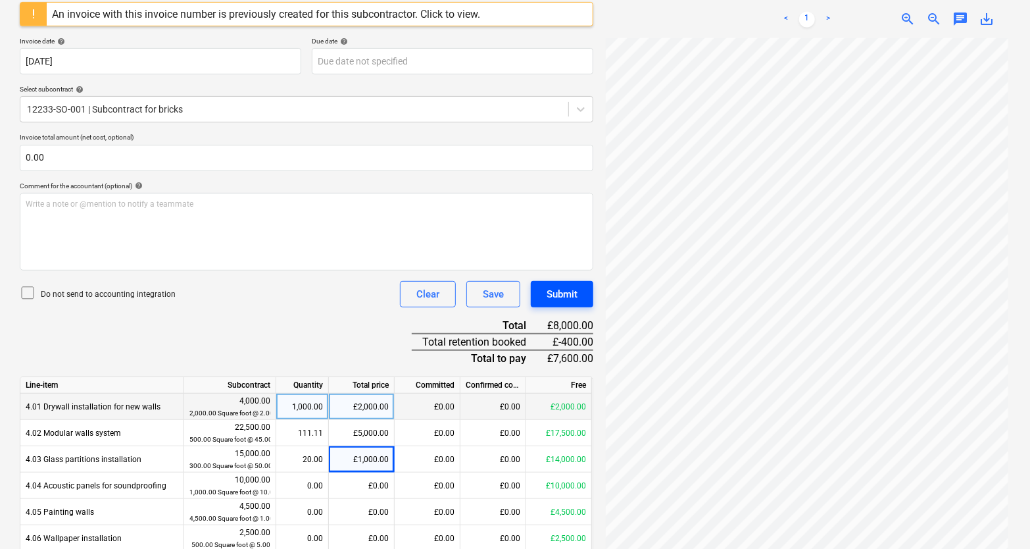
click at [551, 290] on div "Submit" at bounding box center [562, 294] width 31 height 17
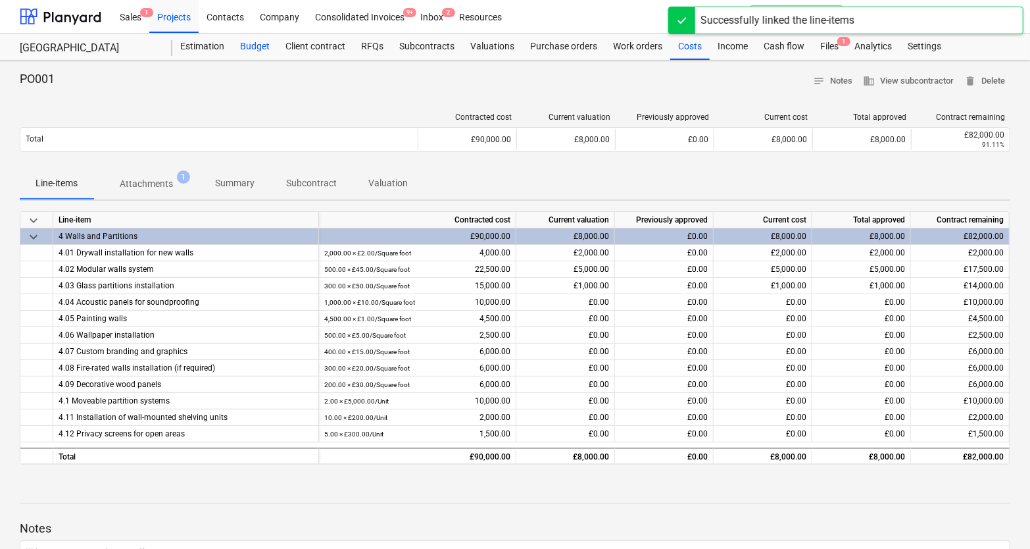
click at [254, 52] on div "Budget" at bounding box center [254, 47] width 45 height 26
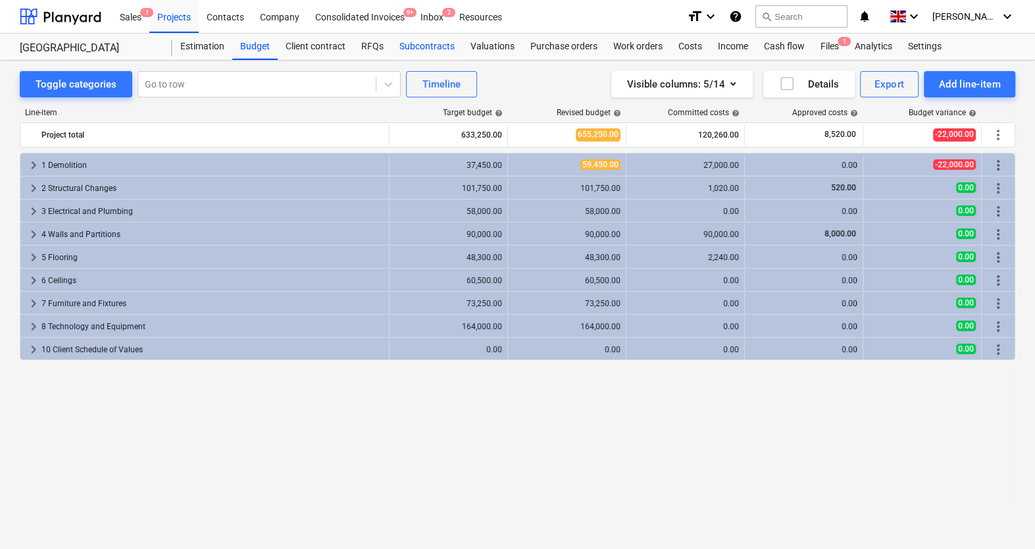
click at [424, 51] on div "Subcontracts" at bounding box center [427, 47] width 71 height 26
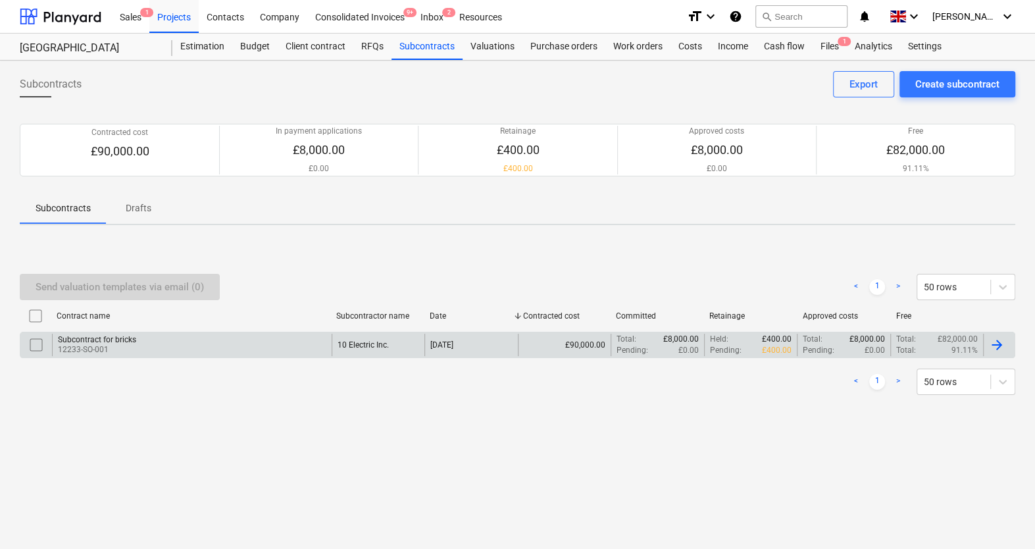
click at [151, 347] on div "Subcontract for bricks 12233-SO-001" at bounding box center [192, 345] width 280 height 22
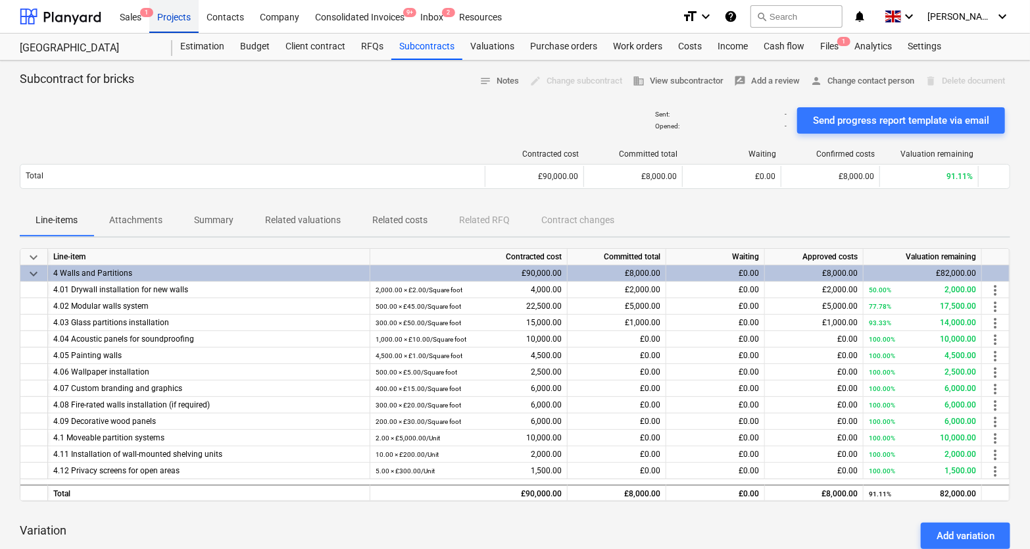
click at [172, 18] on div "Projects" at bounding box center [173, 16] width 49 height 34
